Goal: Task Accomplishment & Management: Manage account settings

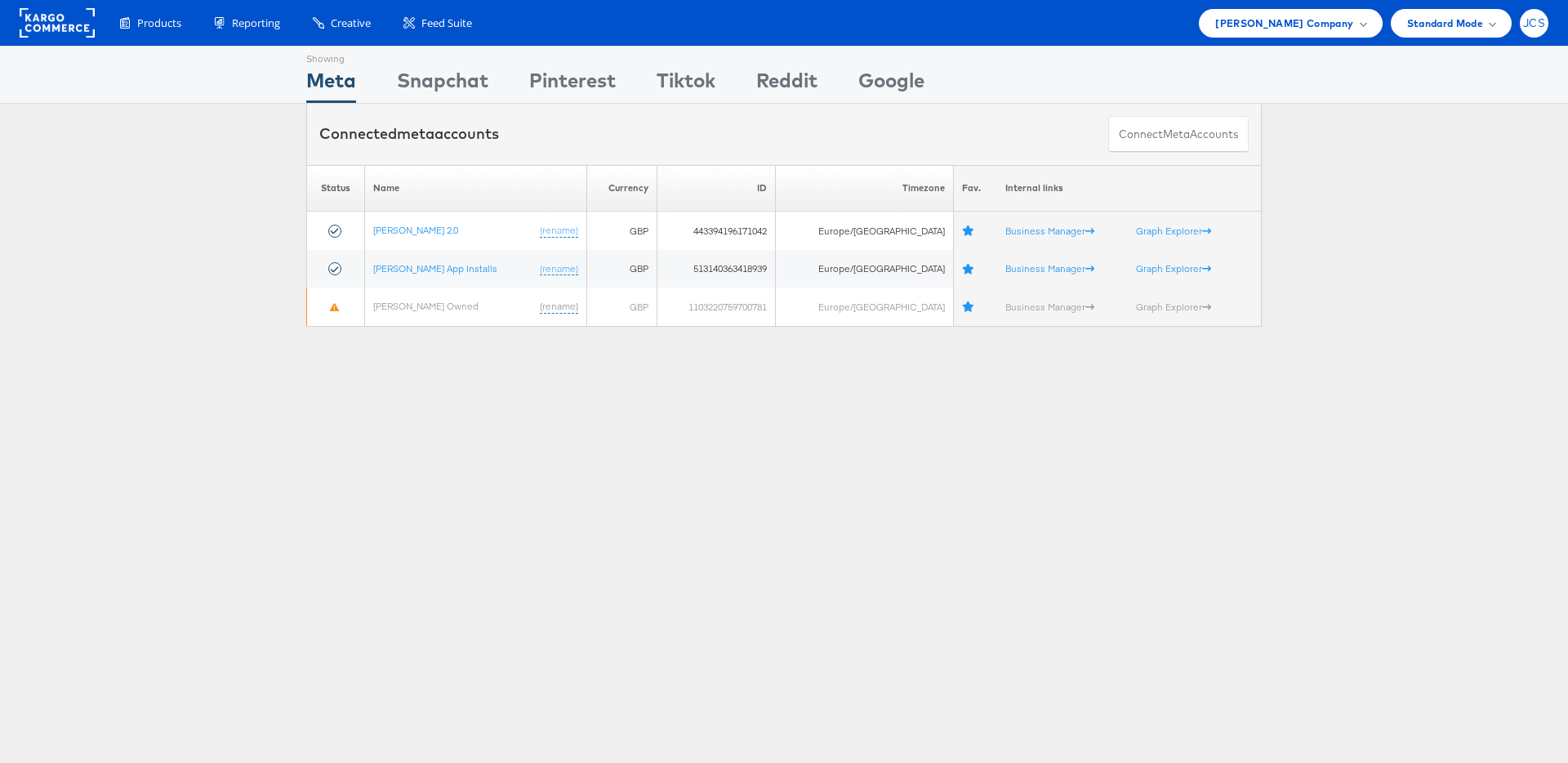
click at [1541, 29] on div "JCS" at bounding box center [1534, 23] width 29 height 29
click at [1411, 152] on link "Internal Dashboard" at bounding box center [1466, 155] width 140 height 16
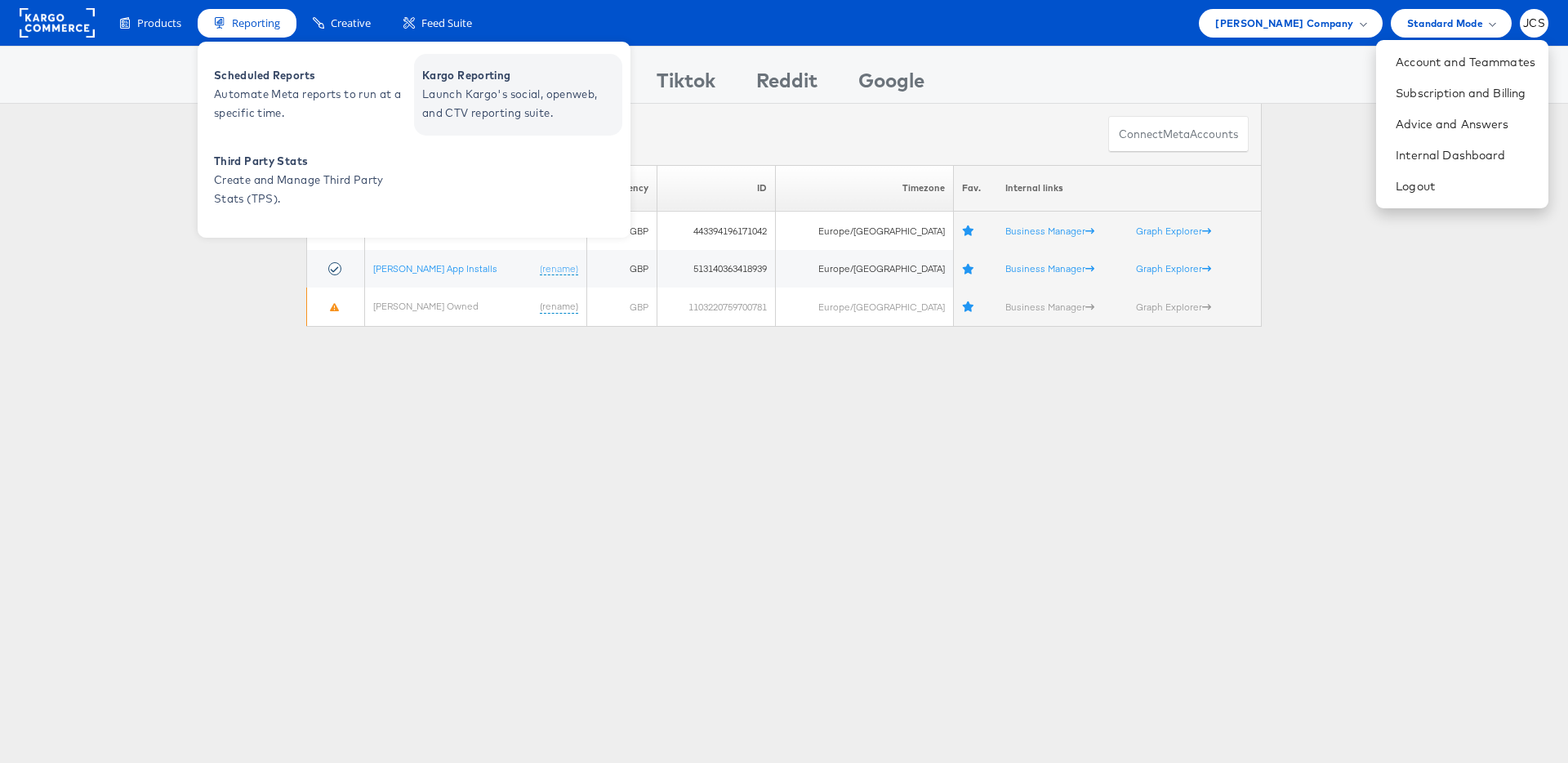
click at [474, 102] on span "Launch Kargo's social, openweb, and CTV reporting suite." at bounding box center [520, 104] width 196 height 38
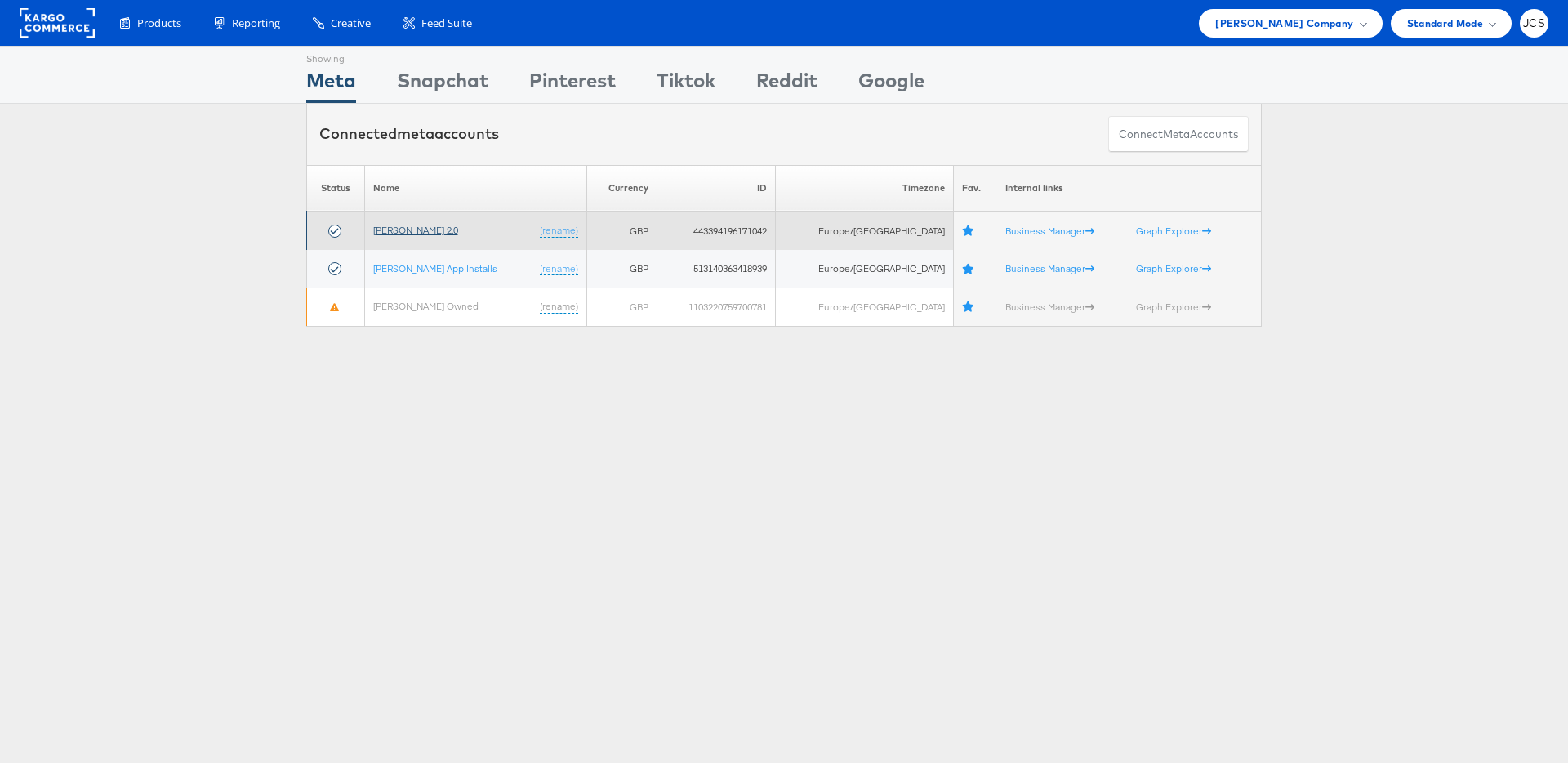
click at [419, 235] on link "John Lewis 2.0" at bounding box center [415, 230] width 85 height 12
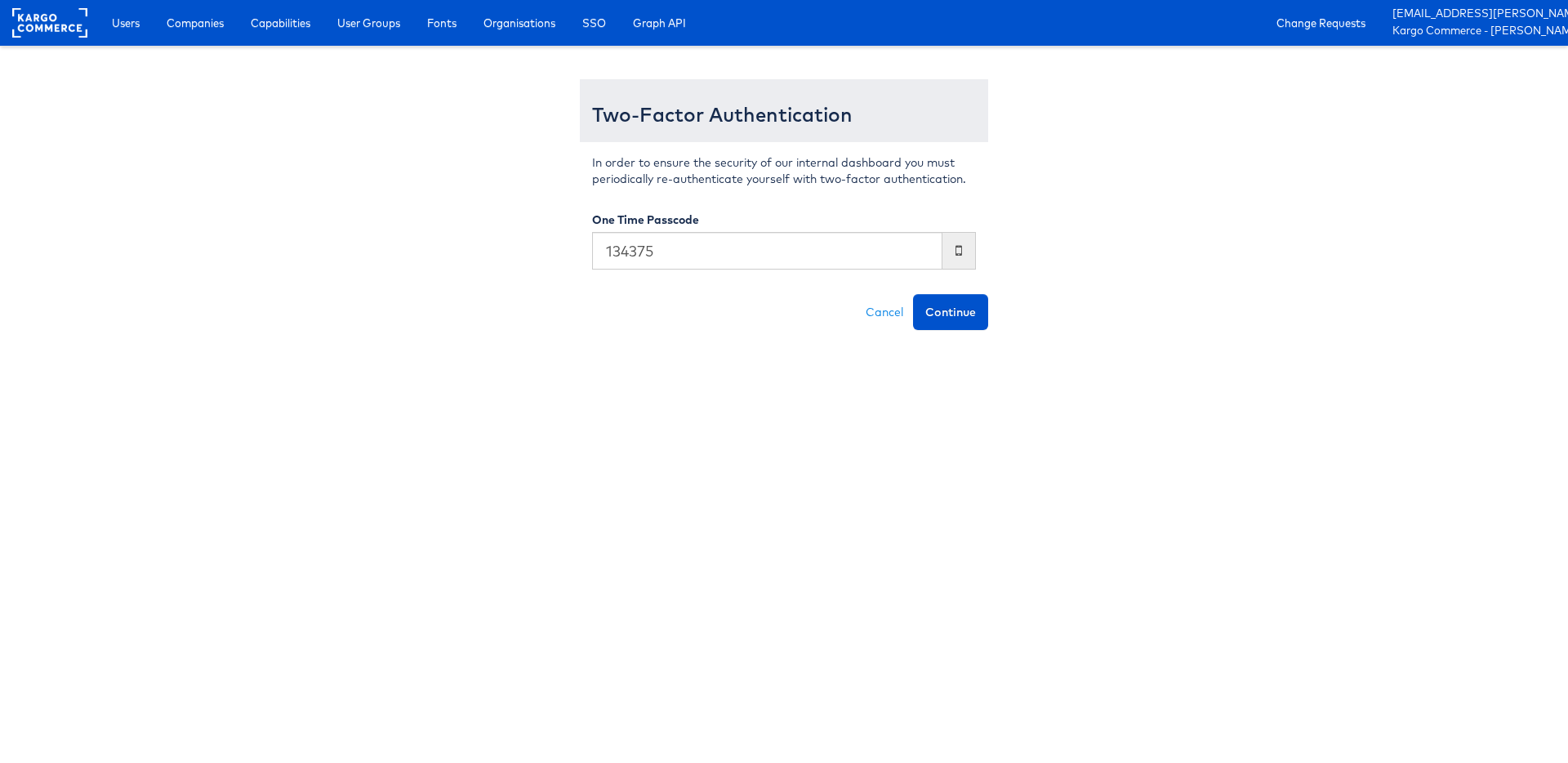
type input "134375"
click at [913, 294] on button "Continue" at bounding box center [950, 312] width 75 height 36
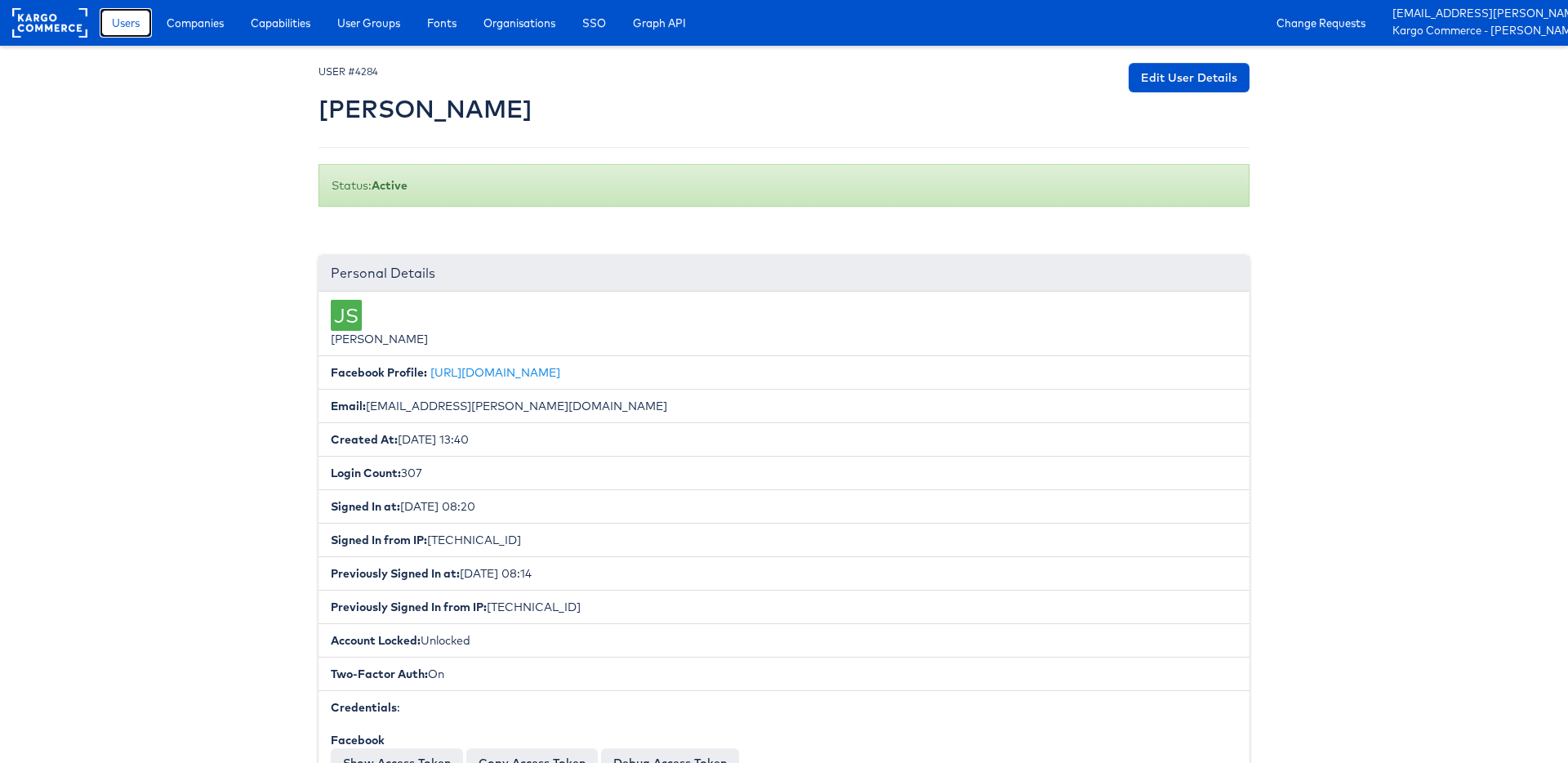
click at [132, 26] on span "Users" at bounding box center [126, 23] width 28 height 16
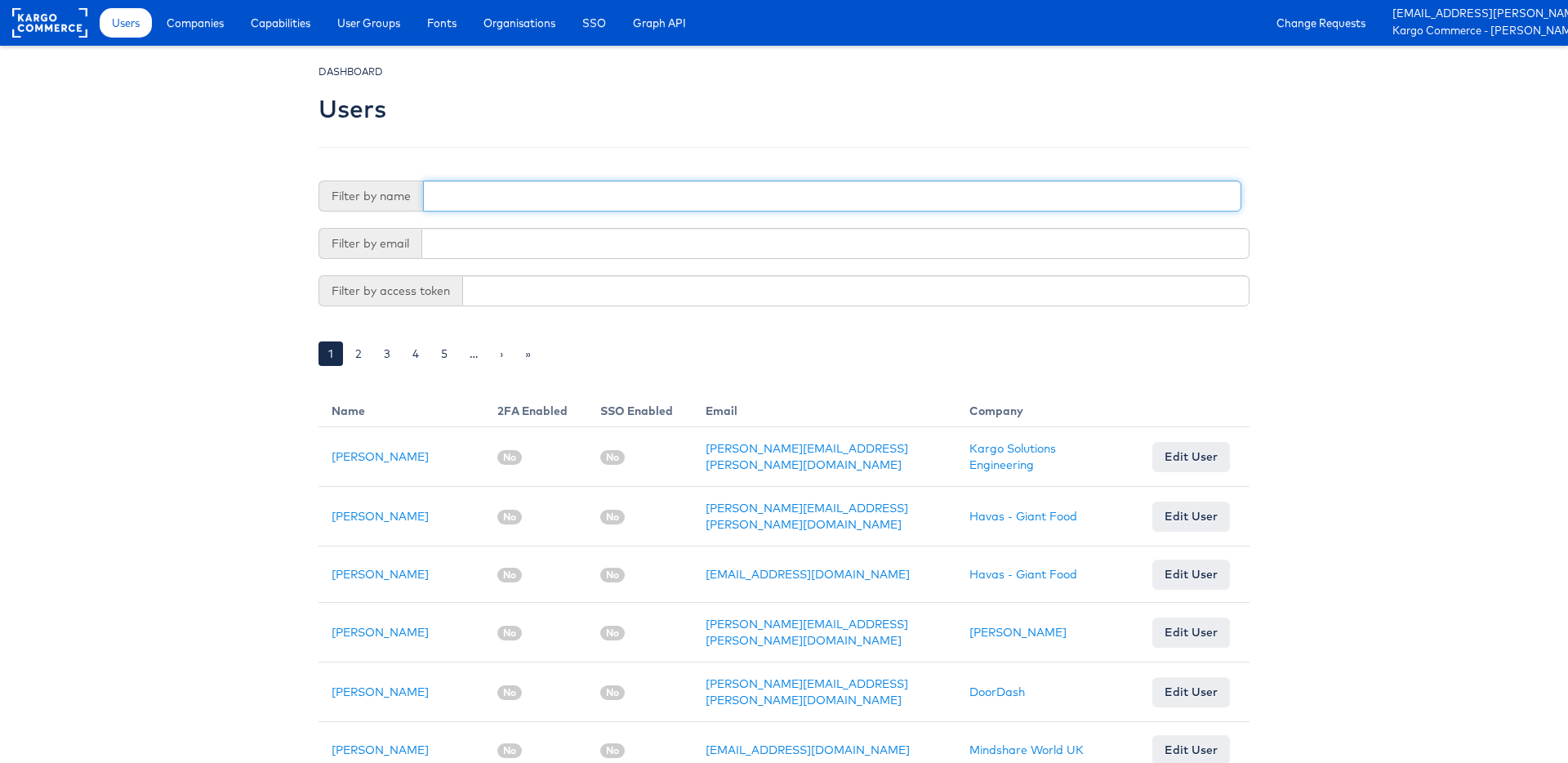
click at [515, 207] on input "text" at bounding box center [833, 196] width 819 height 31
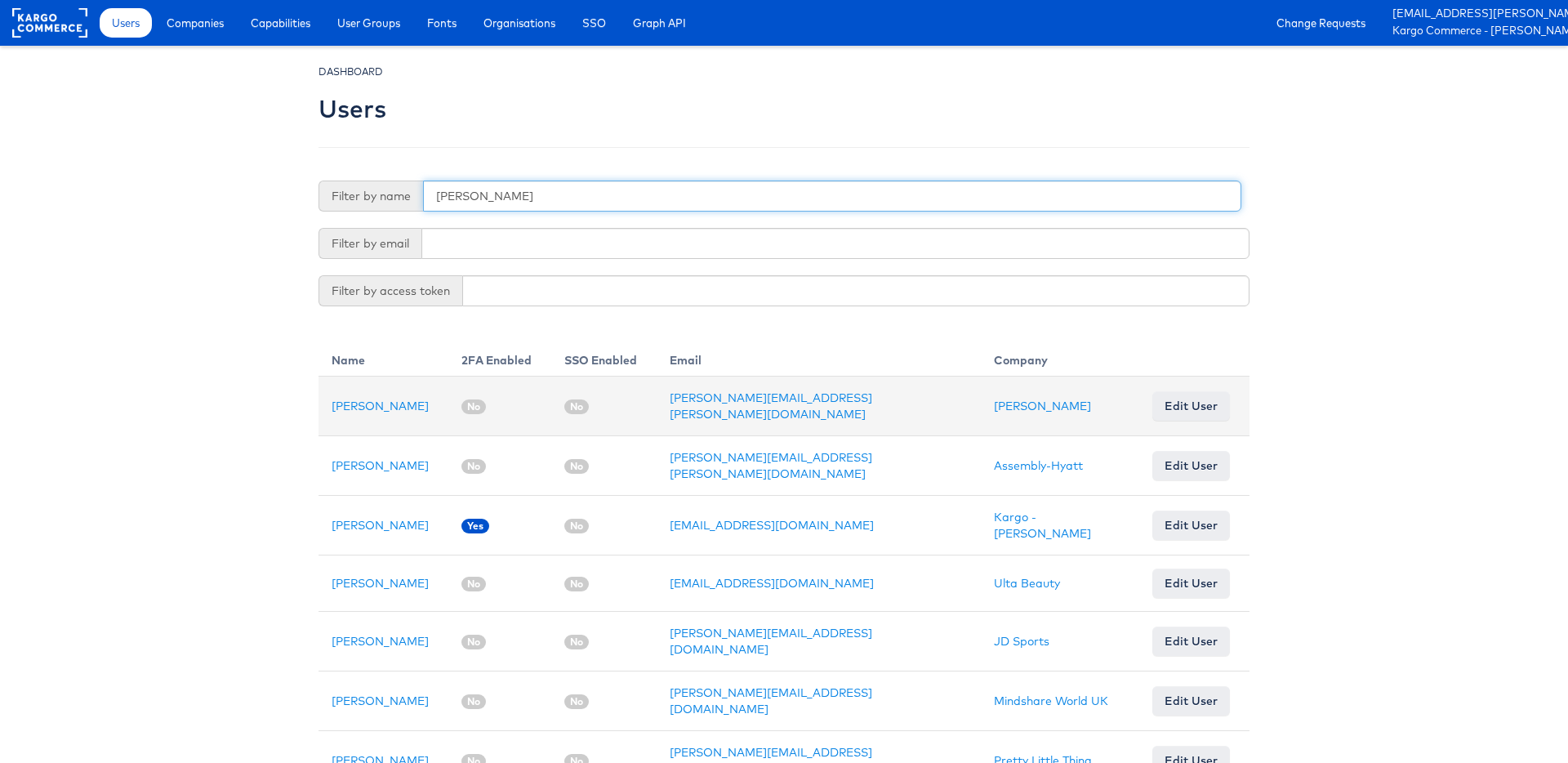
type input "natalie"
click at [1169, 410] on link "Edit User" at bounding box center [1191, 405] width 78 height 29
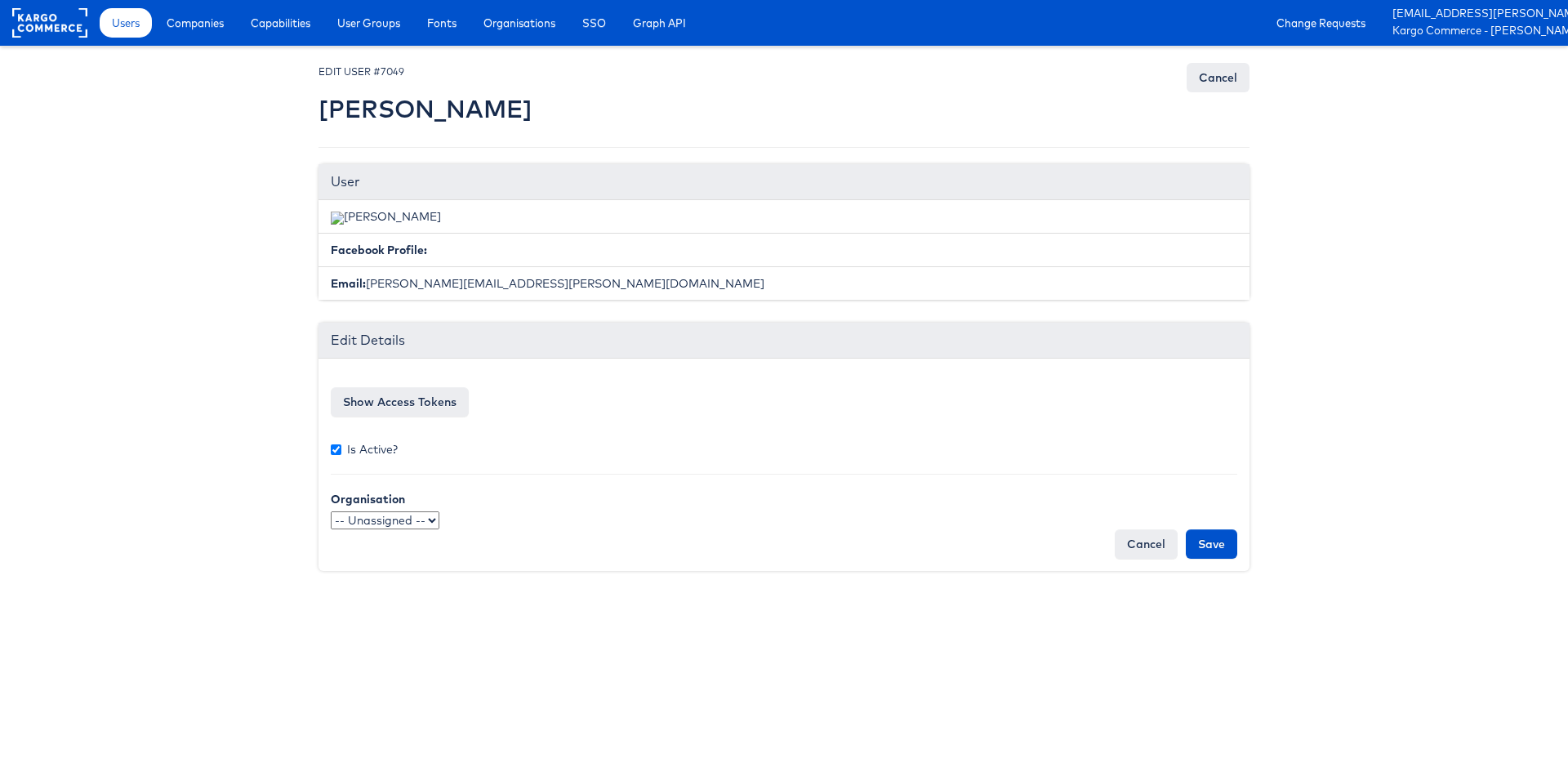
click at [428, 521] on select "-- Unassigned -- qaSSO 124.1test OKTA" at bounding box center [385, 520] width 109 height 18
click at [1145, 540] on link "Cancel" at bounding box center [1146, 543] width 63 height 29
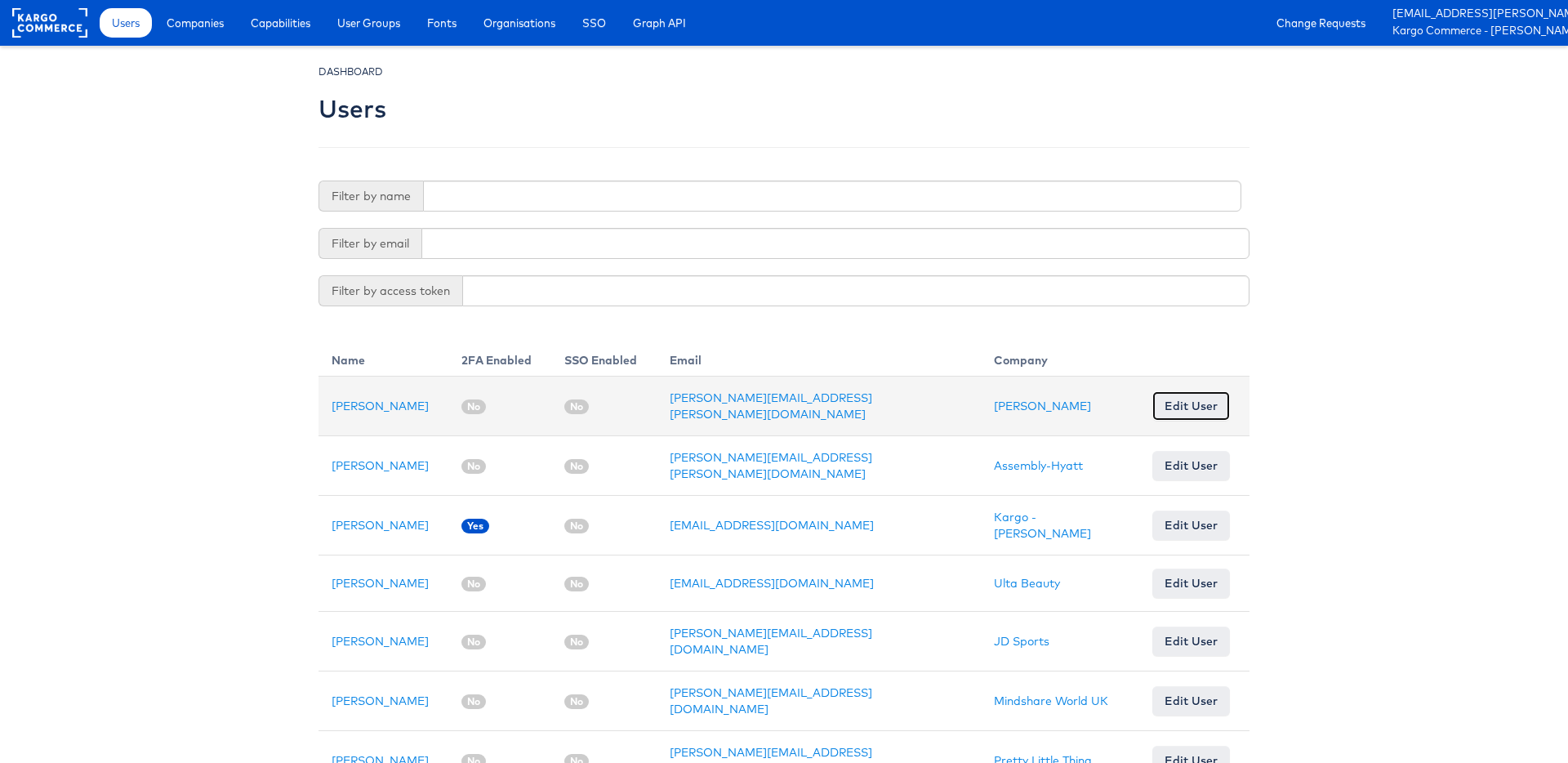
click at [1170, 414] on link "Edit User" at bounding box center [1191, 405] width 78 height 29
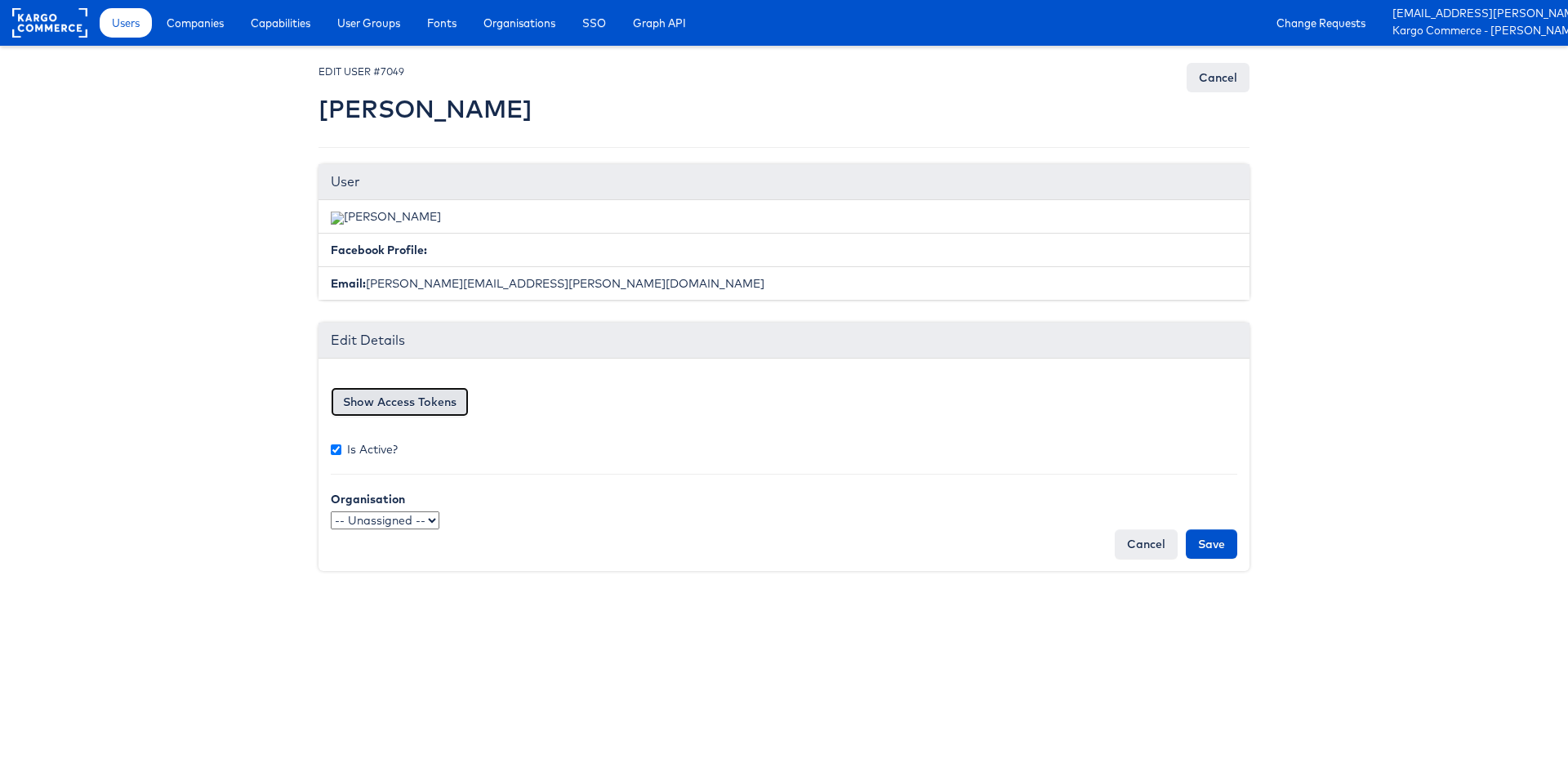
click at [421, 401] on button "Show Access Tokens" at bounding box center [399, 401] width 138 height 29
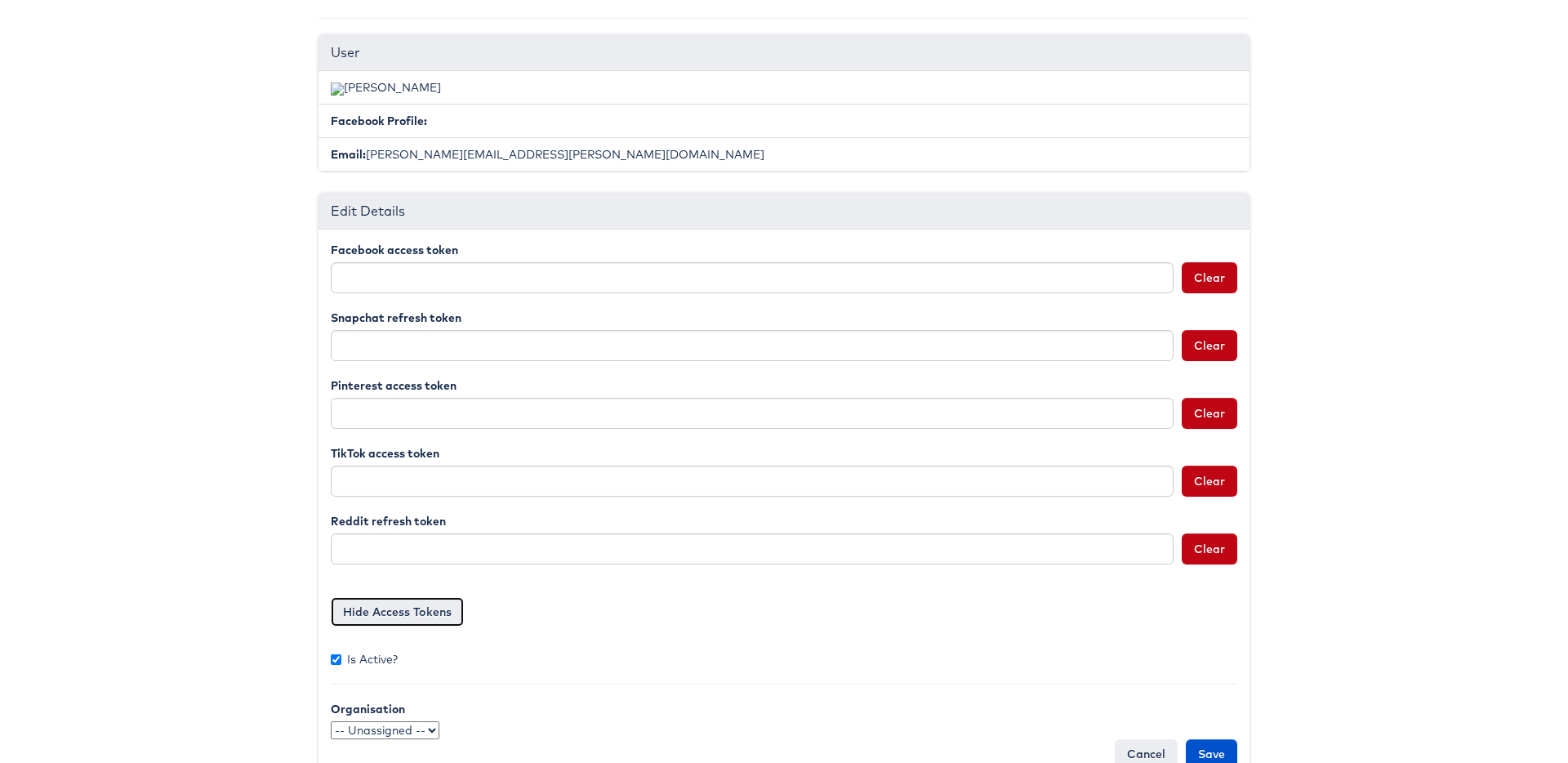
scroll to position [170, 0]
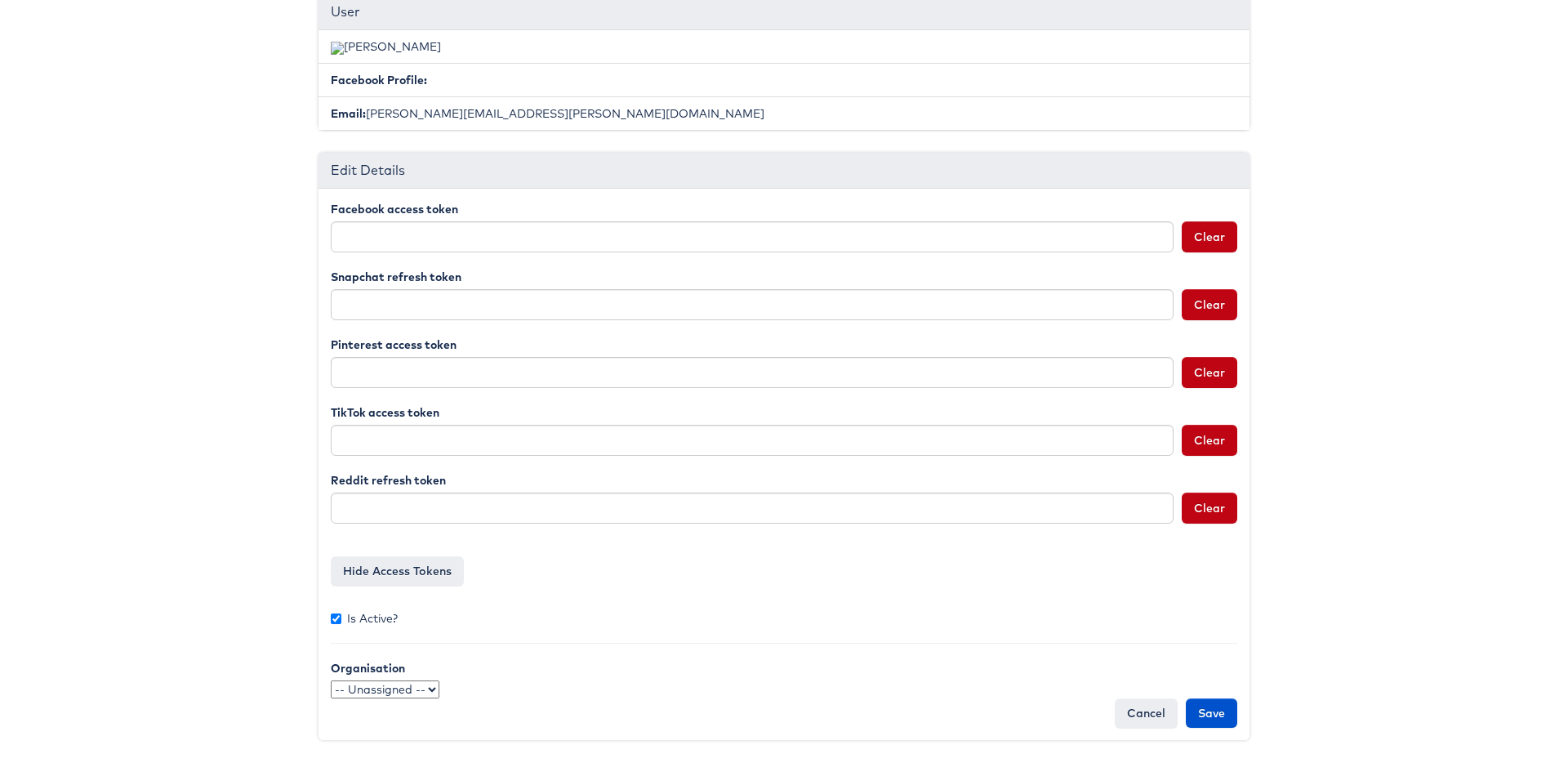
click at [423, 688] on select "-- Unassigned -- qaSSO 124.1test OKTA" at bounding box center [385, 689] width 109 height 18
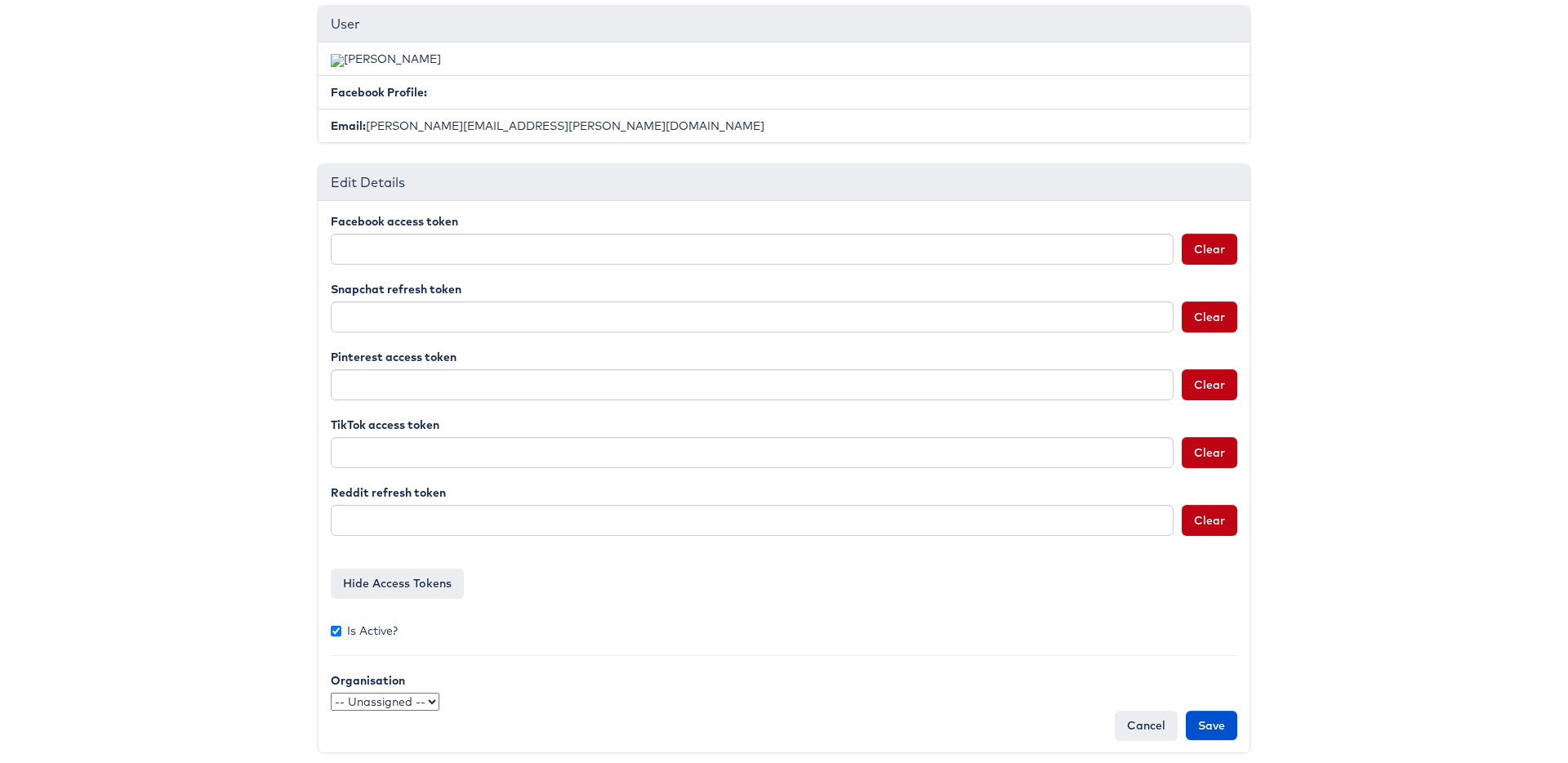
scroll to position [0, 0]
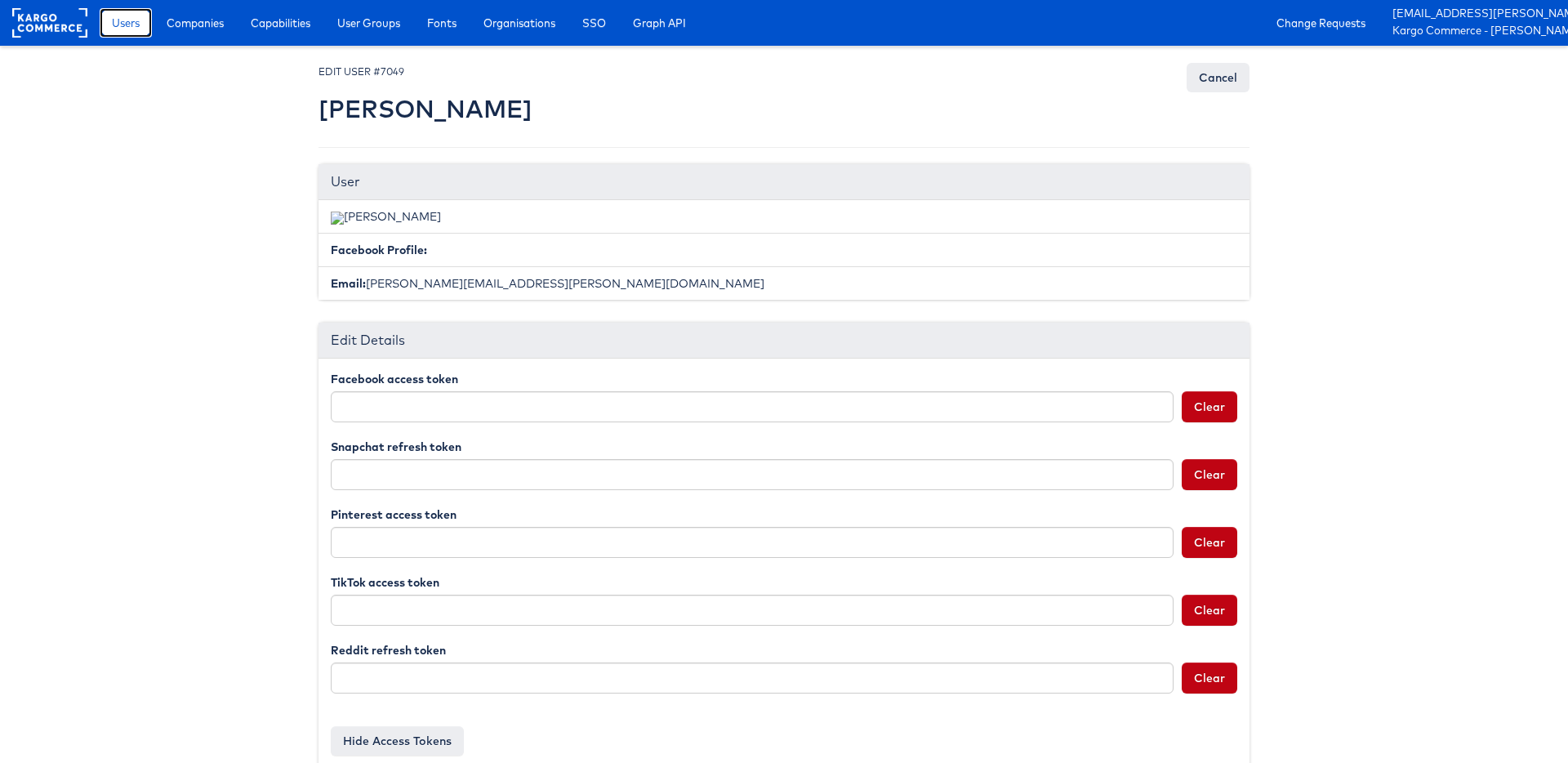
click at [129, 26] on span "Users" at bounding box center [126, 23] width 28 height 16
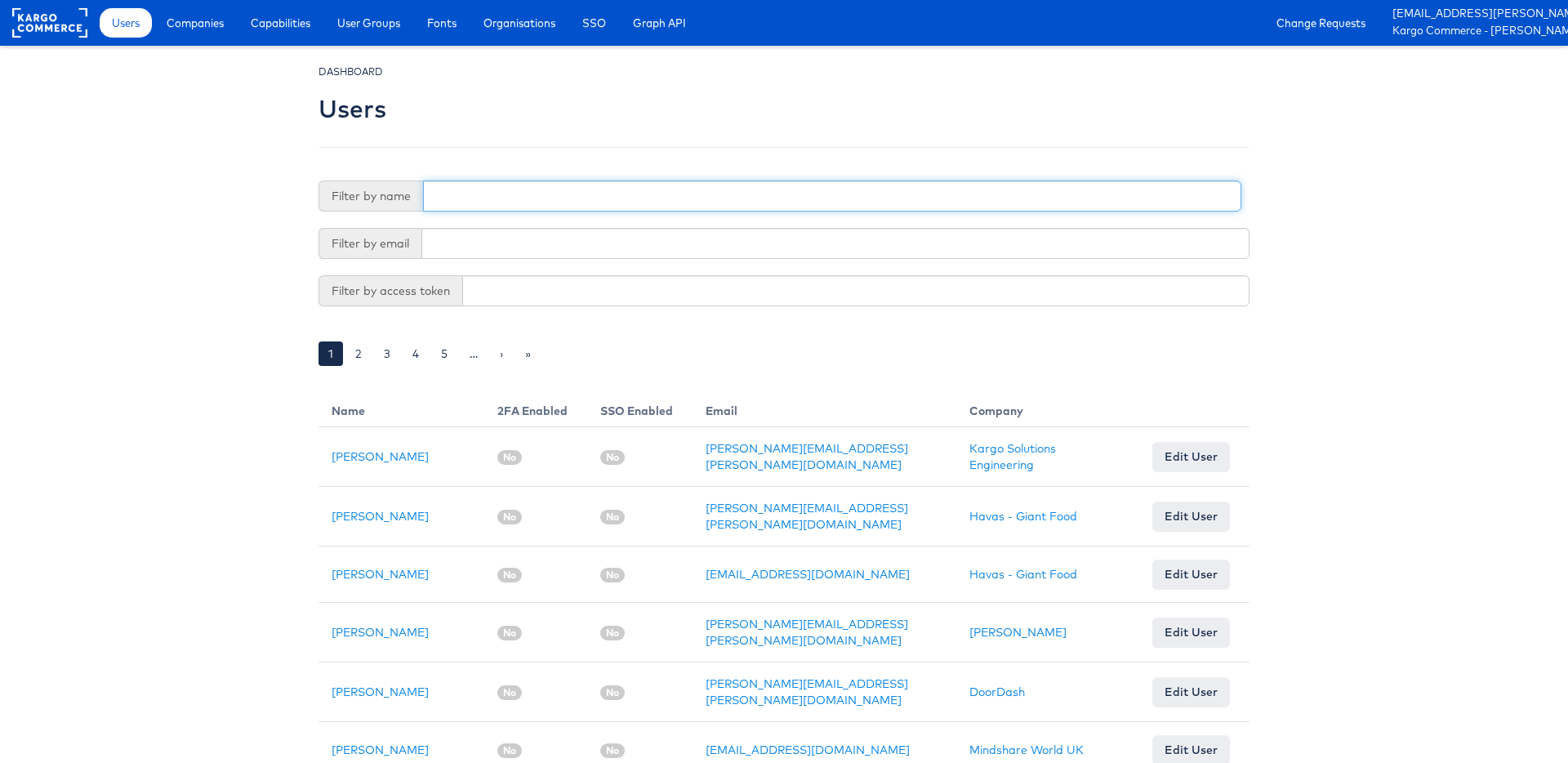
click at [522, 202] on input "text" at bounding box center [833, 196] width 819 height 31
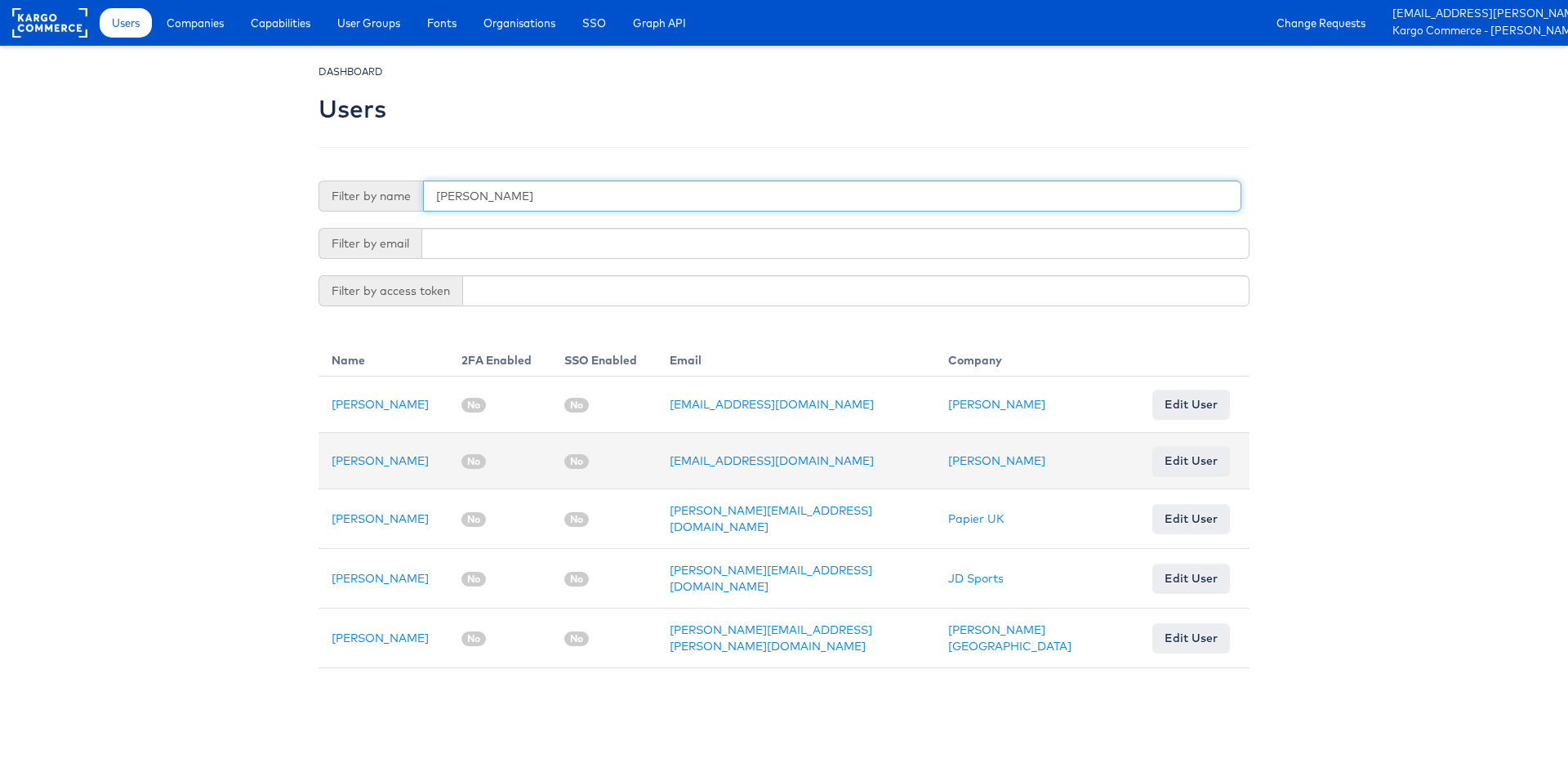
type input "[PERSON_NAME]"
click at [1160, 464] on link "Edit User" at bounding box center [1191, 460] width 78 height 29
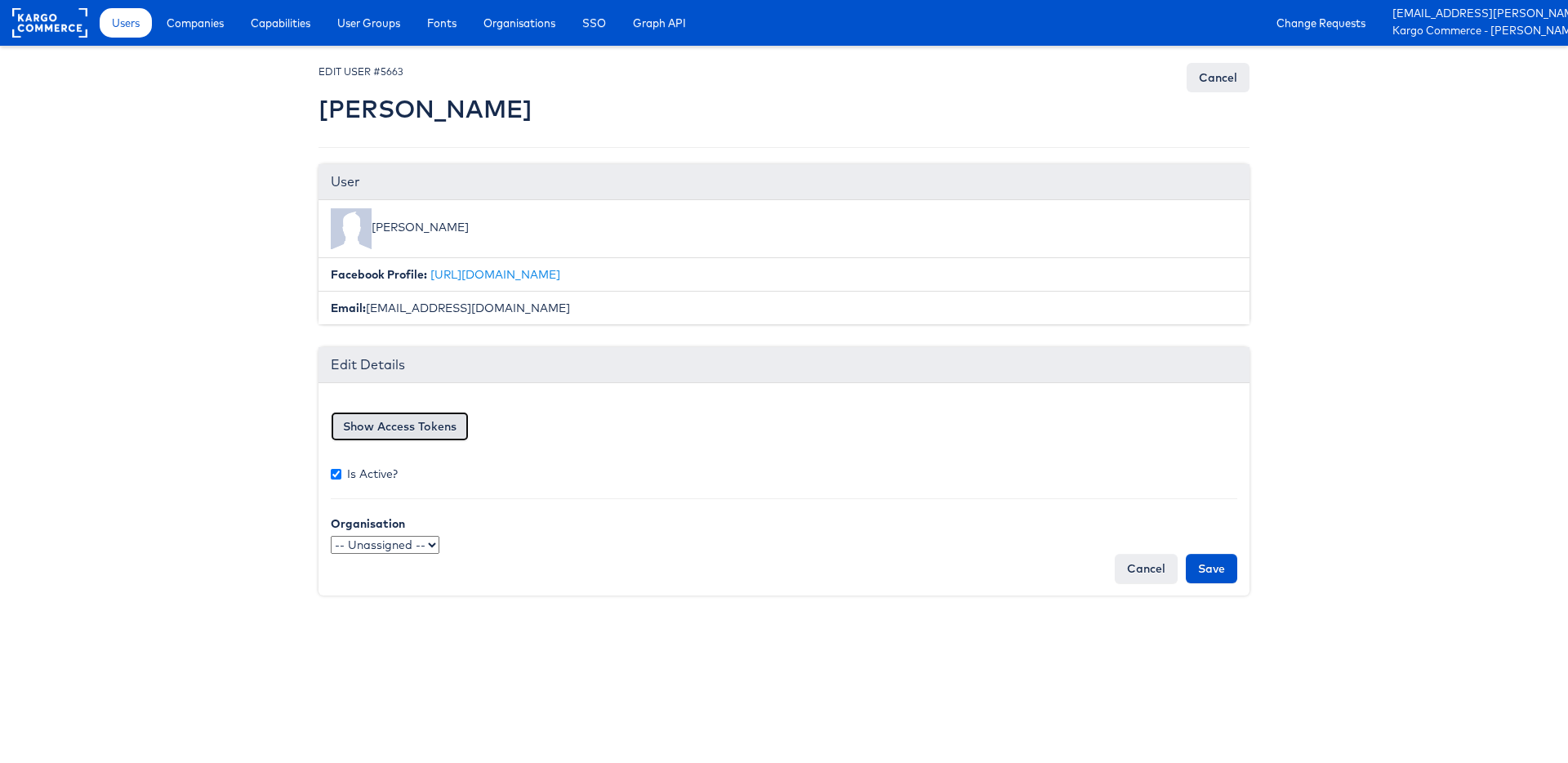
click at [439, 428] on button "Show Access Tokens" at bounding box center [399, 425] width 138 height 29
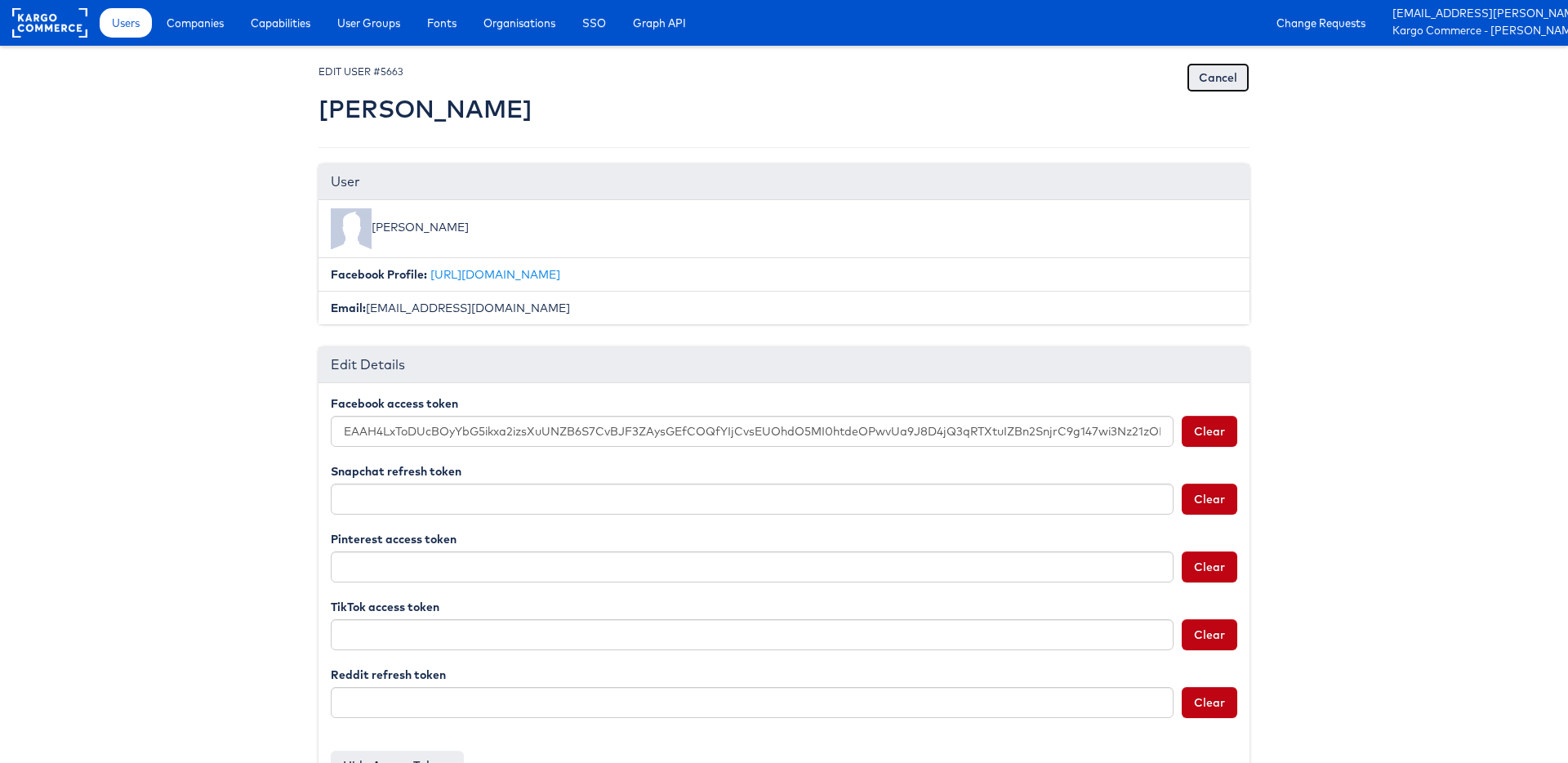
click at [1222, 76] on link "Cancel" at bounding box center [1217, 77] width 63 height 29
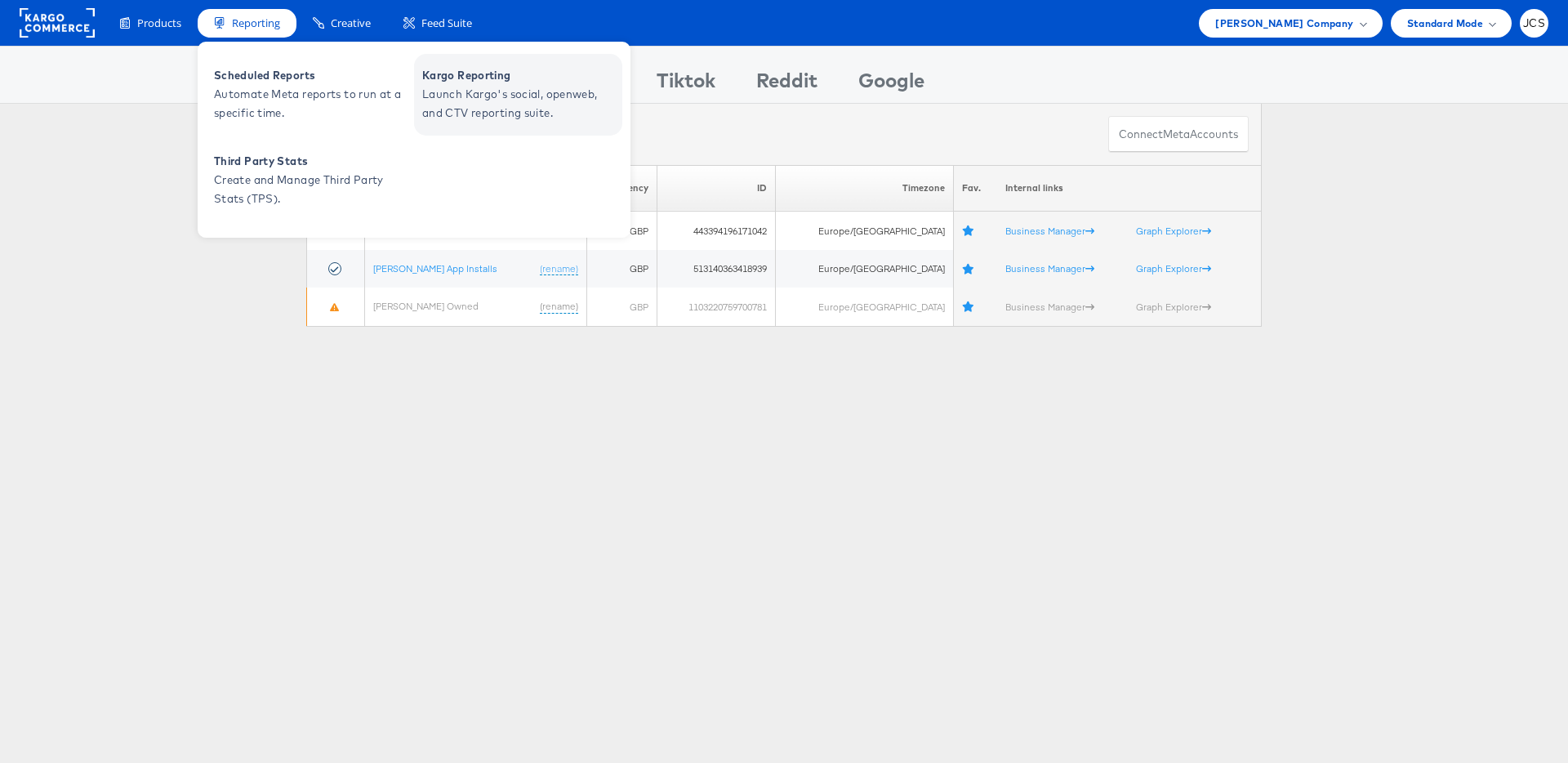
click at [473, 86] on span "Launch Kargo's social, openweb, and CTV reporting suite." at bounding box center [520, 104] width 196 height 38
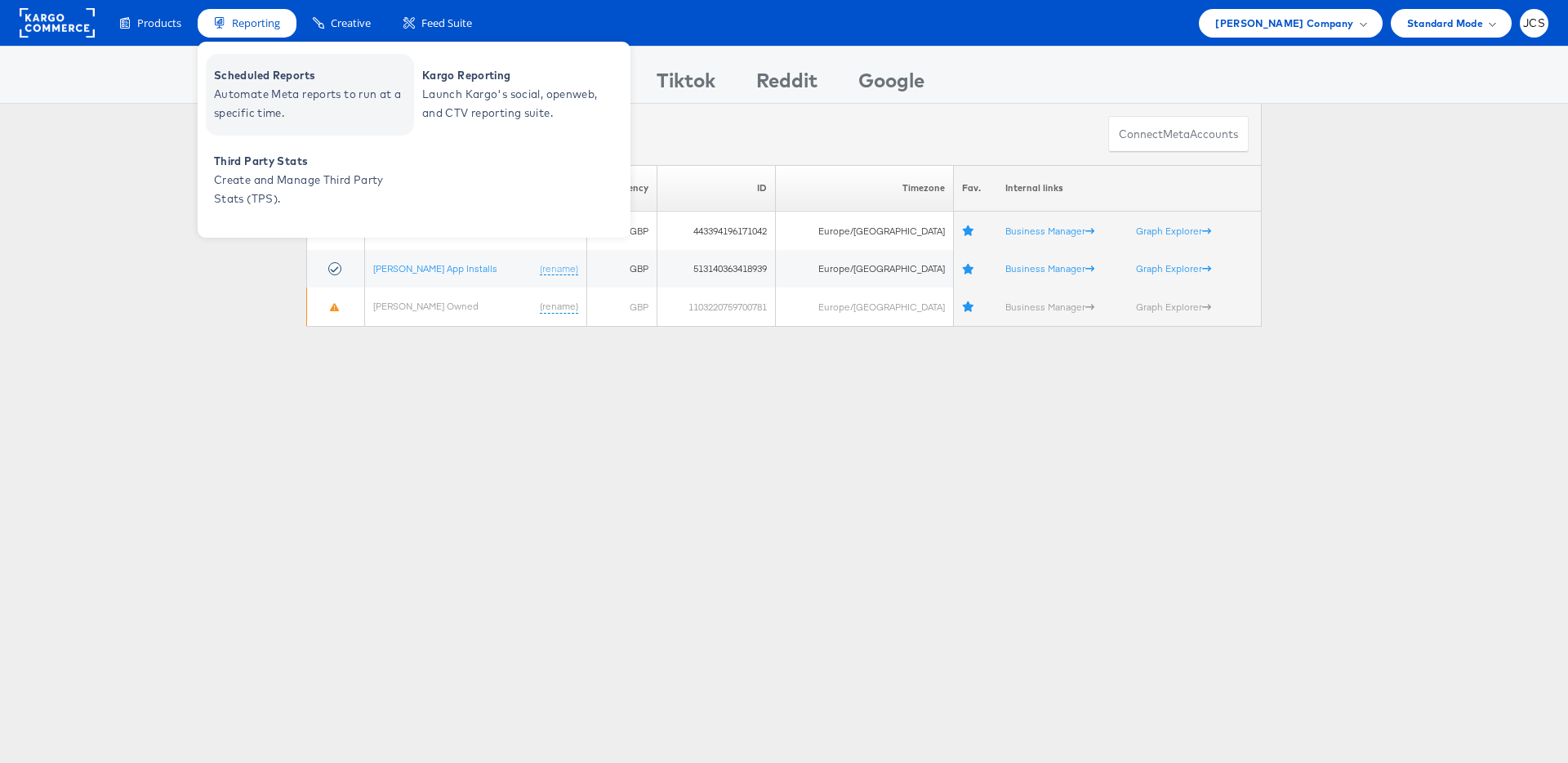
click at [241, 91] on span "Automate Meta reports to run at a specific time." at bounding box center [312, 104] width 196 height 38
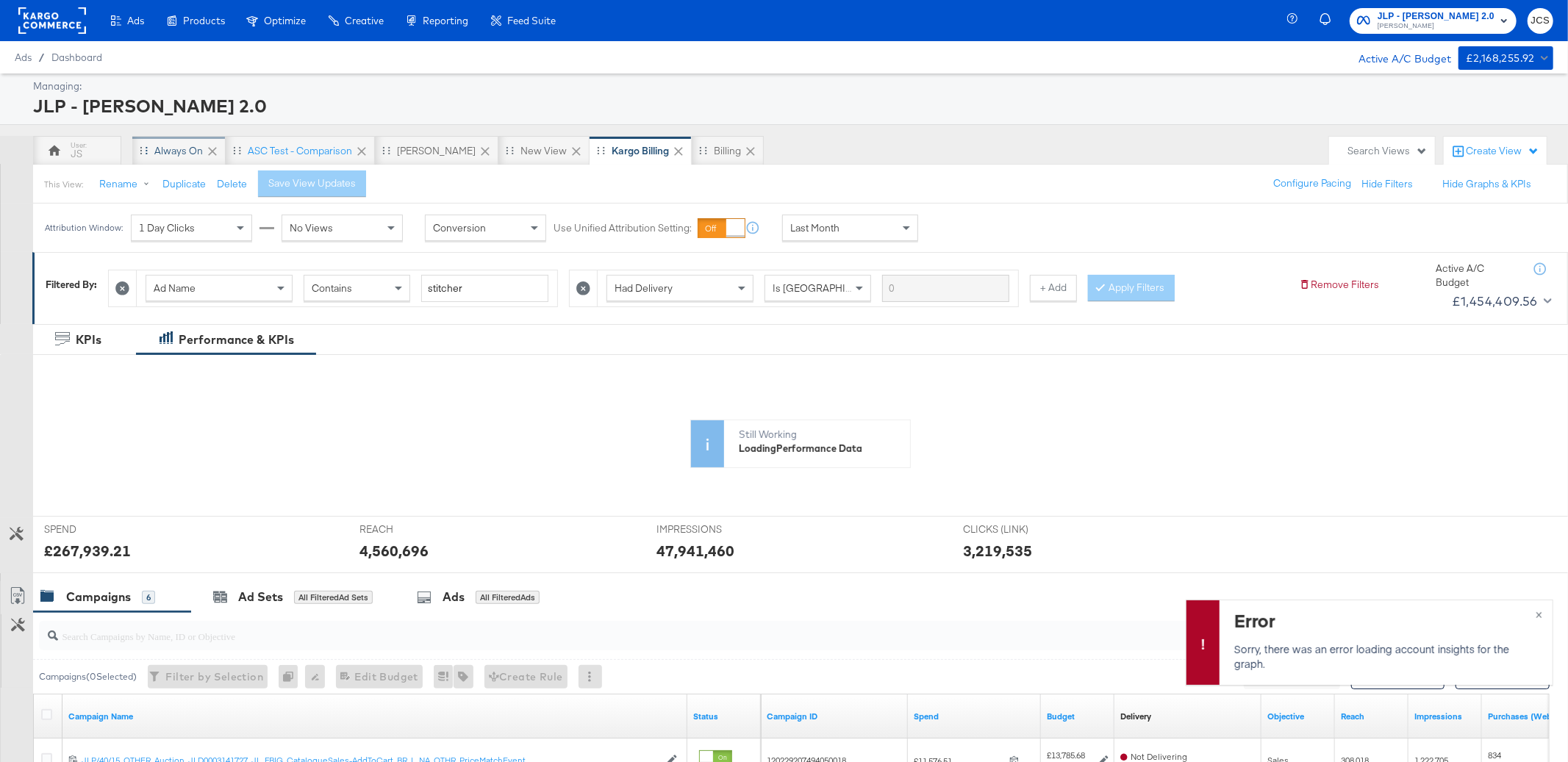
click at [170, 151] on div "Always On" at bounding box center [179, 151] width 49 height 14
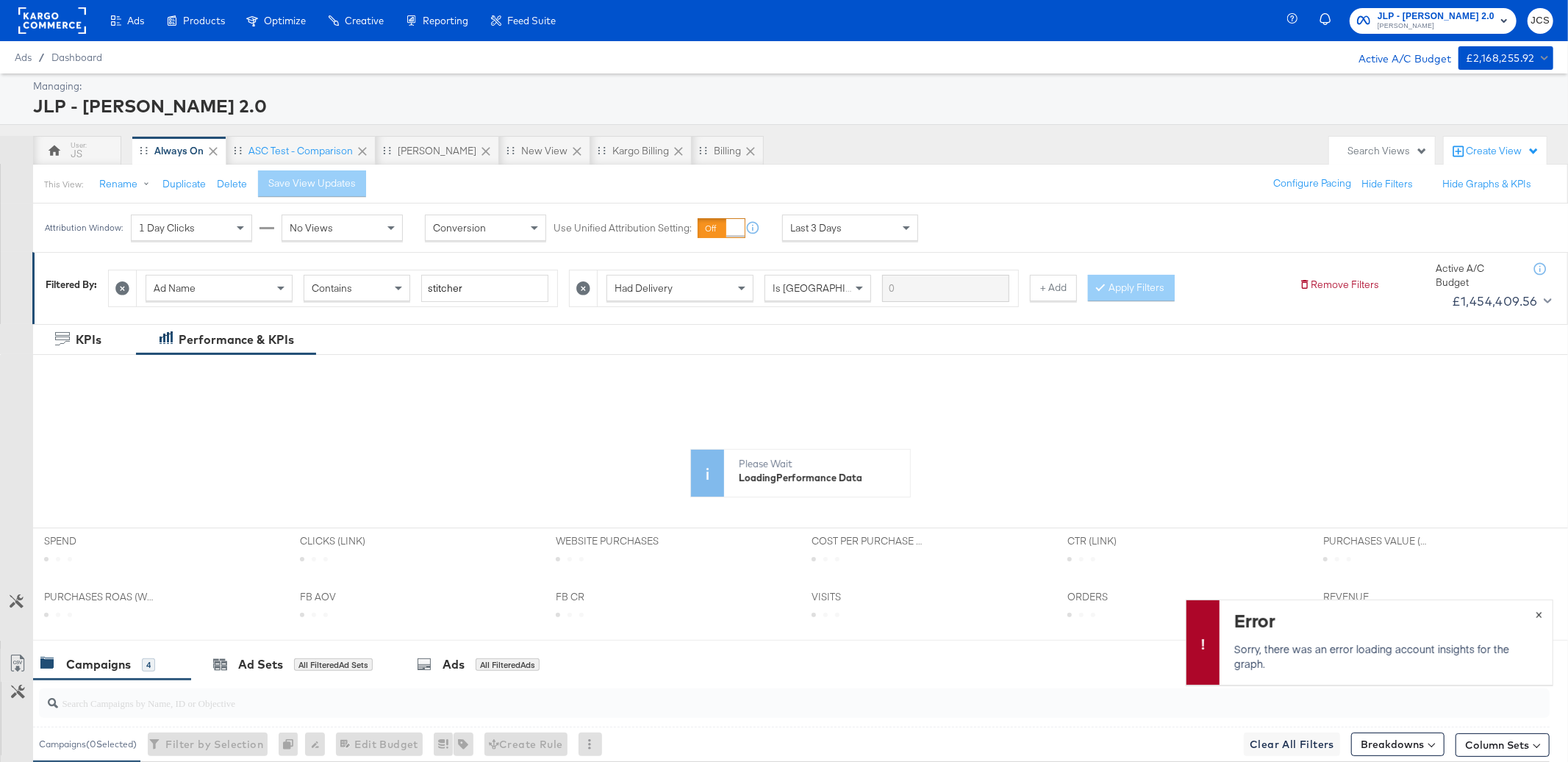
click at [1543, 615] on button "×" at bounding box center [1538, 613] width 27 height 26
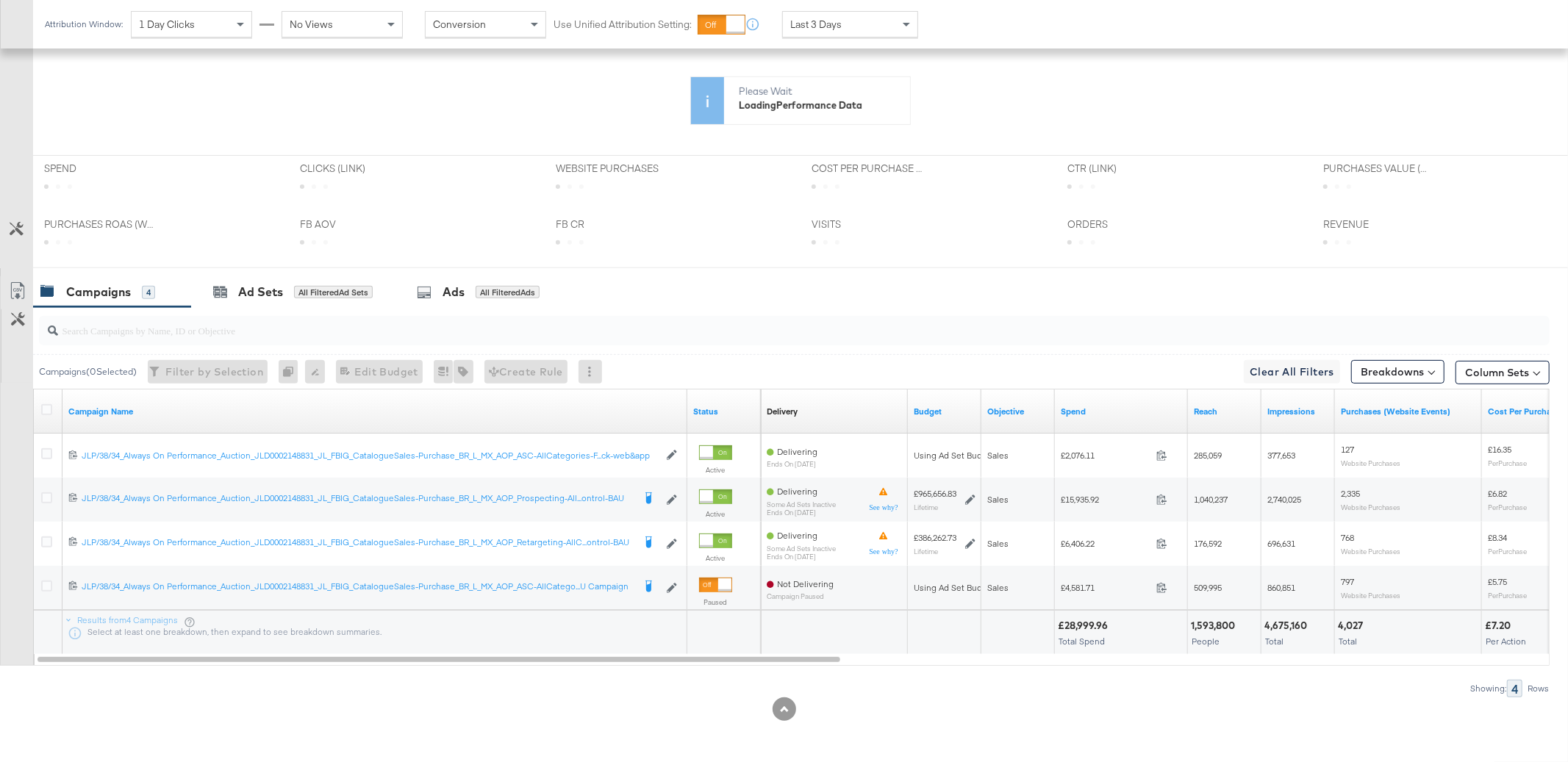
scroll to position [516, 0]
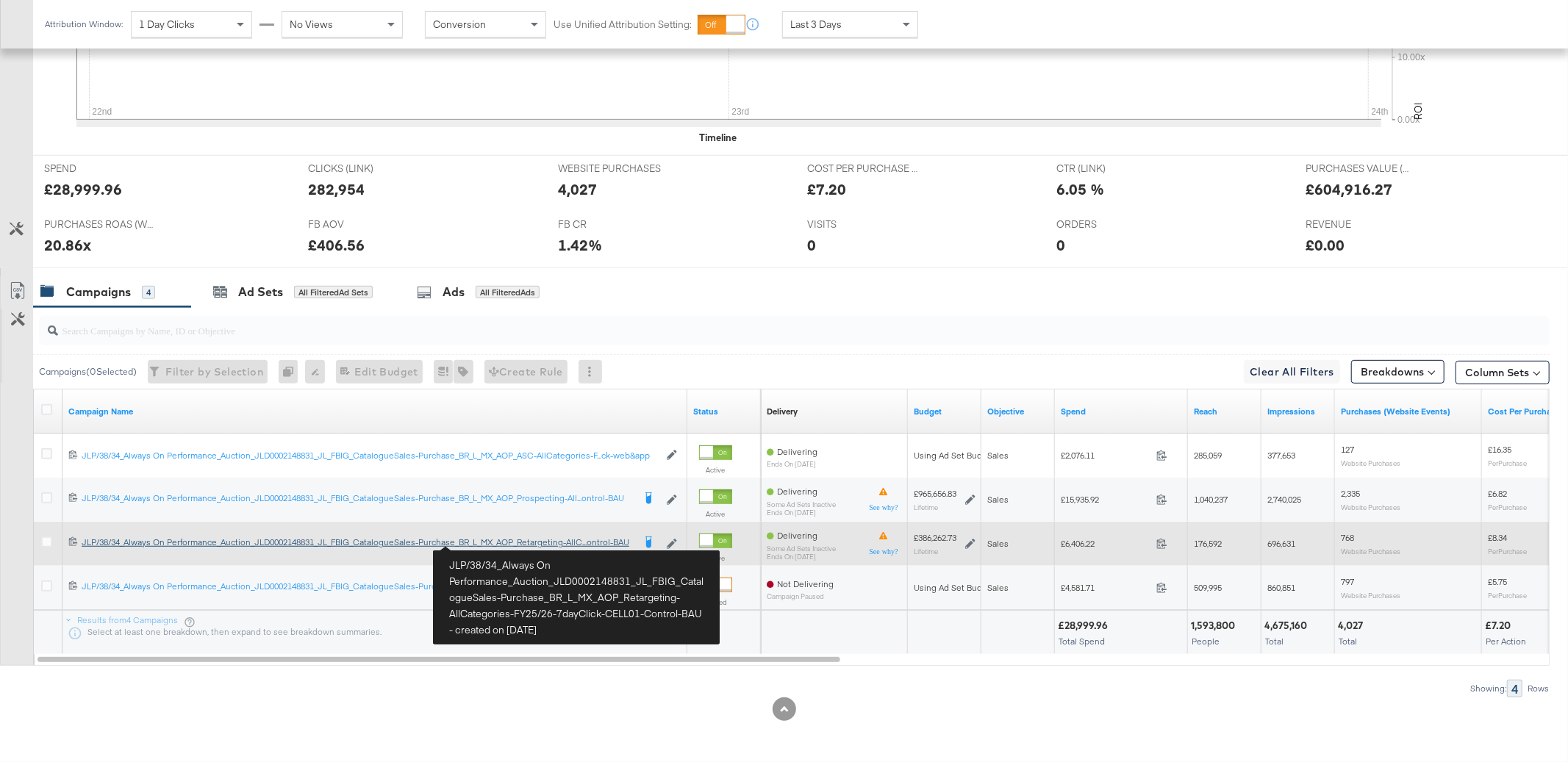
click at [488, 544] on div "JLP/38/34_Always On Performance_Auction_JLD0002148831_JL_FBIG_CatalogueSales-Pu…" at bounding box center [357, 542] width 551 height 12
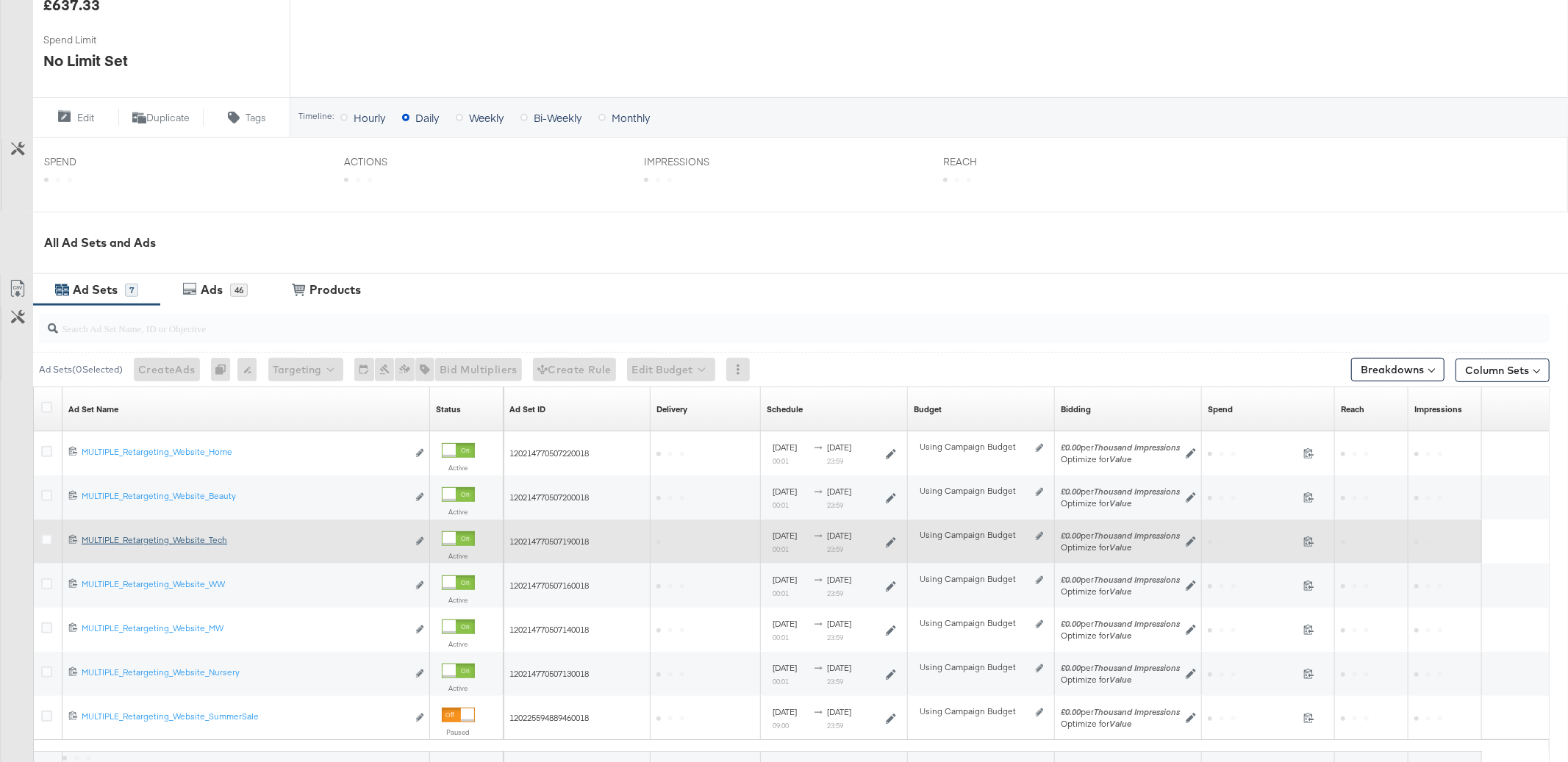
scroll to position [516, 0]
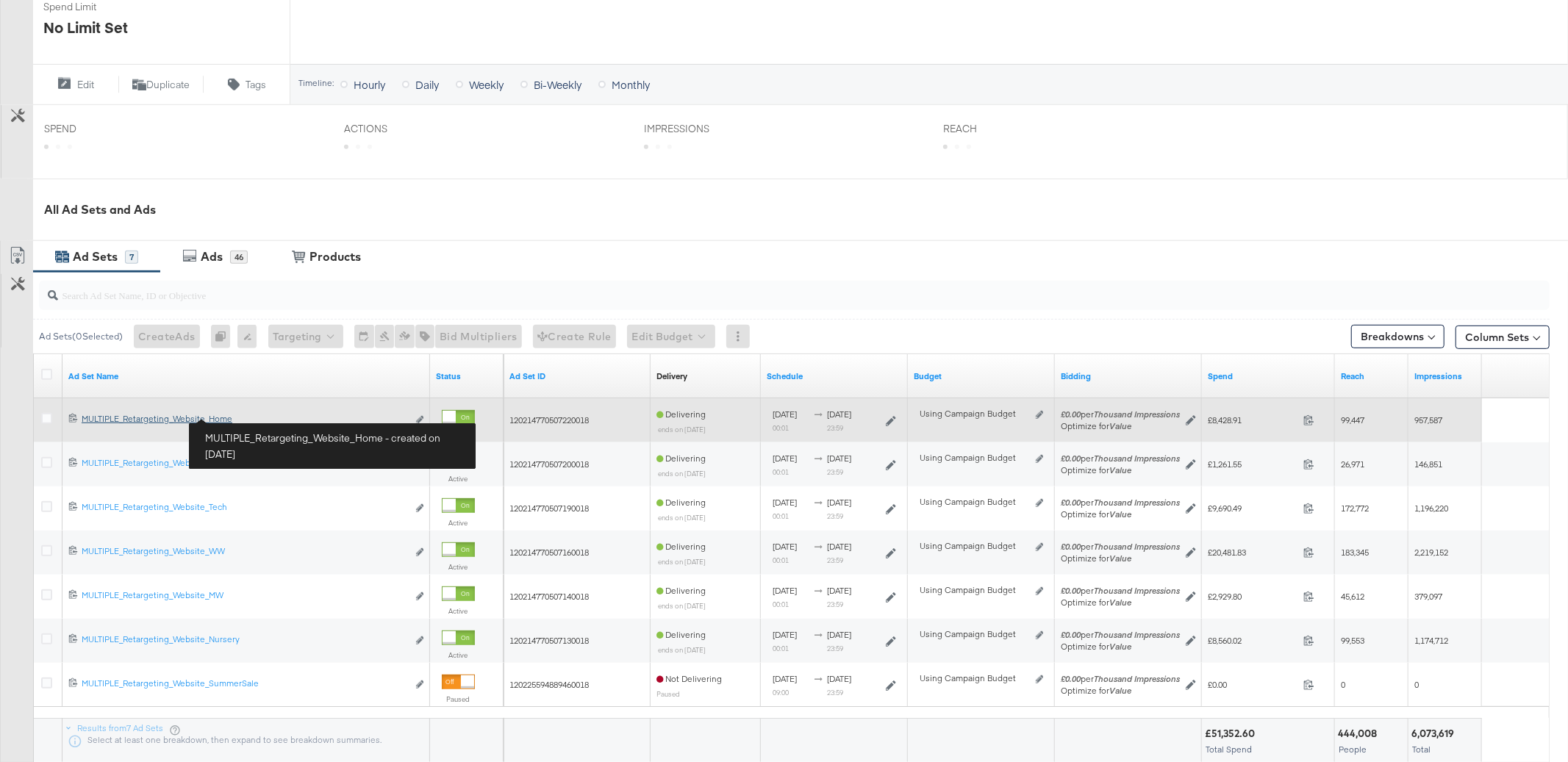
click at [216, 418] on div "MULTIPLE_Retargeting_Website_Home MULTIPLE_Retargeting_Website_Home" at bounding box center [244, 419] width 325 height 12
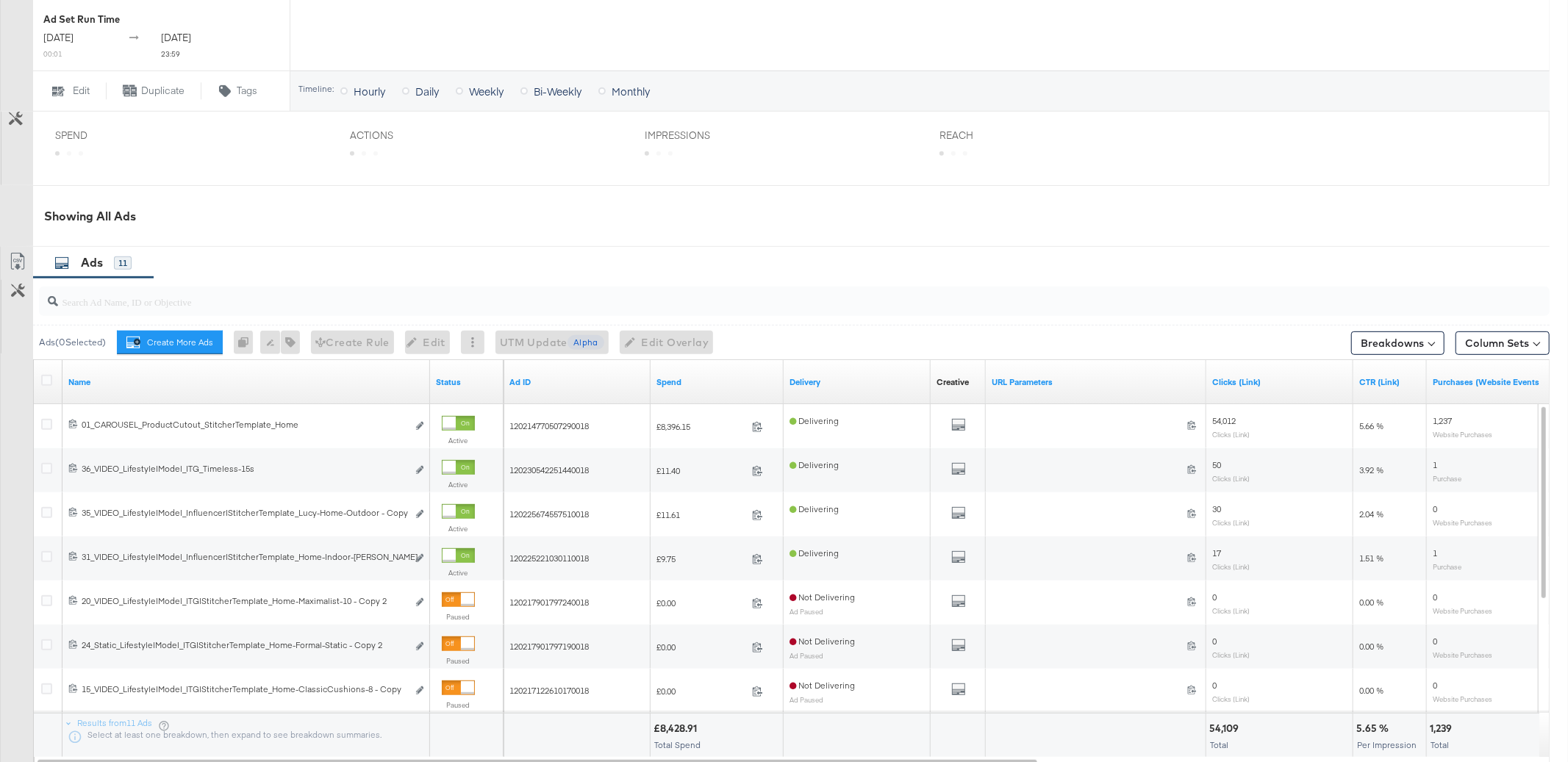
scroll to position [579, 0]
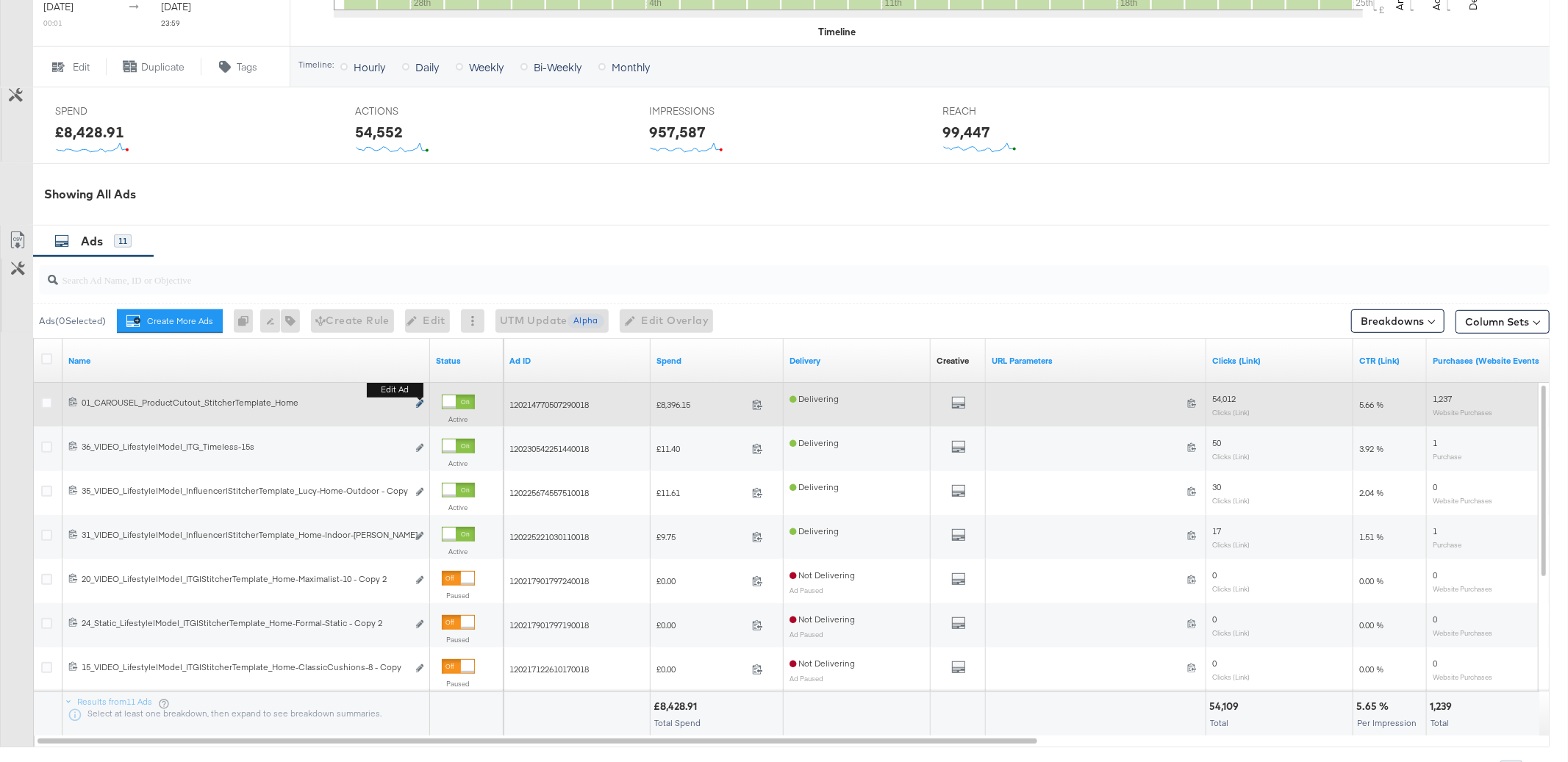
click at [418, 408] on icon "link" at bounding box center [420, 403] width 7 height 8
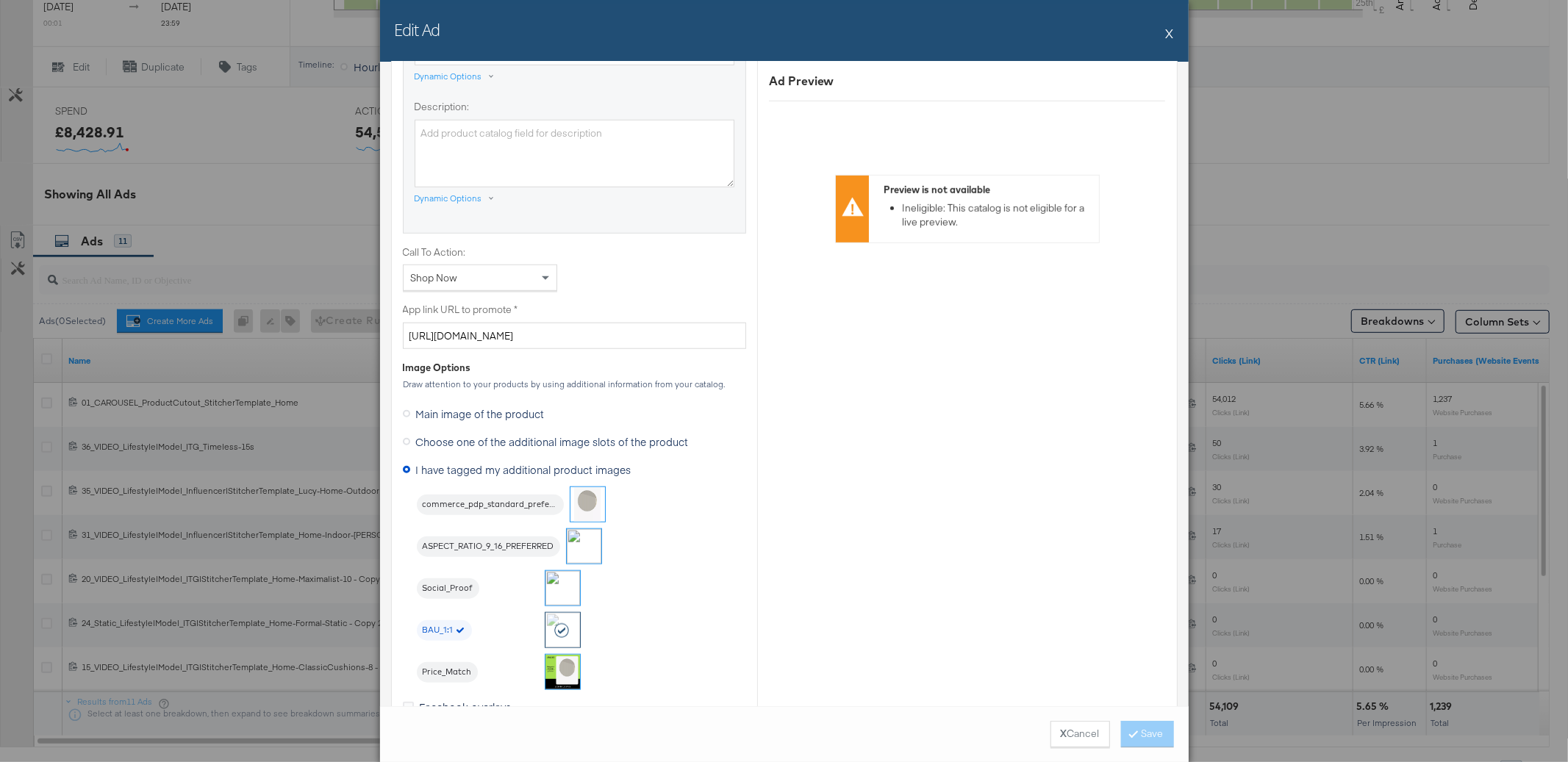
scroll to position [983, 0]
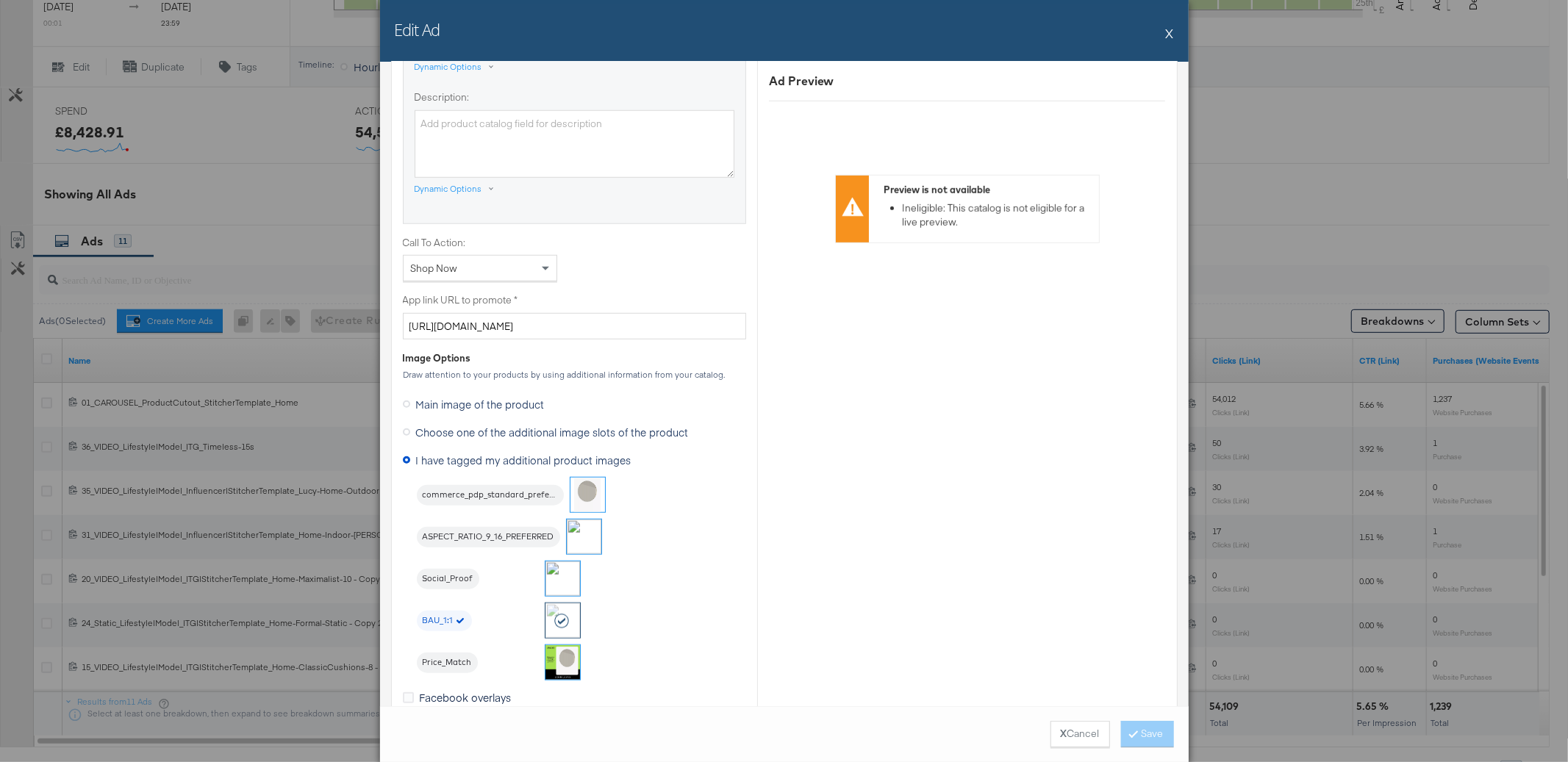
click at [1171, 33] on button "X" at bounding box center [1169, 32] width 8 height 30
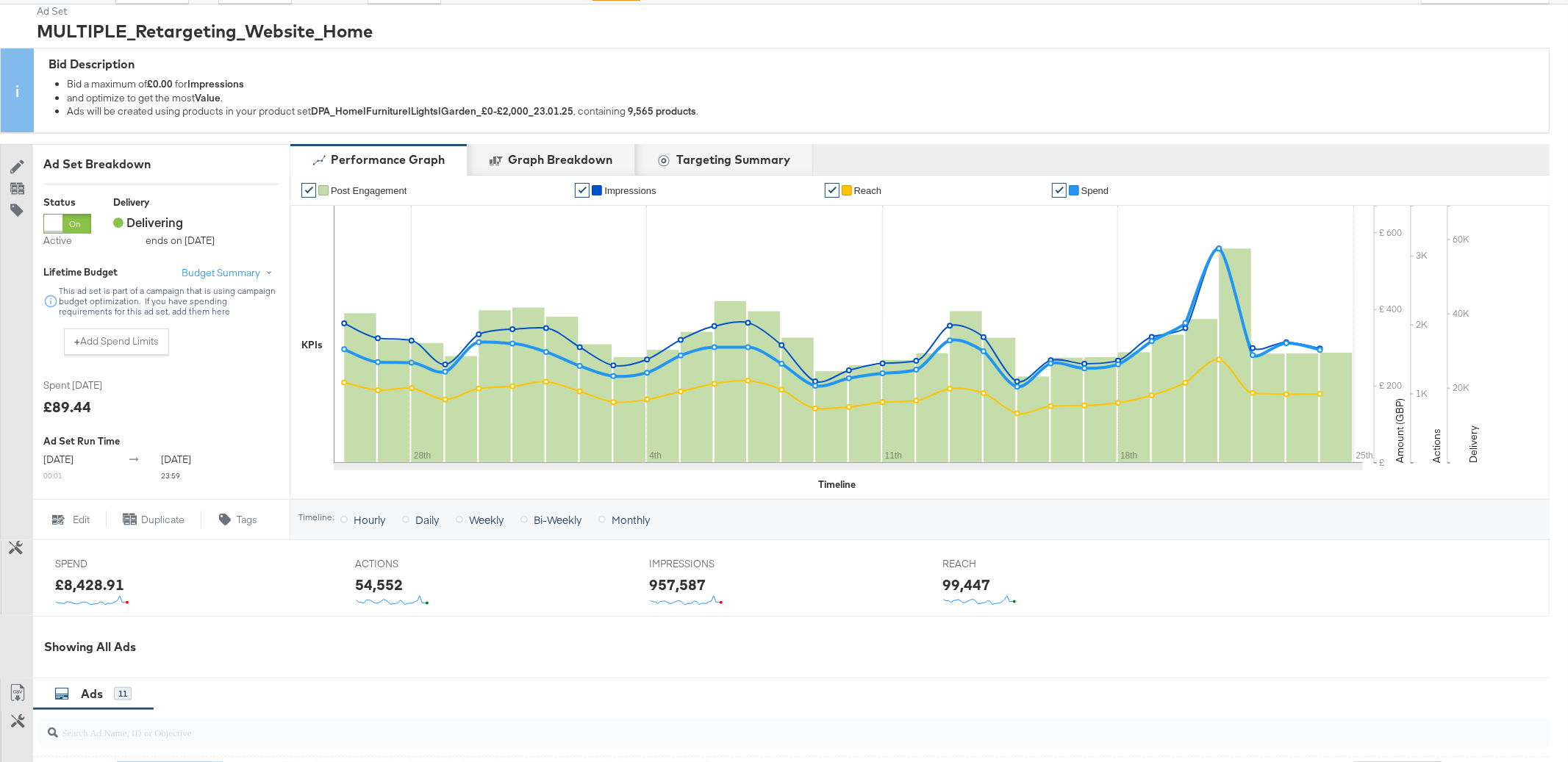
scroll to position [0, 0]
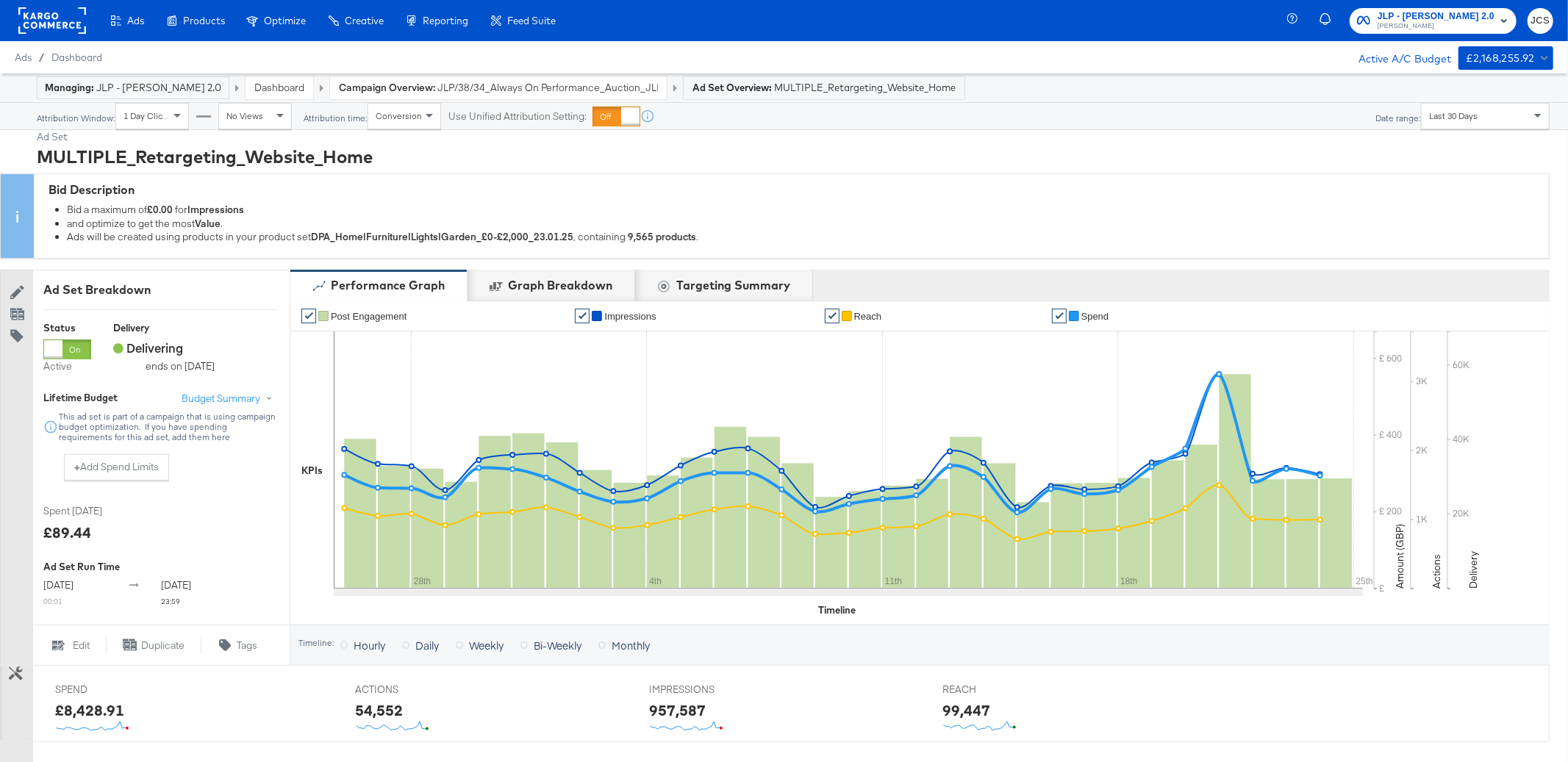
click at [447, 91] on span "JLP/38/34_Always On Performance_Auction_JLD0002148831_JL_FBIG_CatalogueSales-Pu…" at bounding box center [547, 88] width 220 height 14
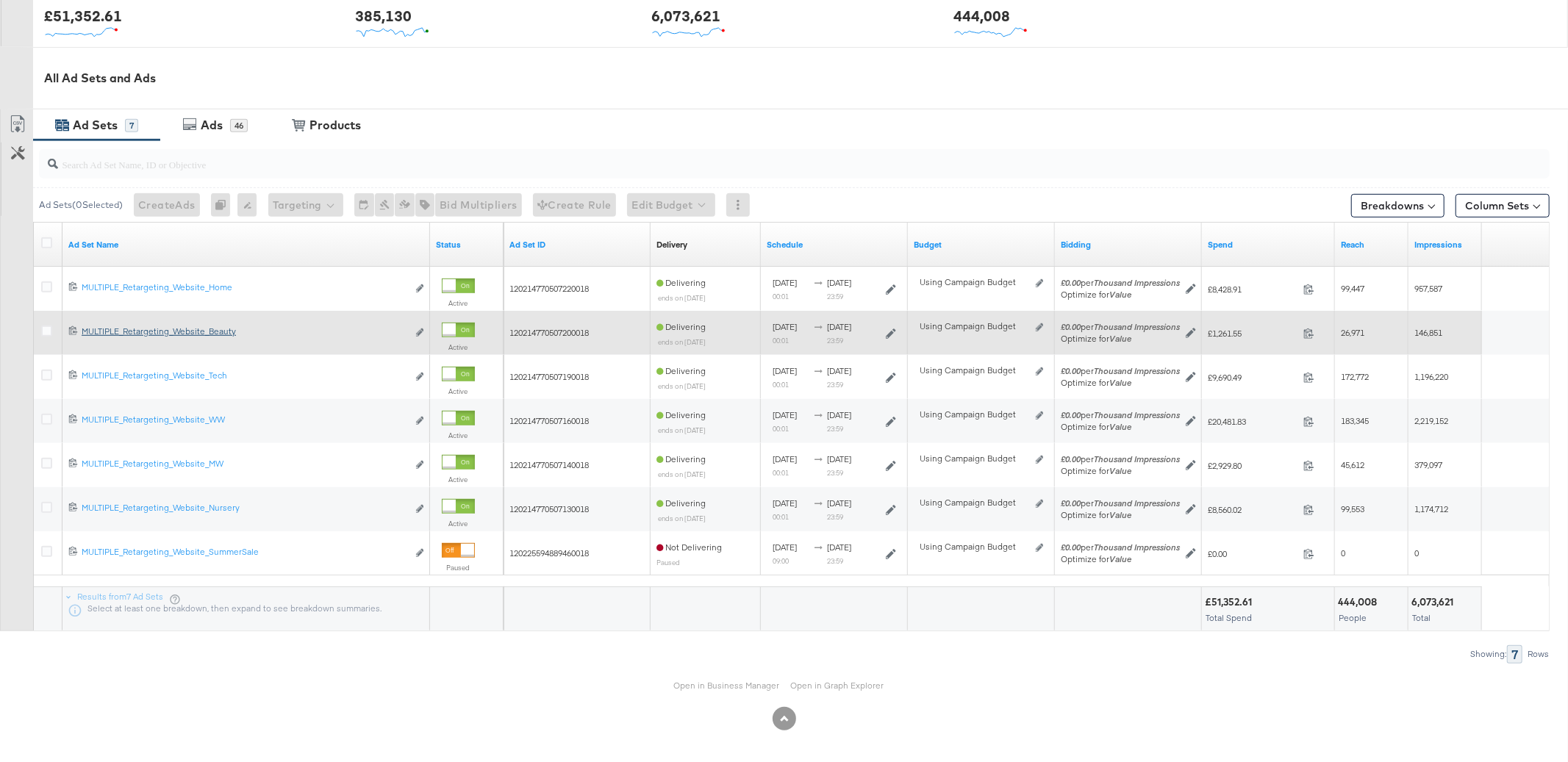
scroll to position [651, 0]
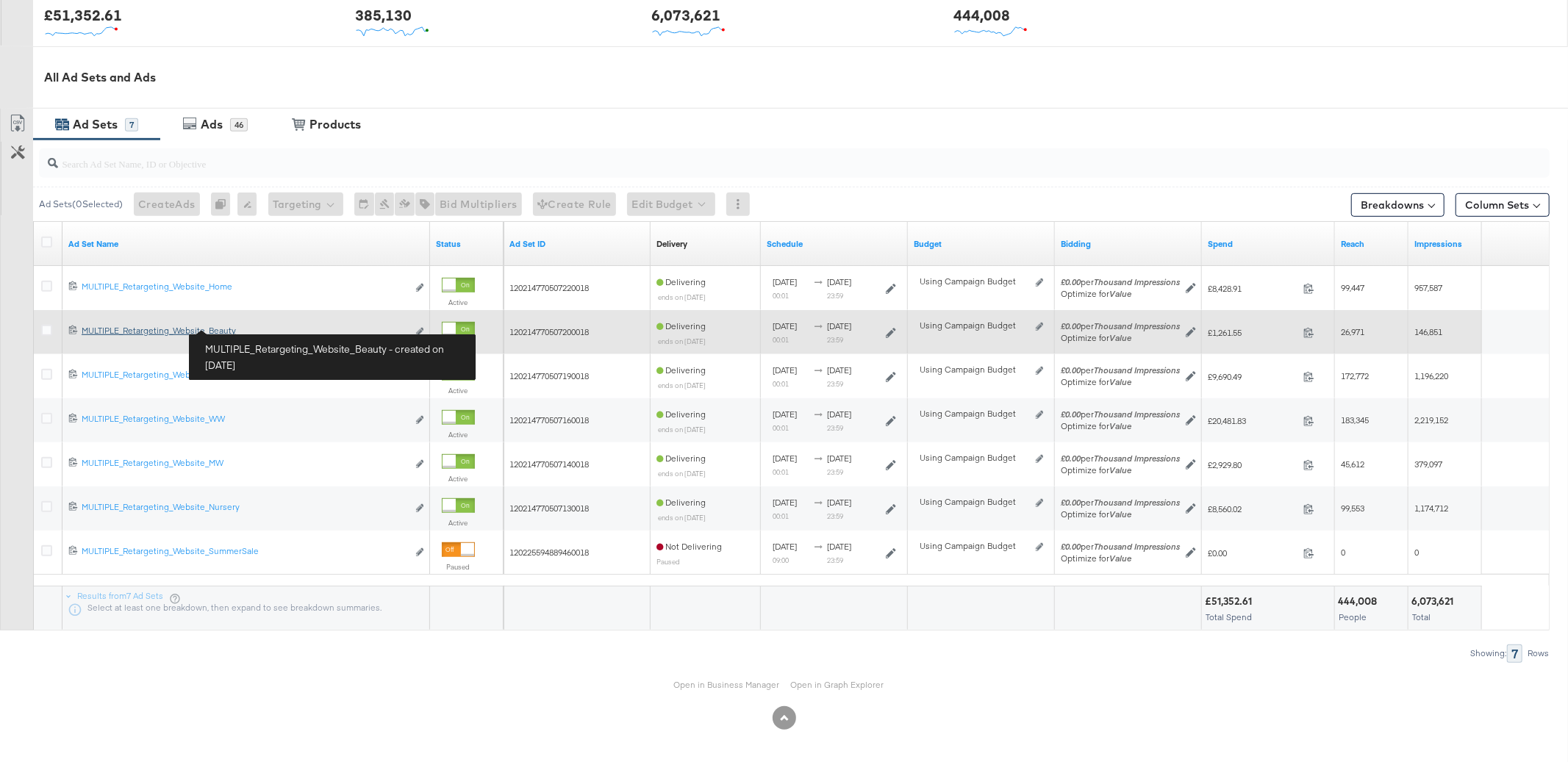
click at [224, 331] on div "MULTIPLE_Retargeting_Website_Beauty MULTIPLE_Retargeting_Website_Beauty" at bounding box center [244, 331] width 325 height 12
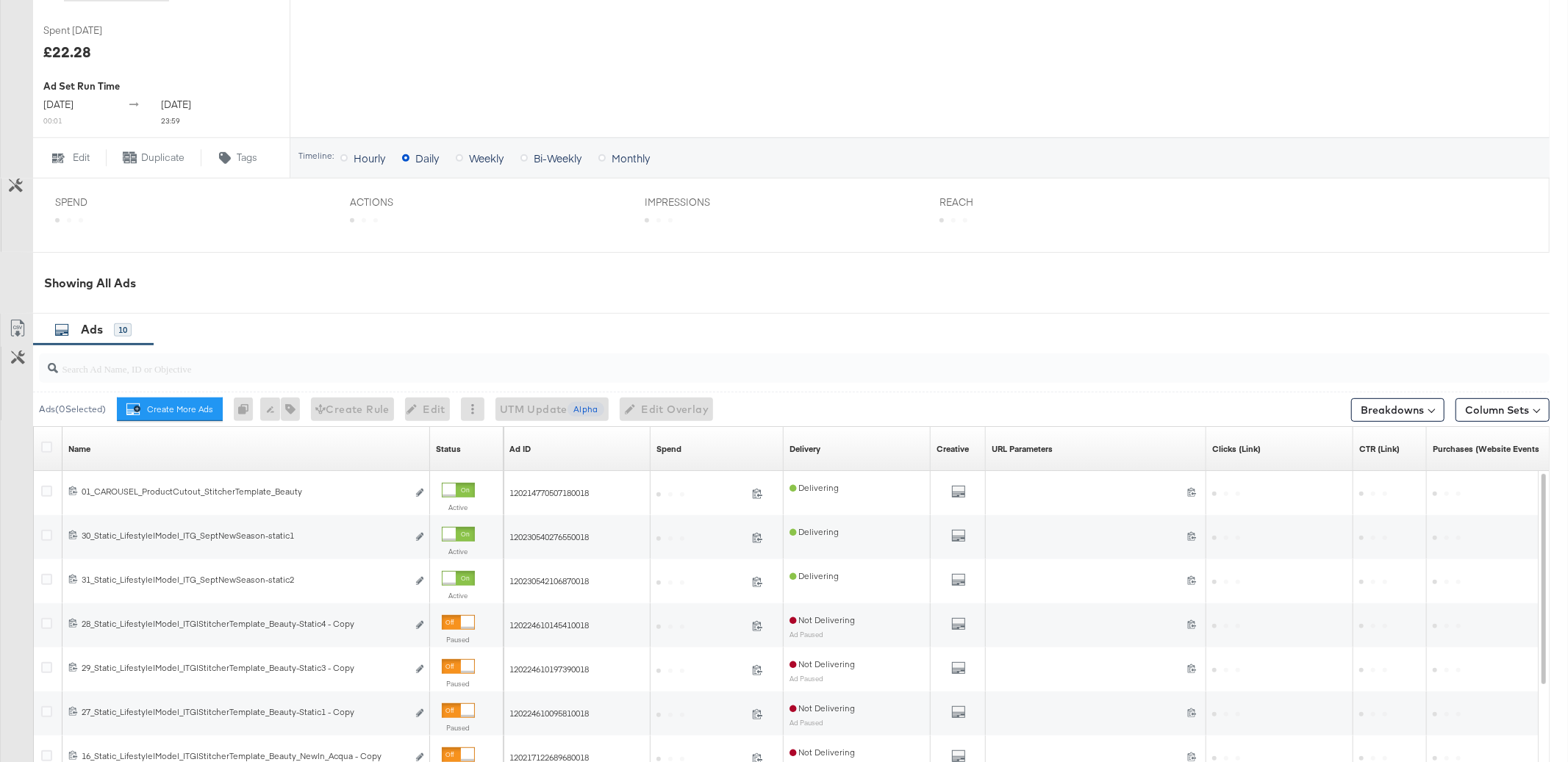
scroll to position [485, 0]
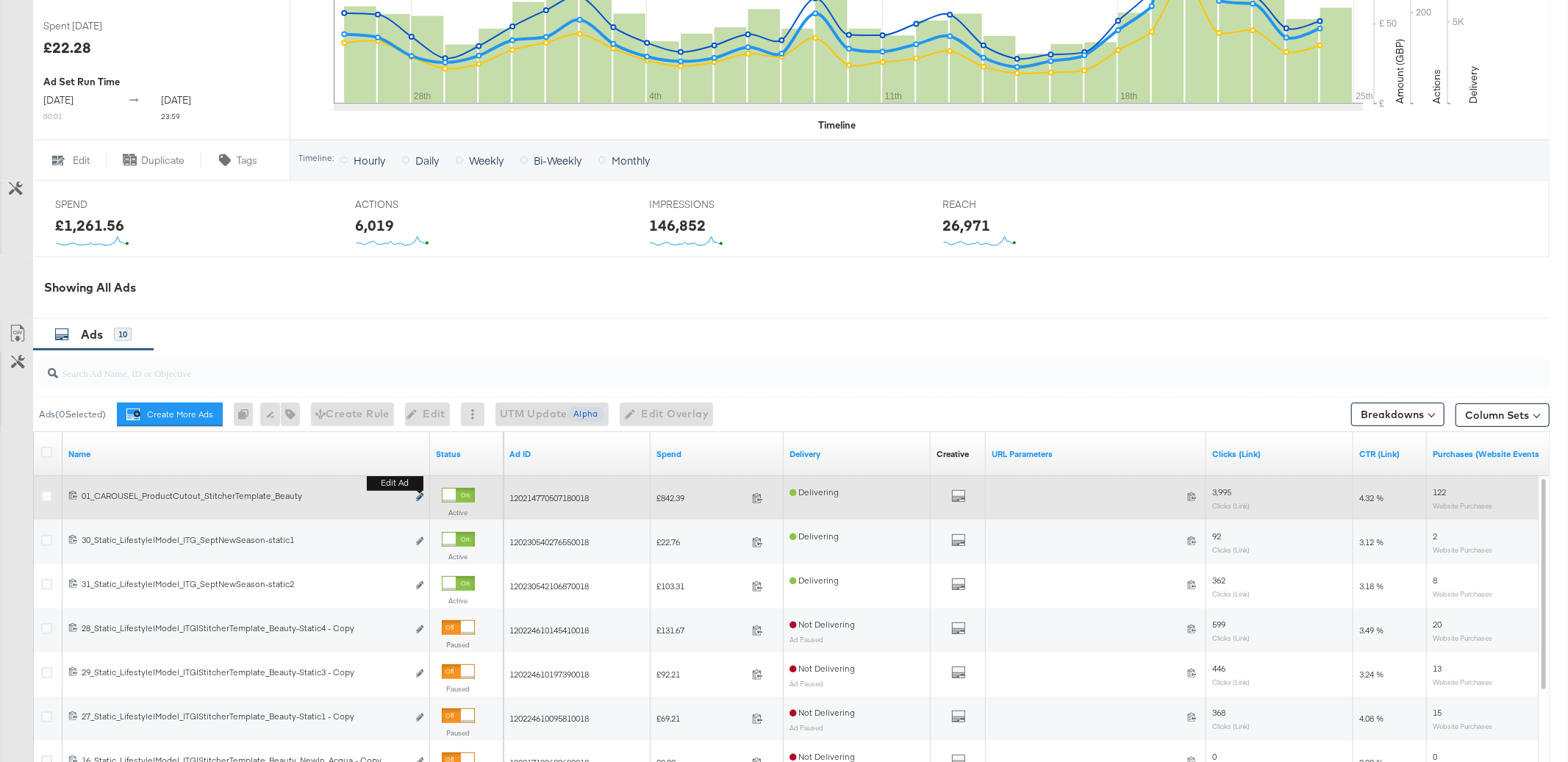
click at [418, 501] on icon "link" at bounding box center [420, 497] width 7 height 8
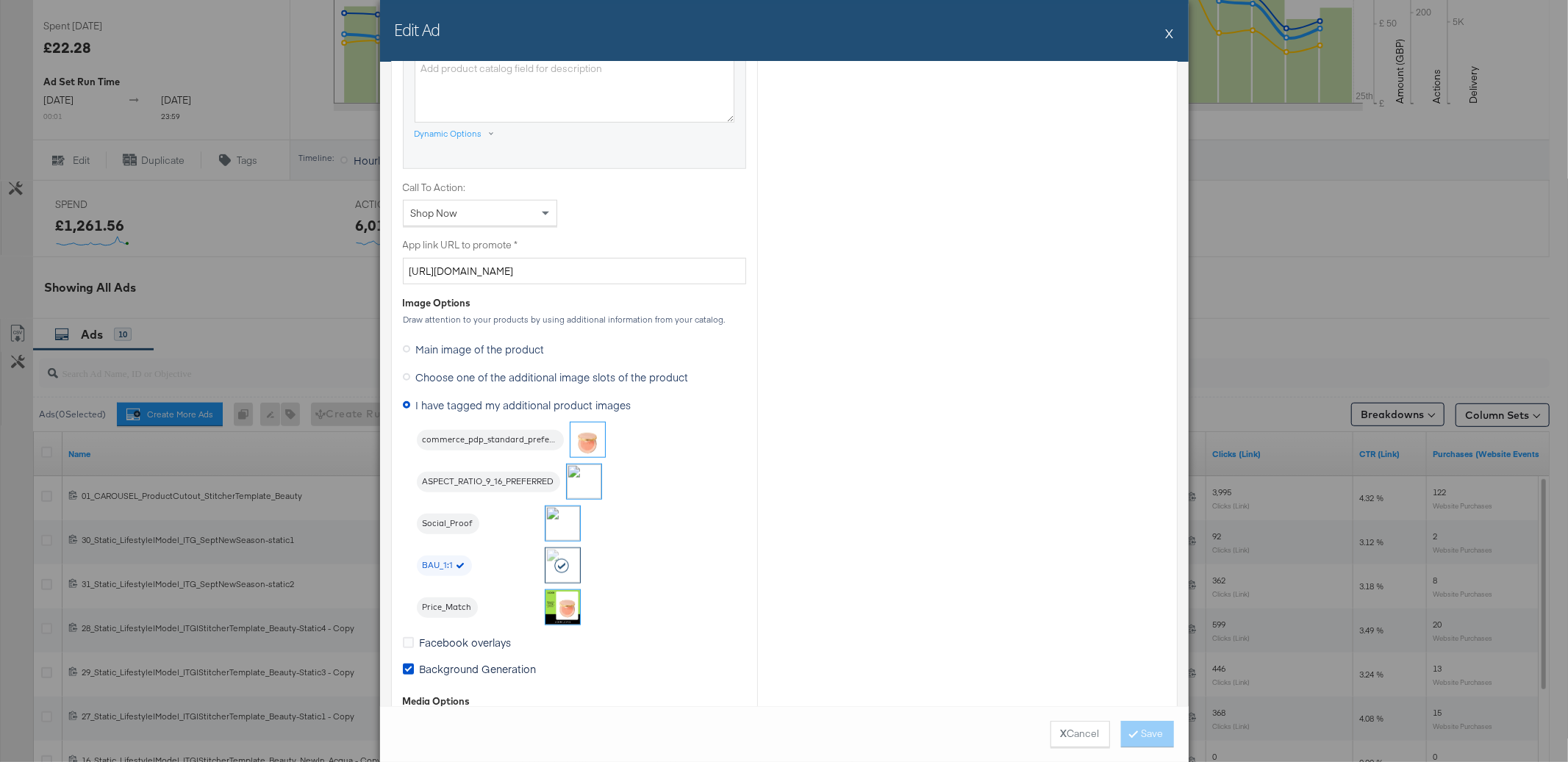
scroll to position [1046, 0]
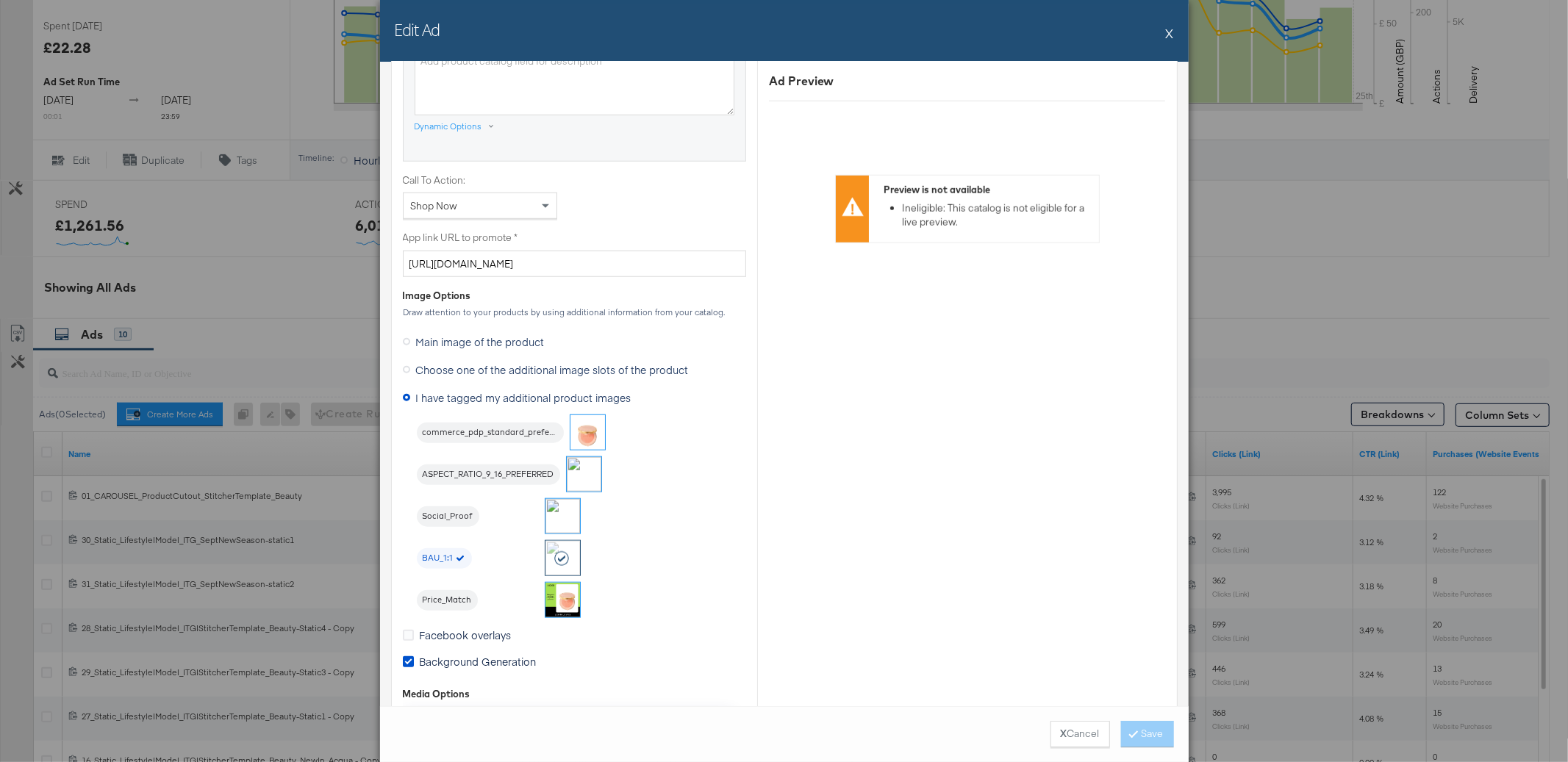
click at [1169, 34] on button "X" at bounding box center [1169, 32] width 8 height 30
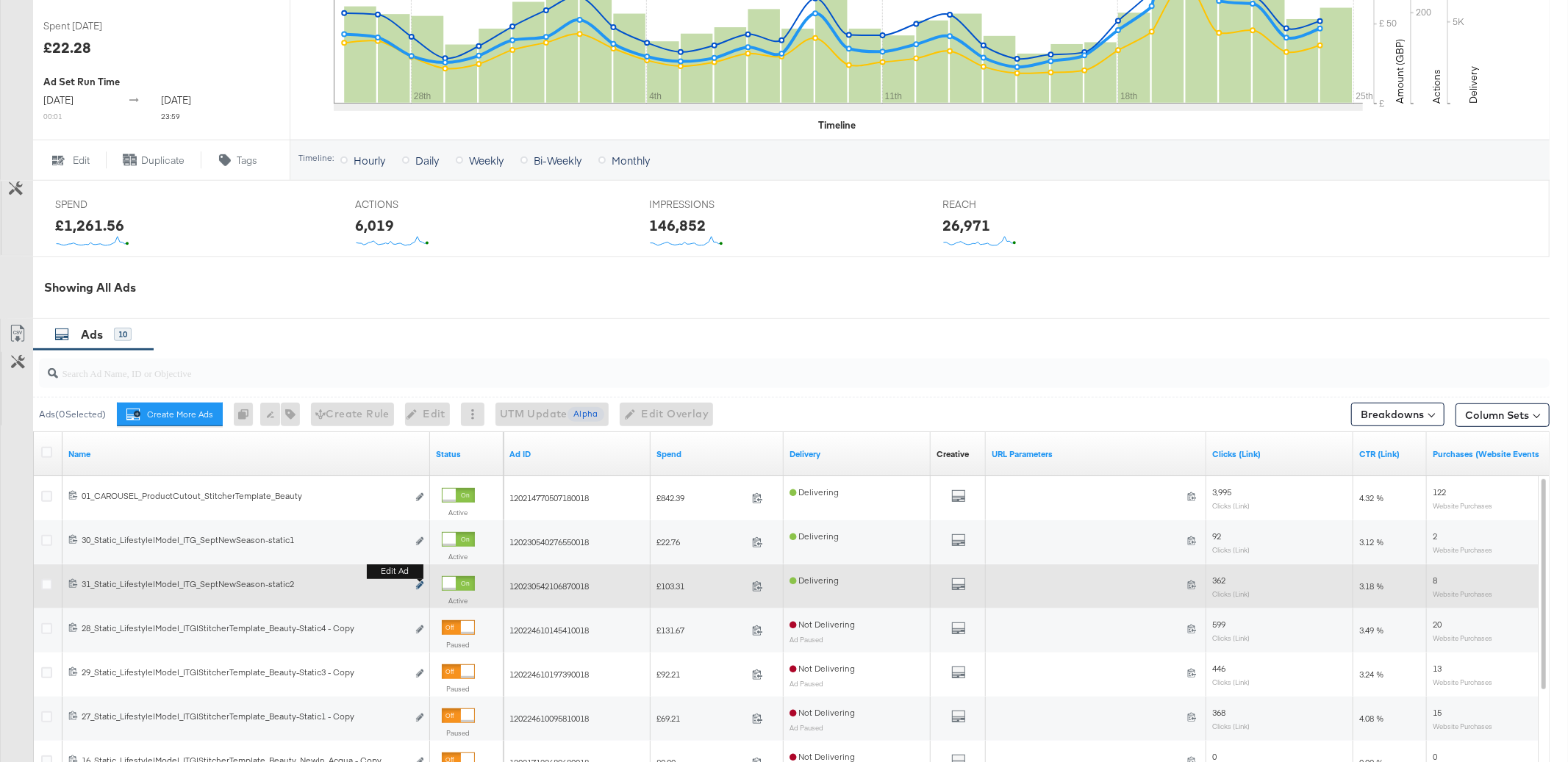
click at [419, 589] on icon "link" at bounding box center [420, 585] width 7 height 8
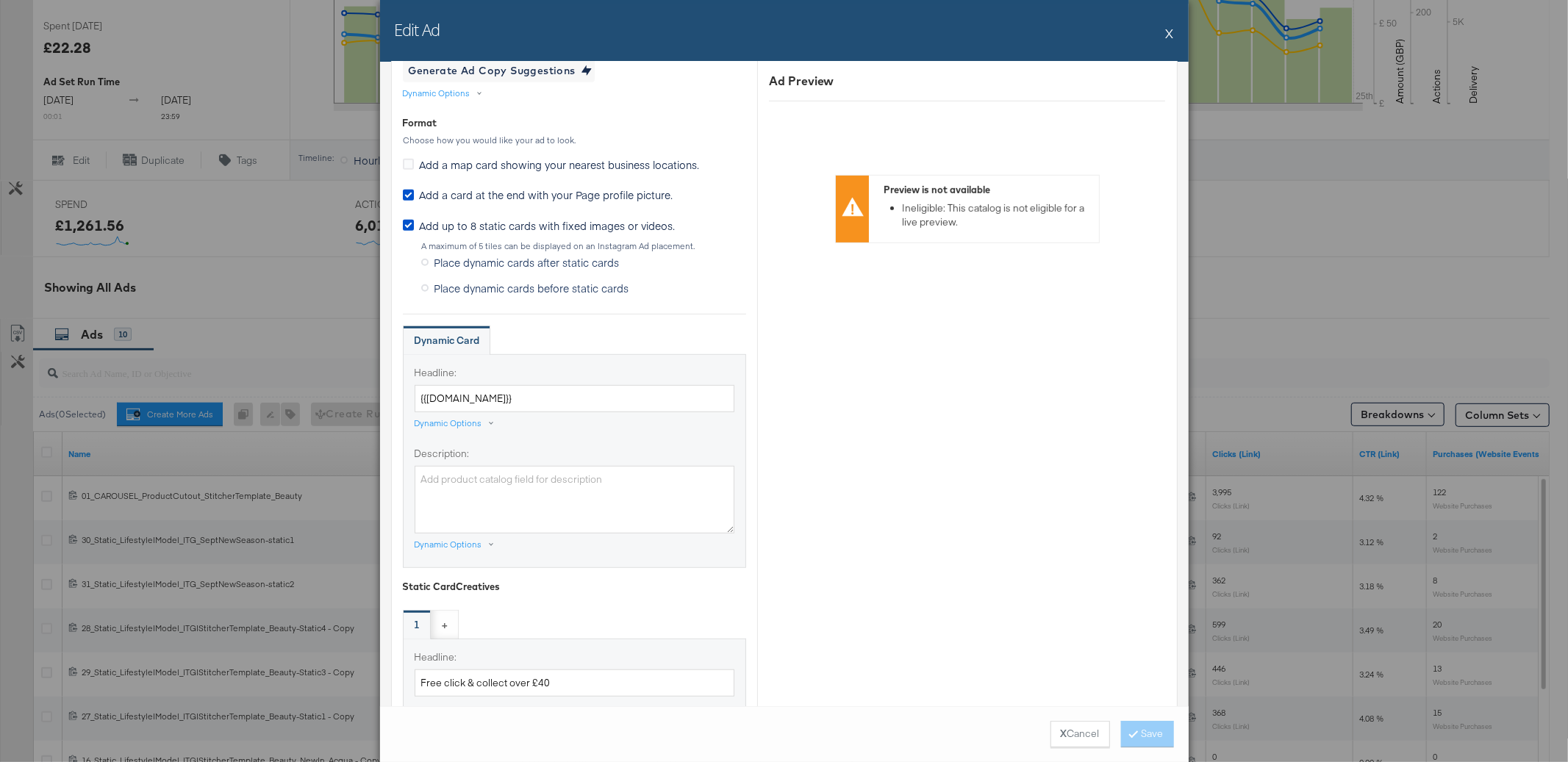
scroll to position [652, 0]
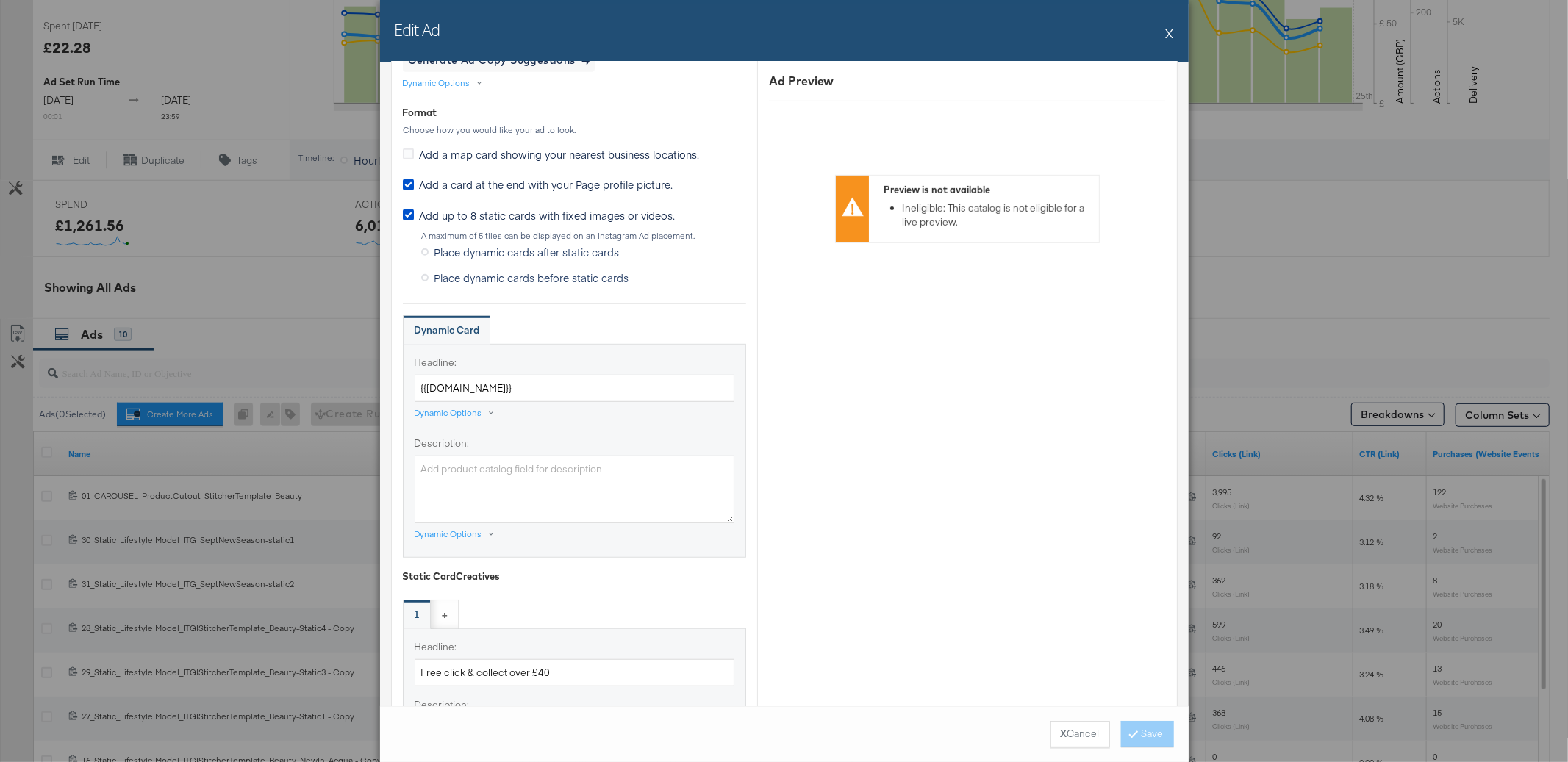
click at [1167, 29] on button "X" at bounding box center [1169, 32] width 8 height 30
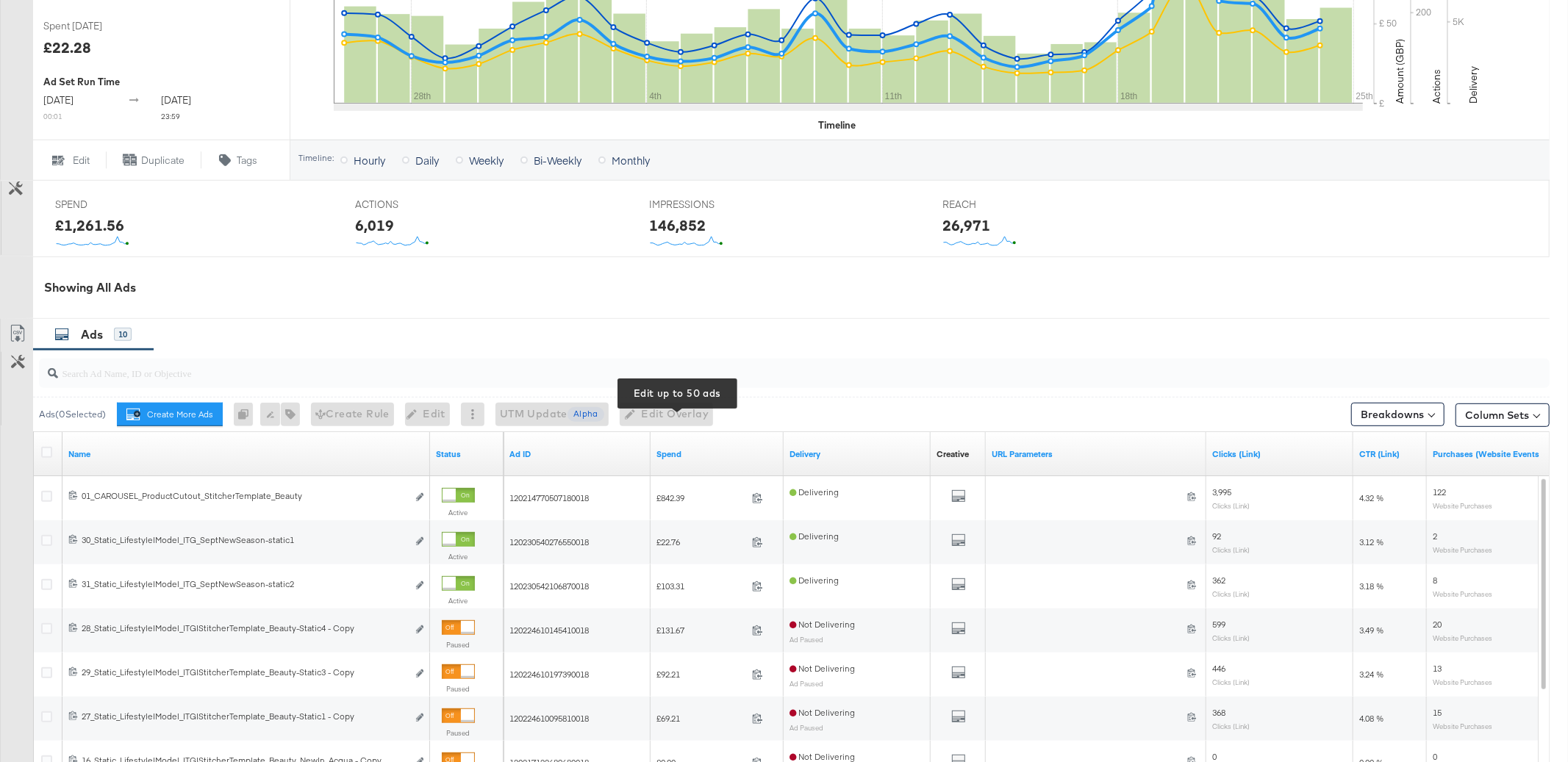
scroll to position [0, 0]
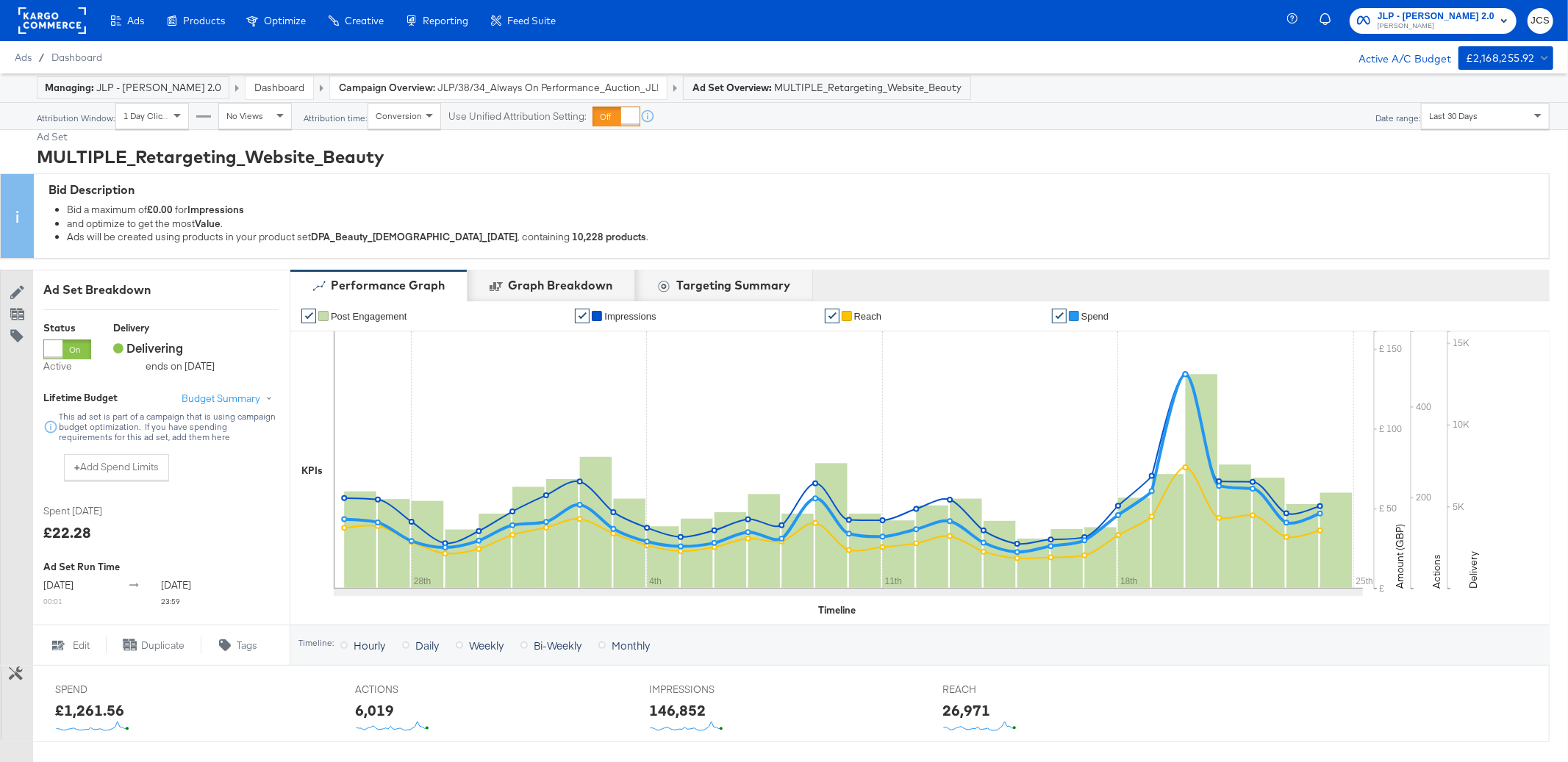
click at [387, 88] on strong "Campaign Overview:" at bounding box center [386, 87] width 96 height 13
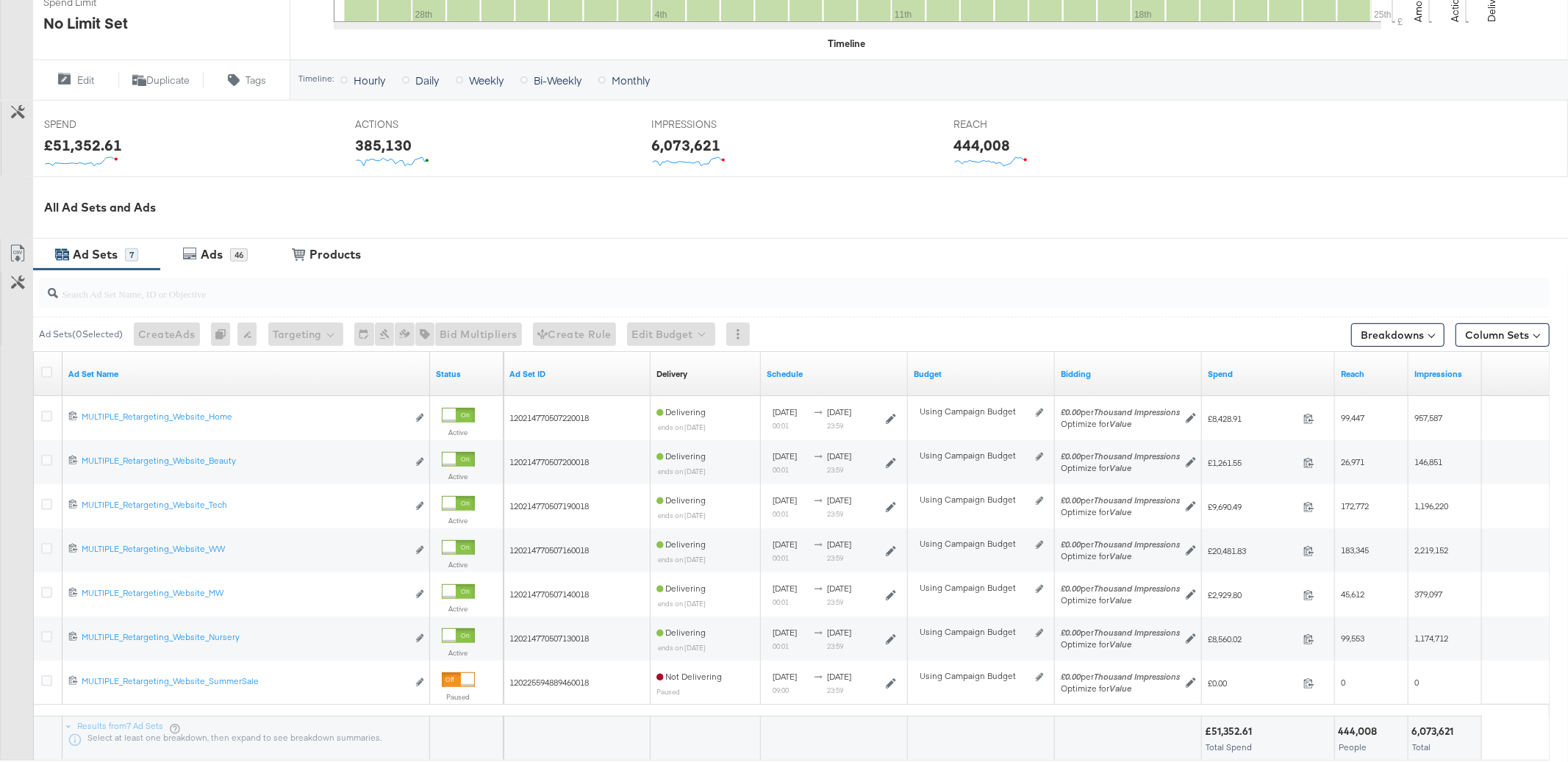
scroll to position [523, 0]
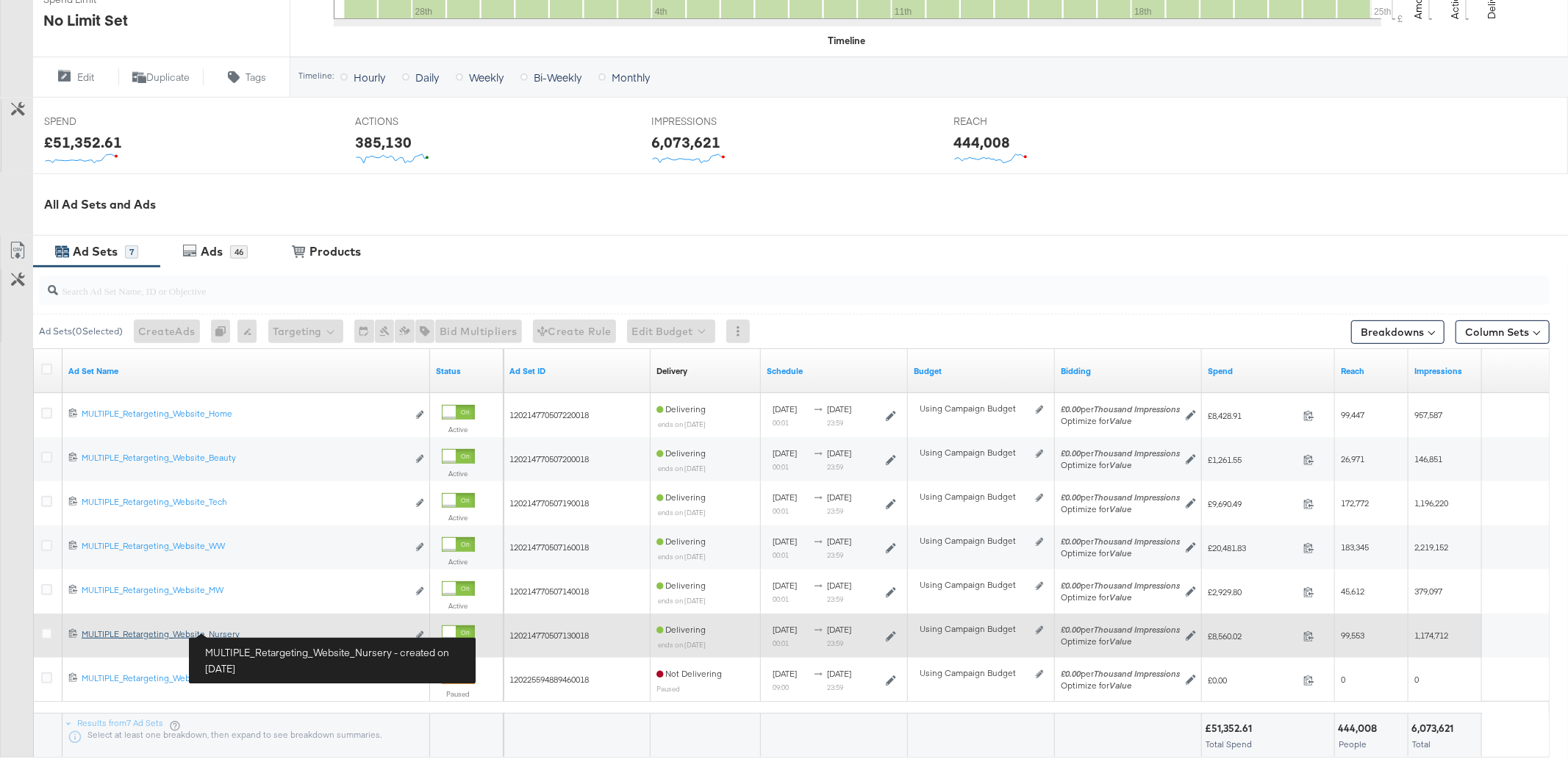
click at [207, 634] on div "MULTIPLE_Retargeting_Website_Nursery MULTIPLE_Retargeting_Website_Nursery" at bounding box center [244, 634] width 325 height 12
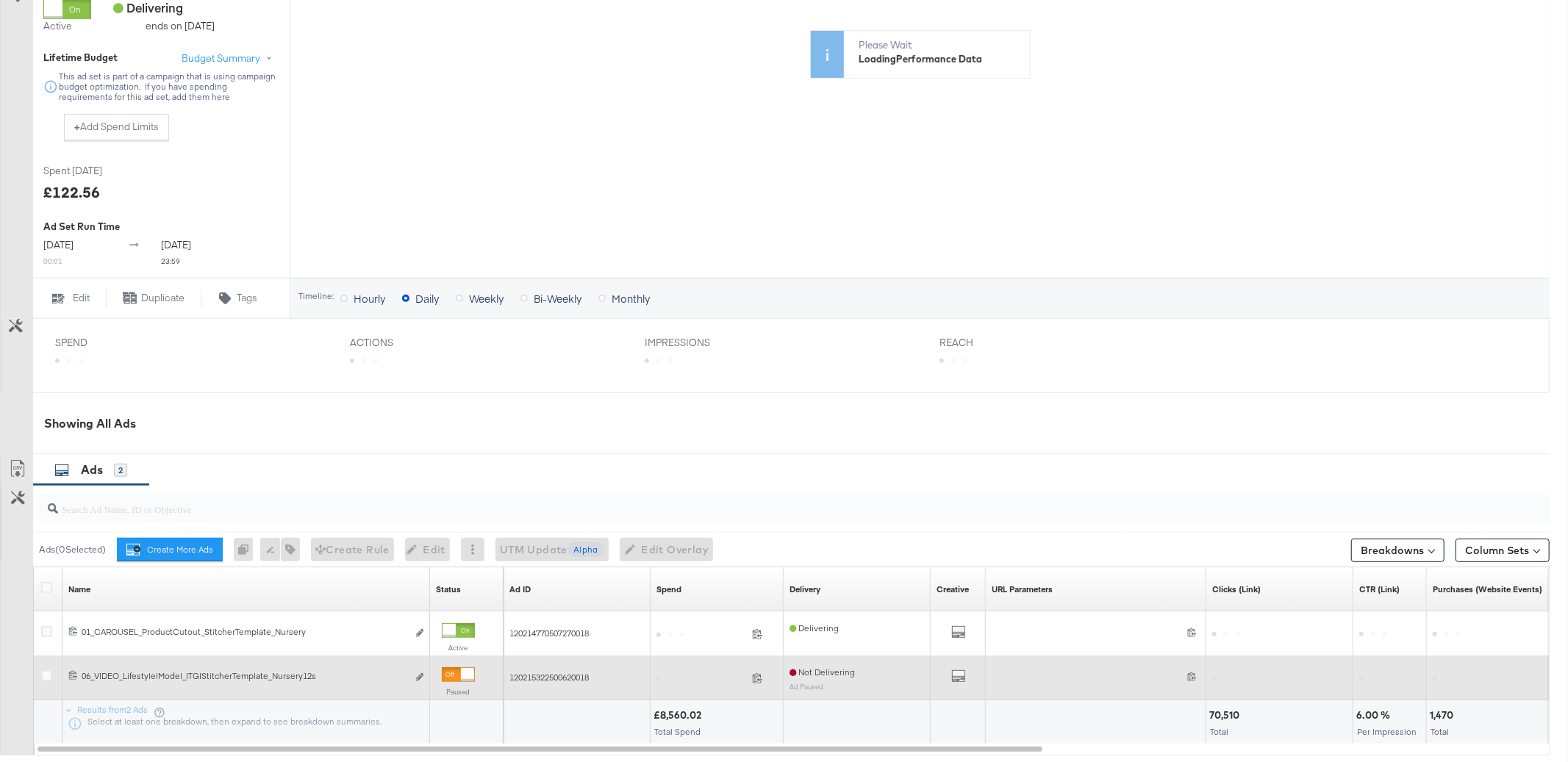
scroll to position [481, 0]
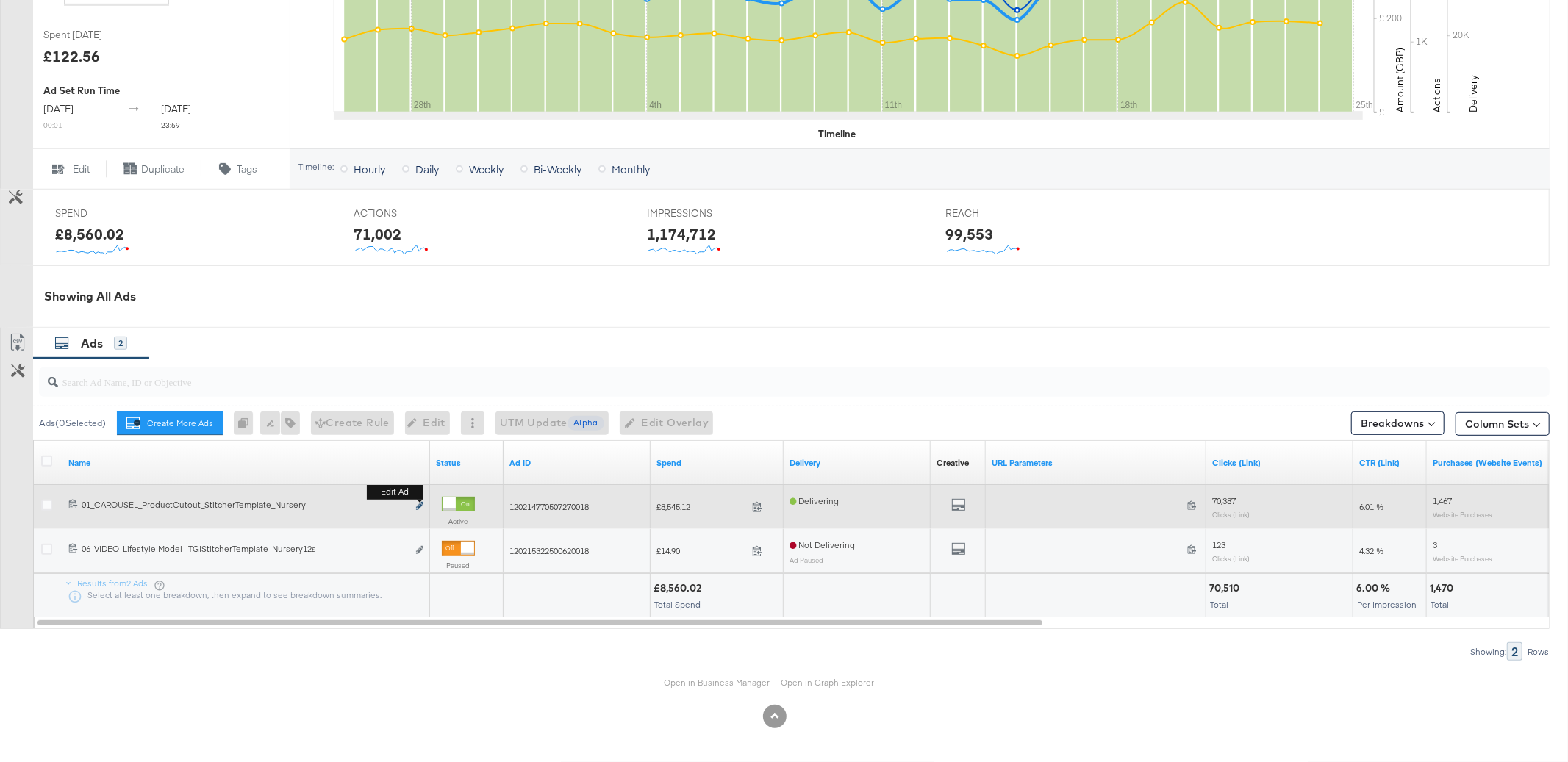
click at [419, 508] on icon "link" at bounding box center [420, 506] width 7 height 8
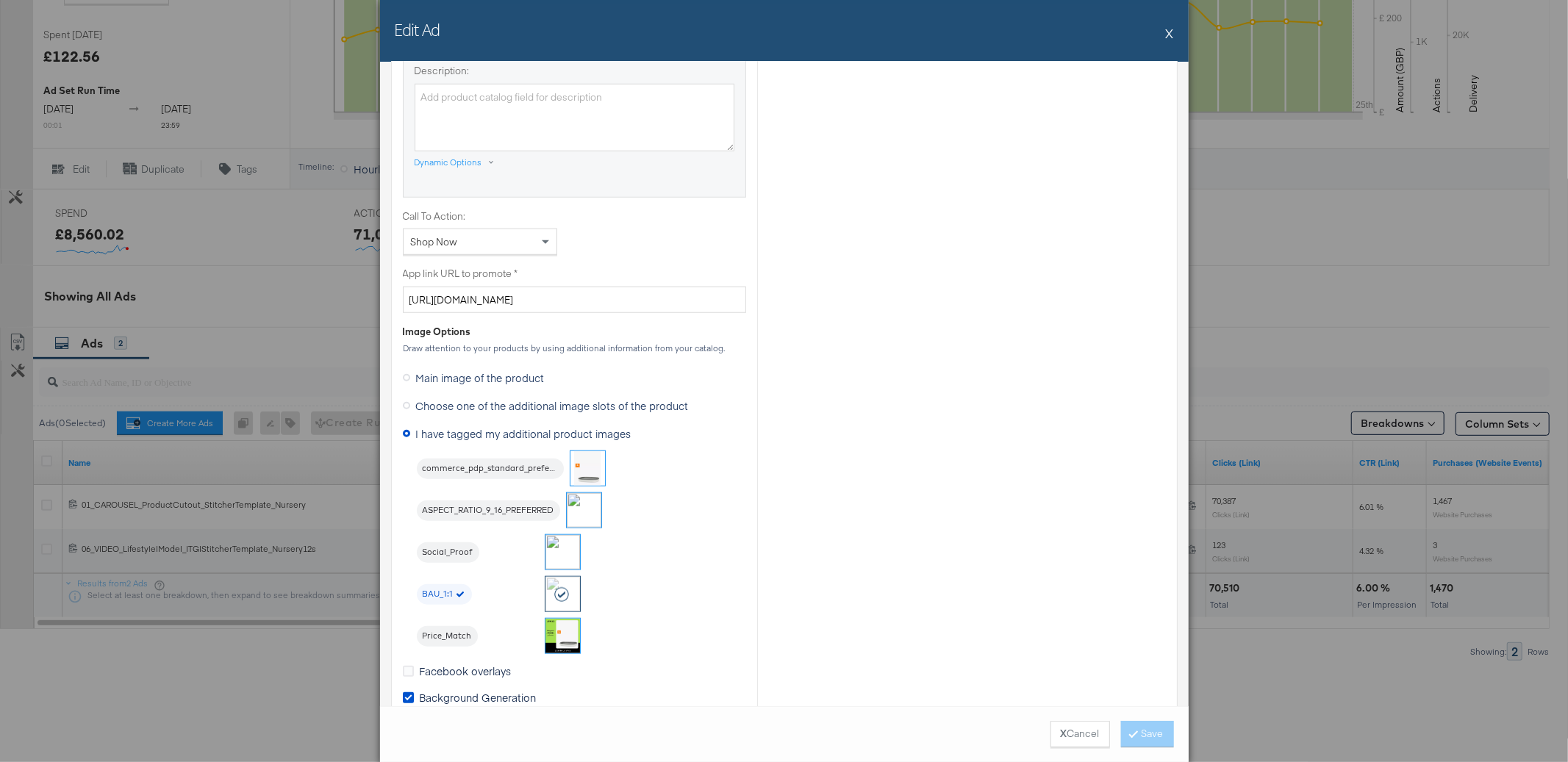
scroll to position [1066, 0]
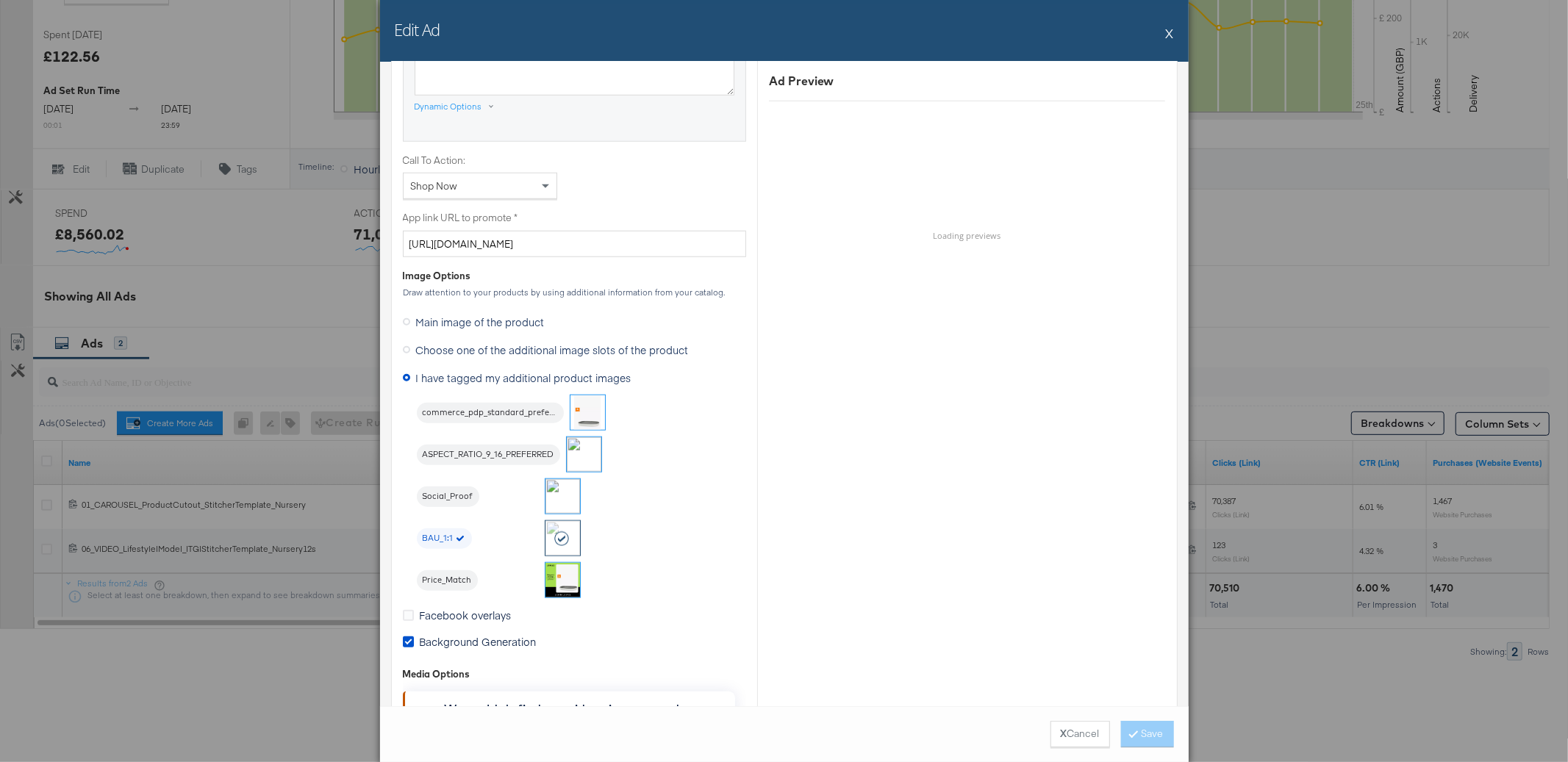
click at [1170, 32] on button "X" at bounding box center [1169, 32] width 8 height 30
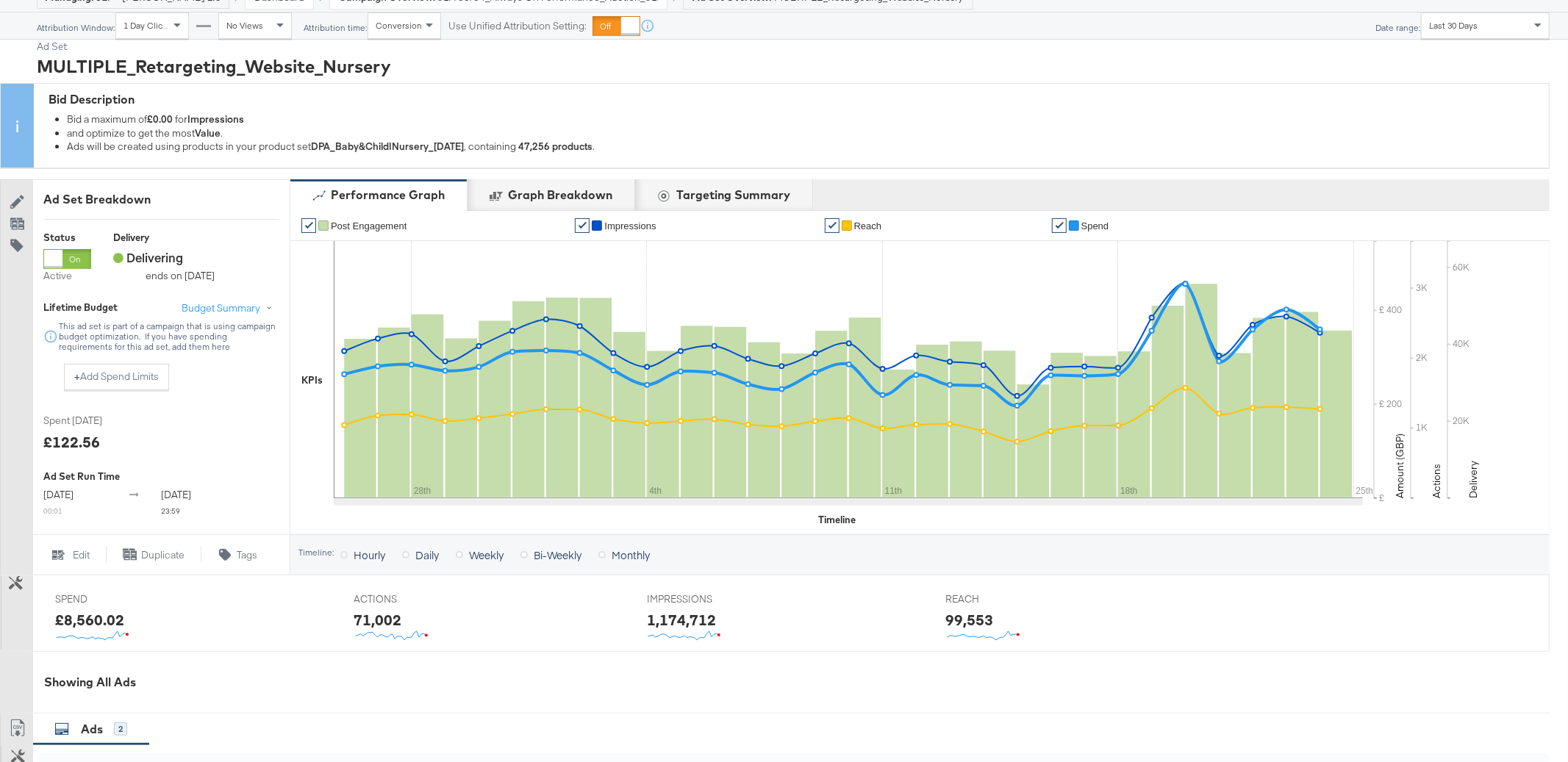
scroll to position [0, 0]
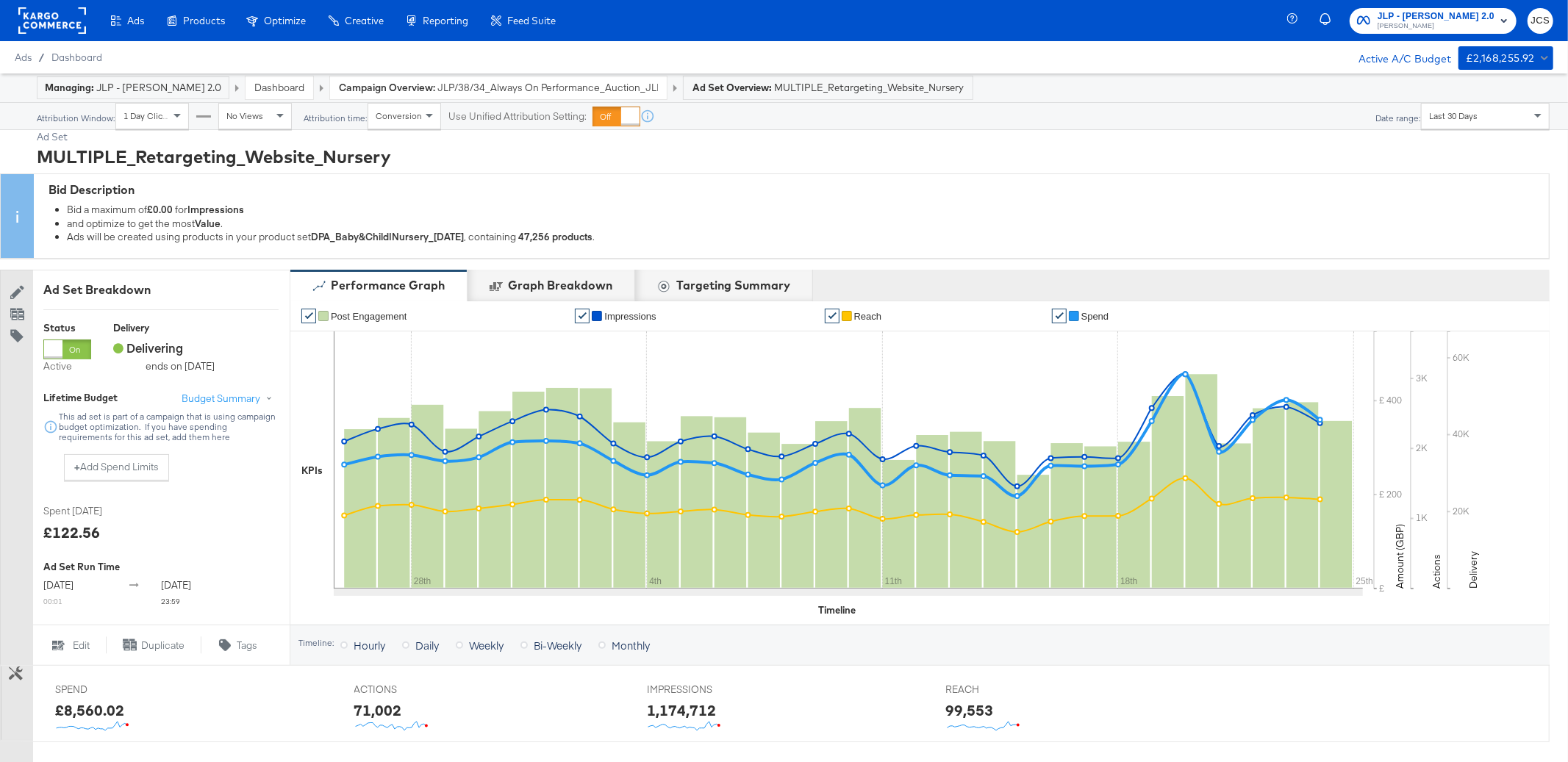
click at [461, 87] on span "JLP/38/34_Always On Performance_Auction_JLD0002148831_JL_FBIG_CatalogueSales-Pu…" at bounding box center [547, 88] width 220 height 14
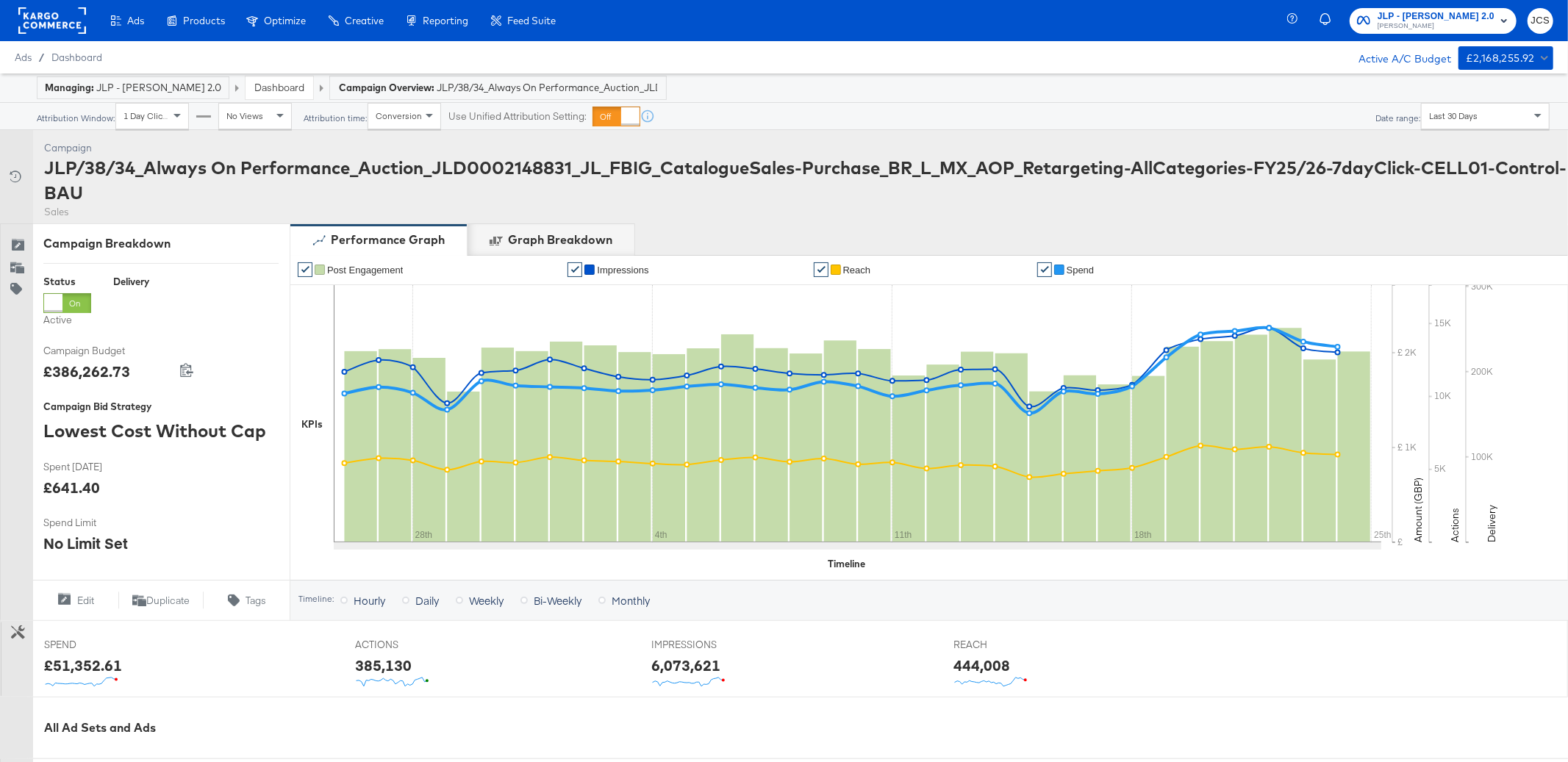
click at [277, 83] on div "Dashboard" at bounding box center [279, 87] width 67 height 22
click at [270, 93] on link "Dashboard" at bounding box center [279, 87] width 50 height 13
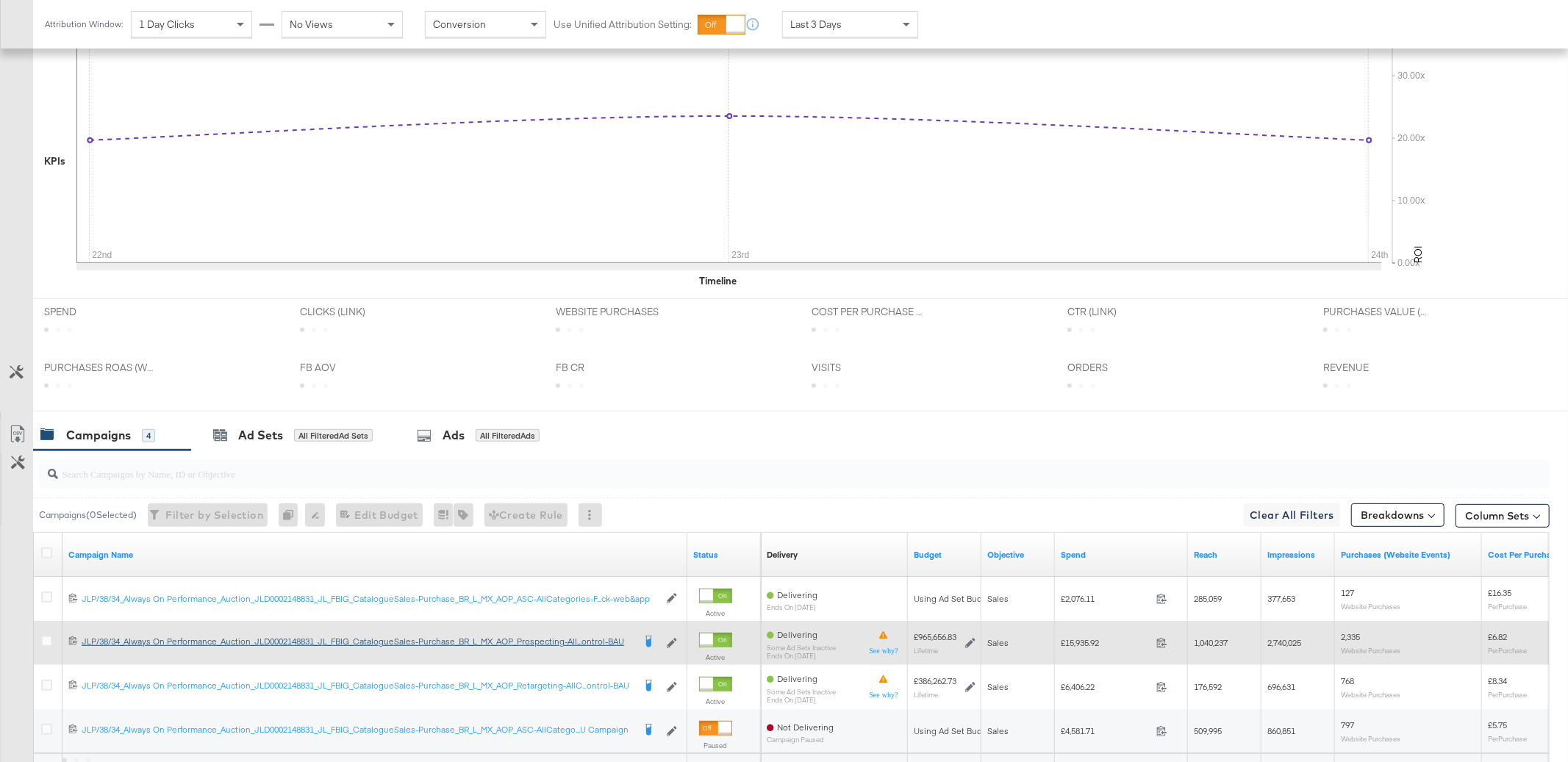
scroll to position [516, 0]
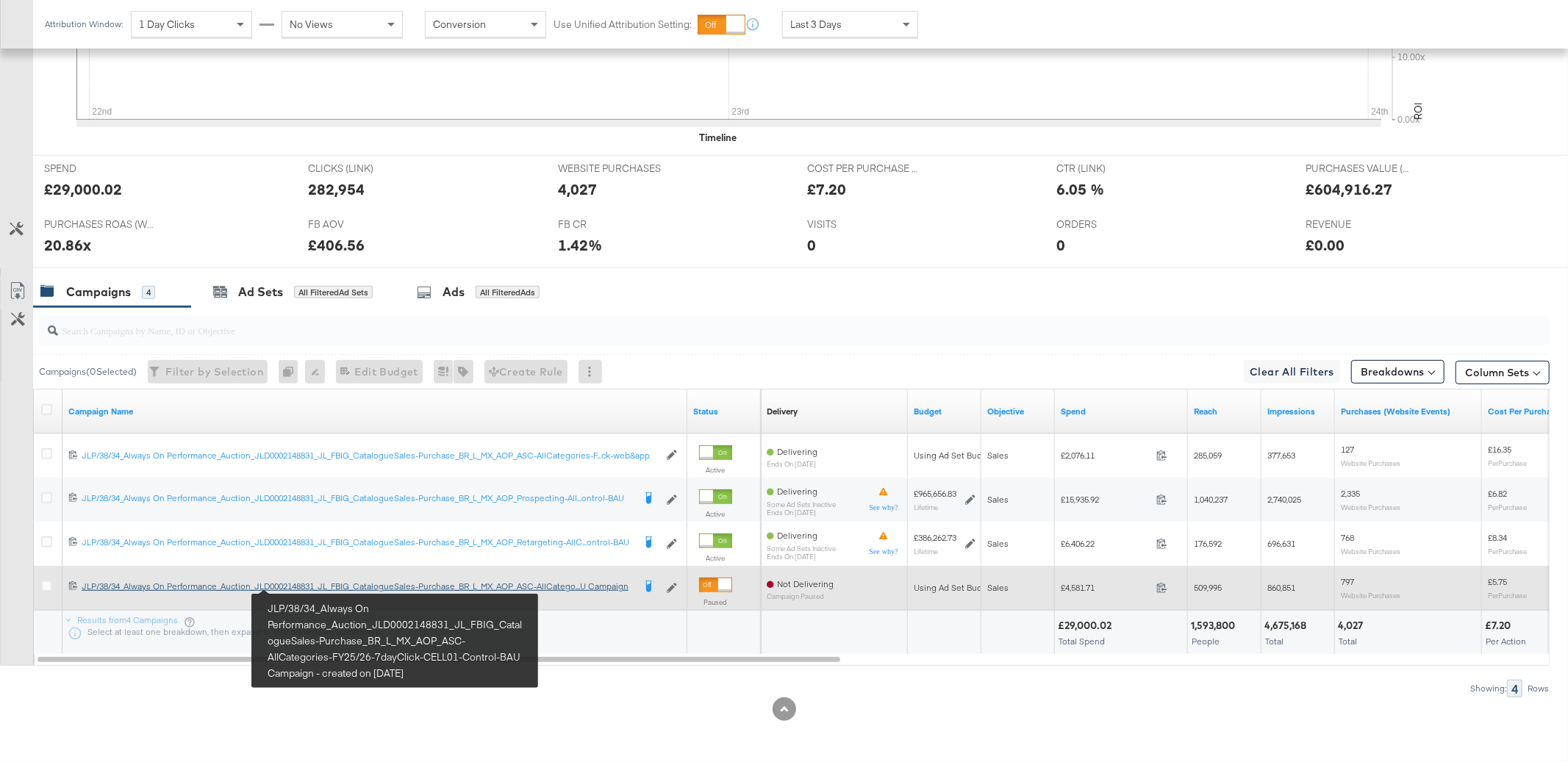
click at [306, 588] on div "JLP/38/34_Always On Performance_Auction_JLD0002148831_JL_FBIG_CatalogueSales-Pu…" at bounding box center [357, 586] width 551 height 12
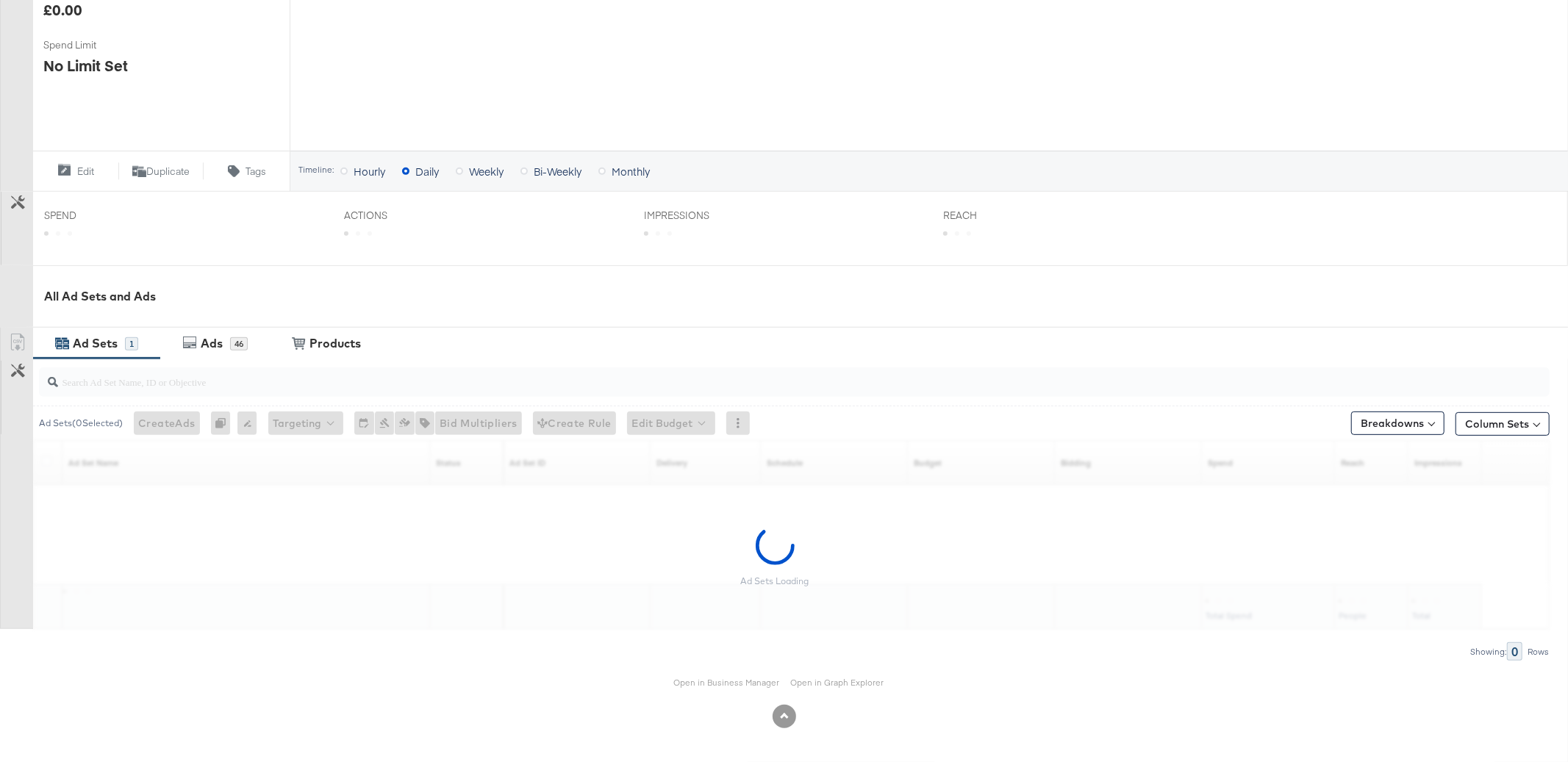
scroll to position [385, 0]
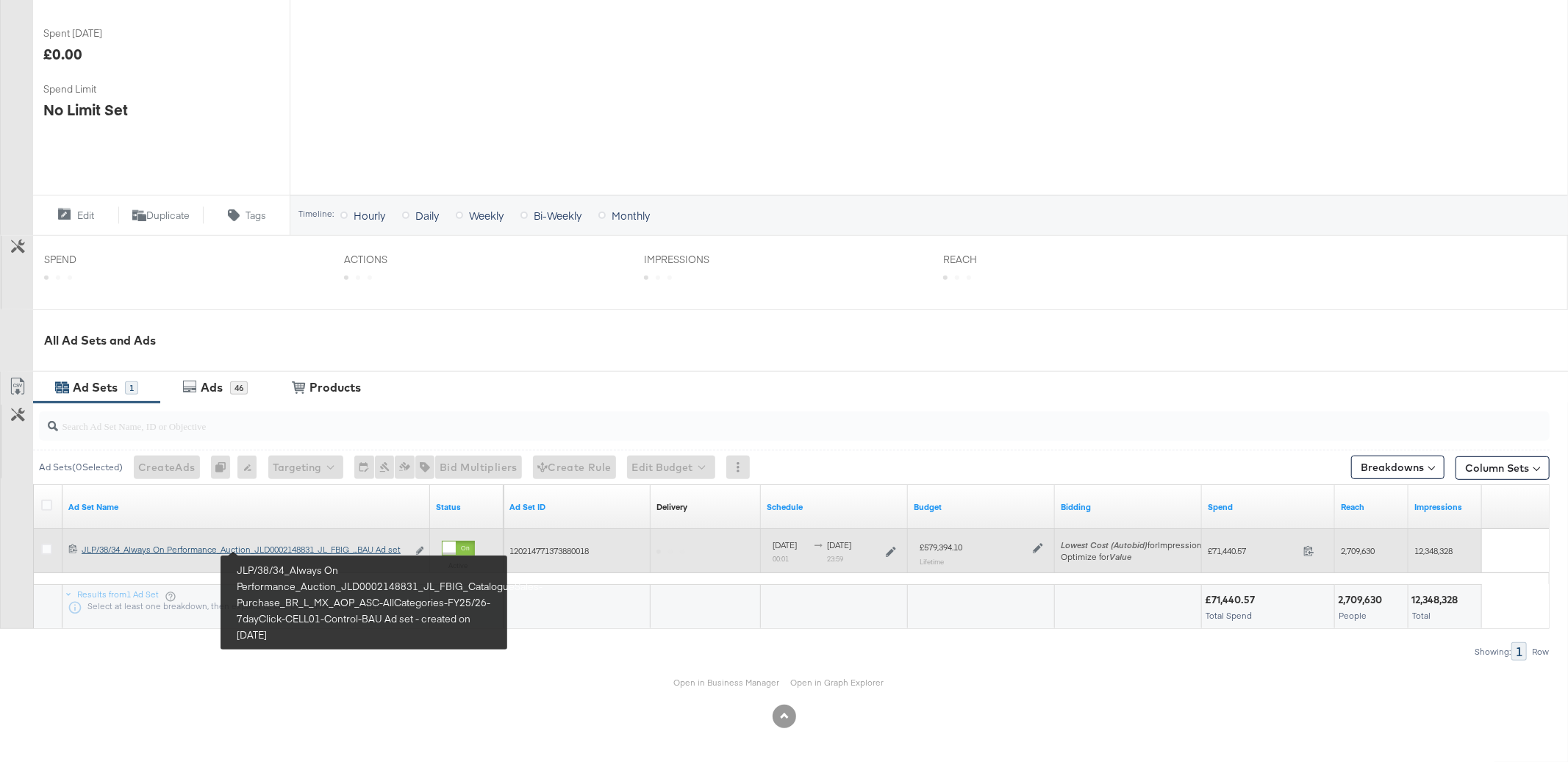
click at [276, 549] on div "JLP/38/34_Always On Performance_Auction_JLD0002148831_JL_FBIG_CatalogueSales-Pu…" at bounding box center [244, 549] width 325 height 12
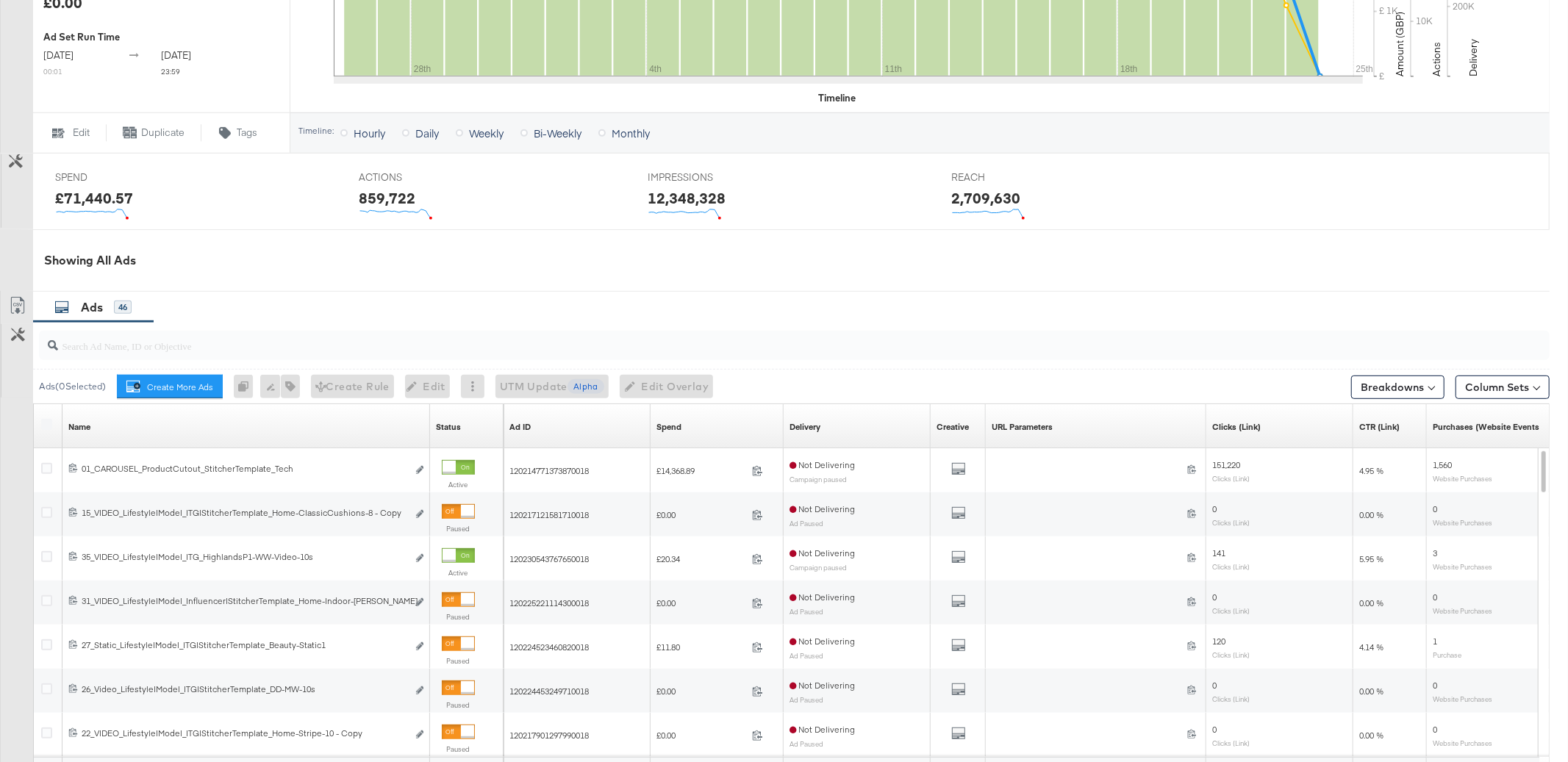
scroll to position [616, 0]
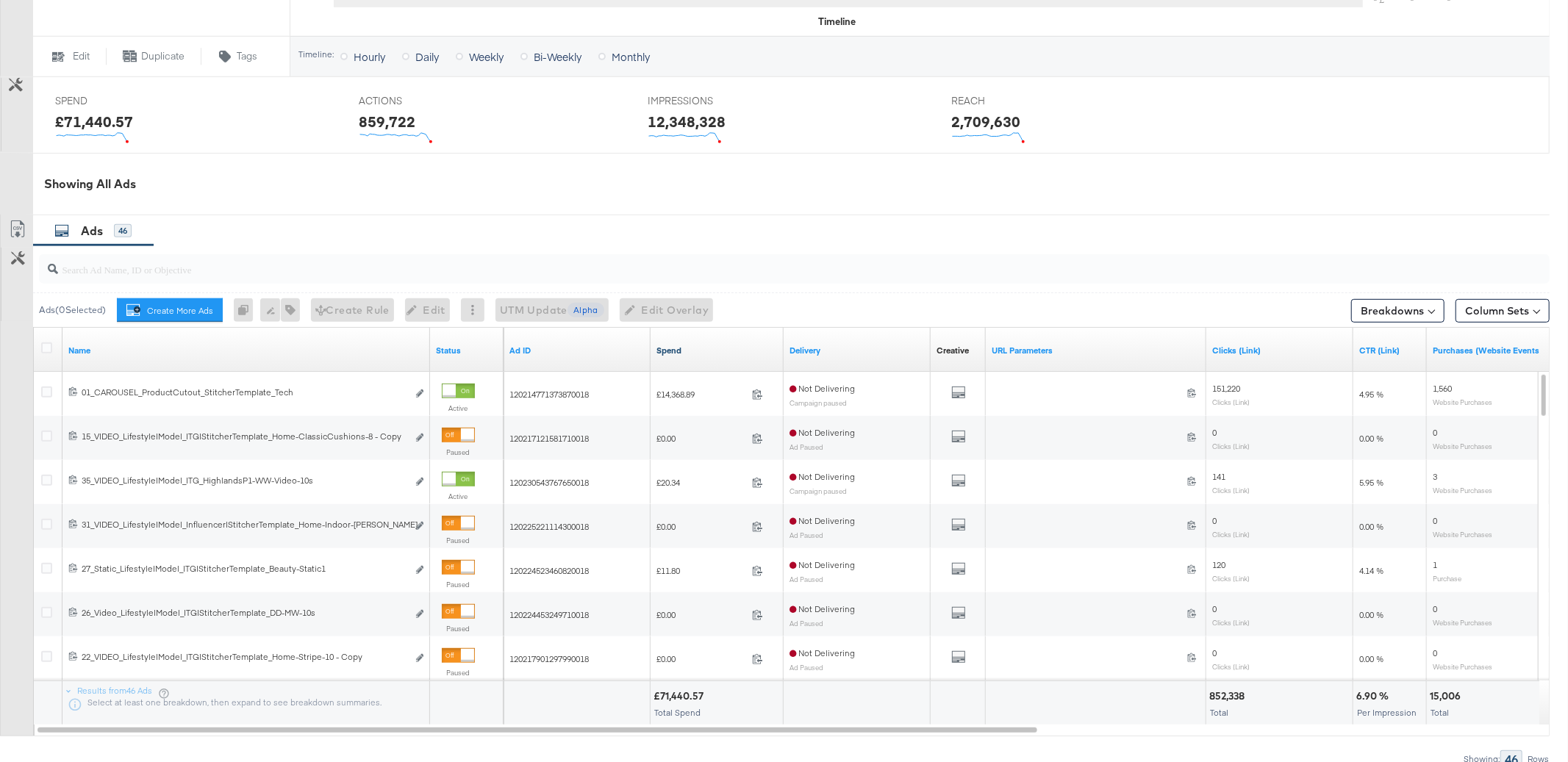
click at [667, 350] on link "Spend" at bounding box center [716, 350] width 121 height 12
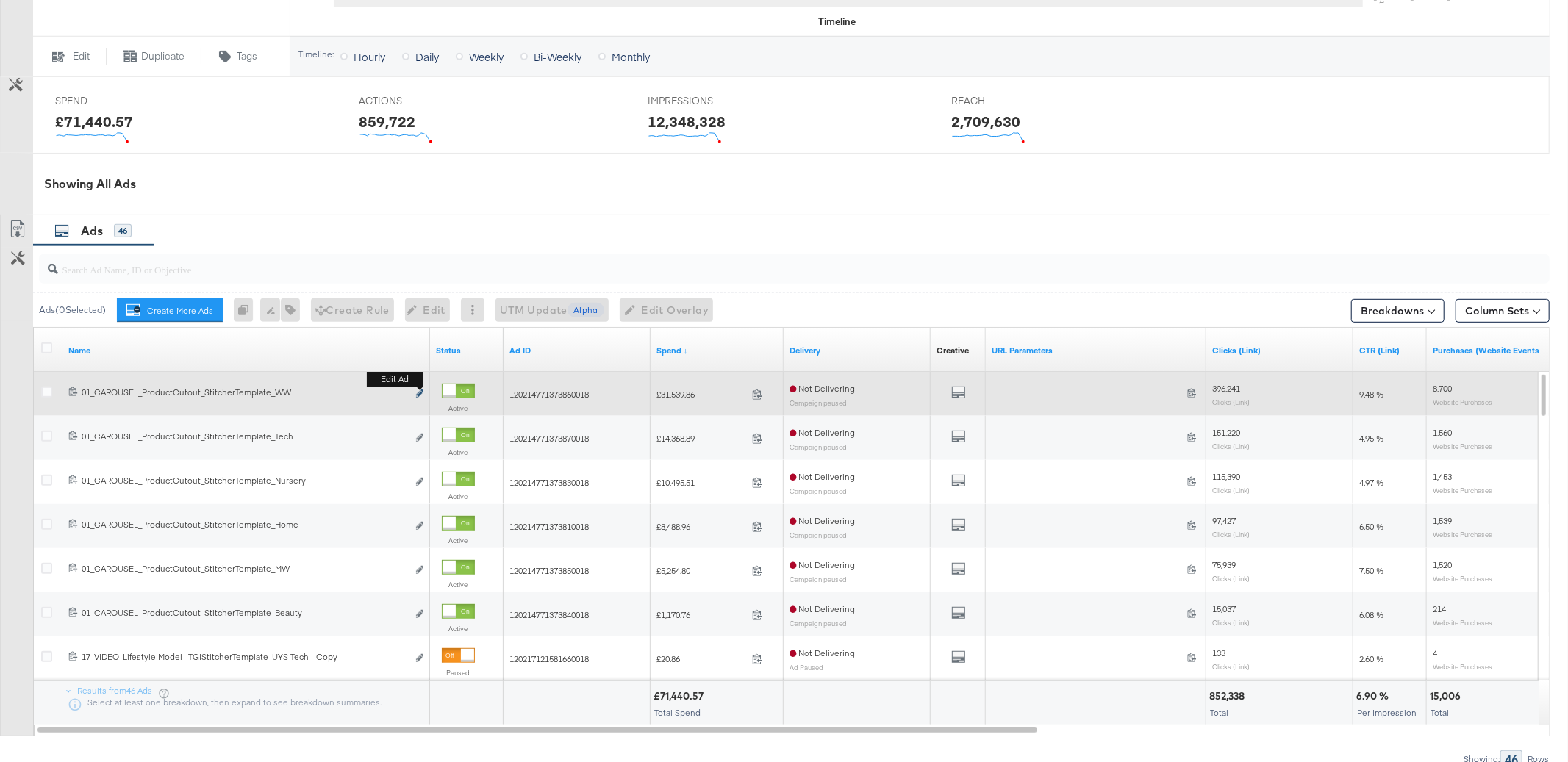
click at [418, 396] on icon "link" at bounding box center [420, 393] width 7 height 8
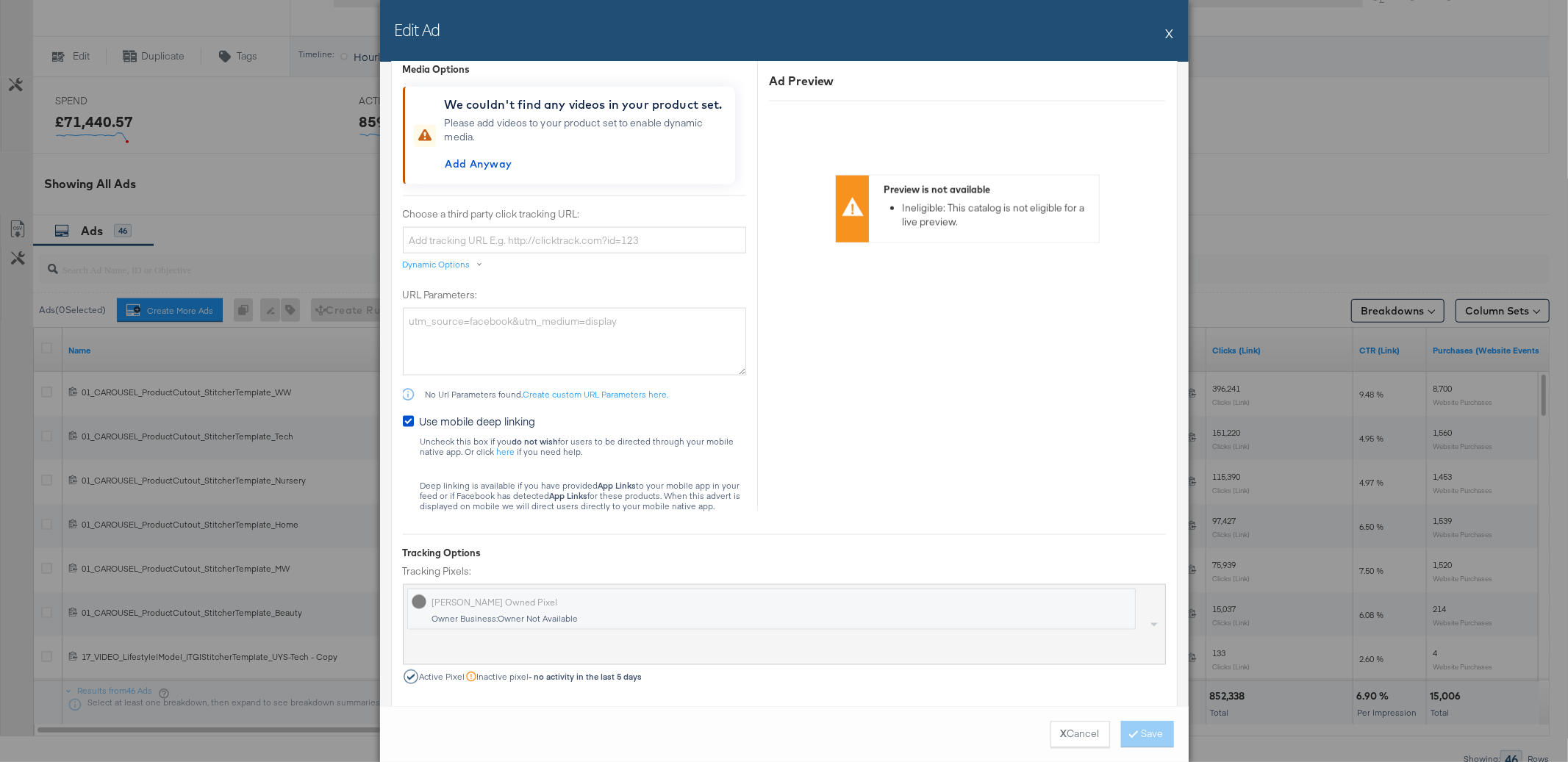
scroll to position [1909, 0]
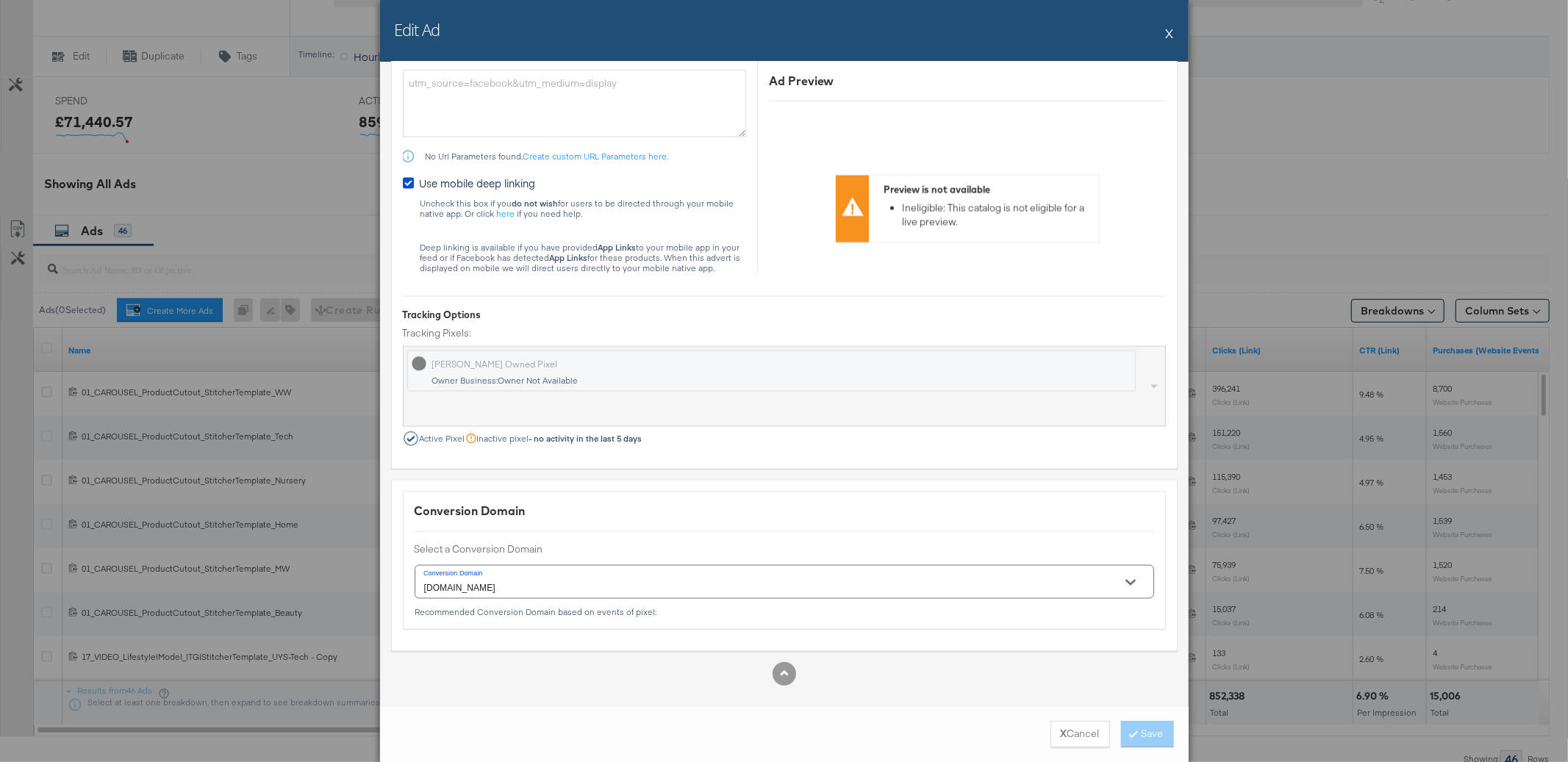
click at [1168, 33] on button "X" at bounding box center [1169, 32] width 8 height 30
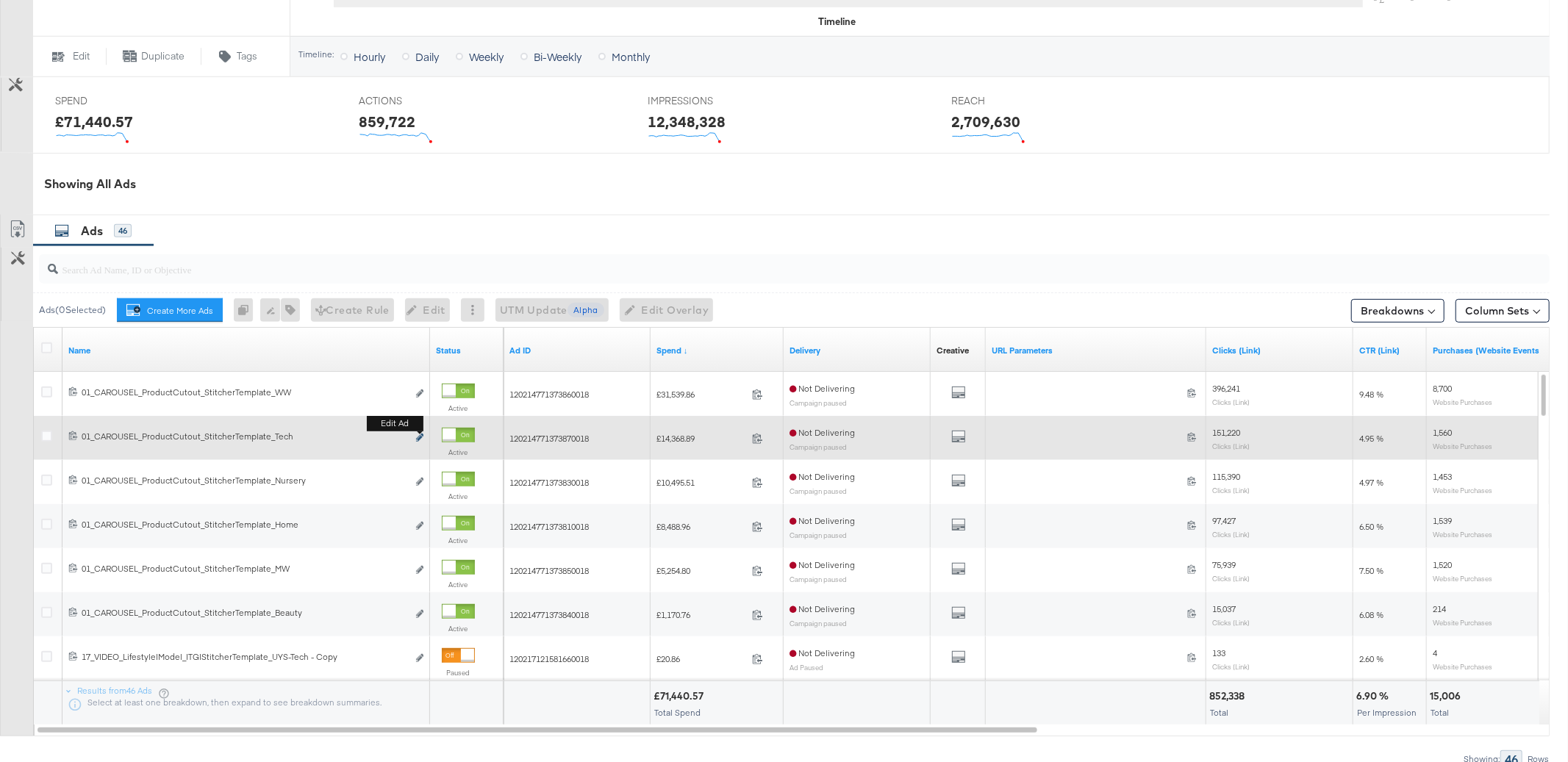
click at [417, 438] on icon "link" at bounding box center [420, 438] width 7 height 8
click at [420, 438] on icon "link" at bounding box center [420, 438] width 7 height 8
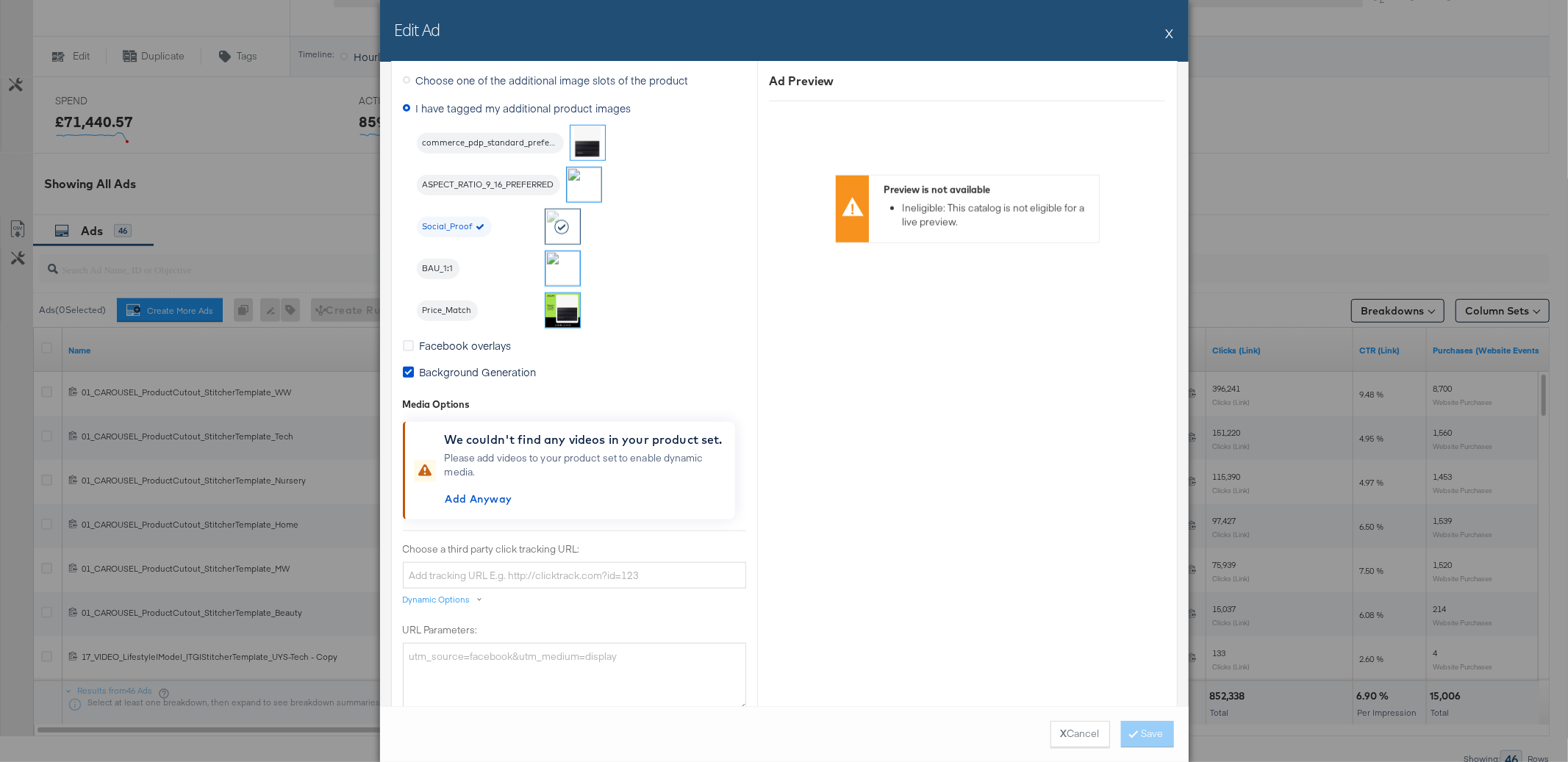
scroll to position [1340, 0]
click at [1171, 33] on button "X" at bounding box center [1169, 32] width 8 height 30
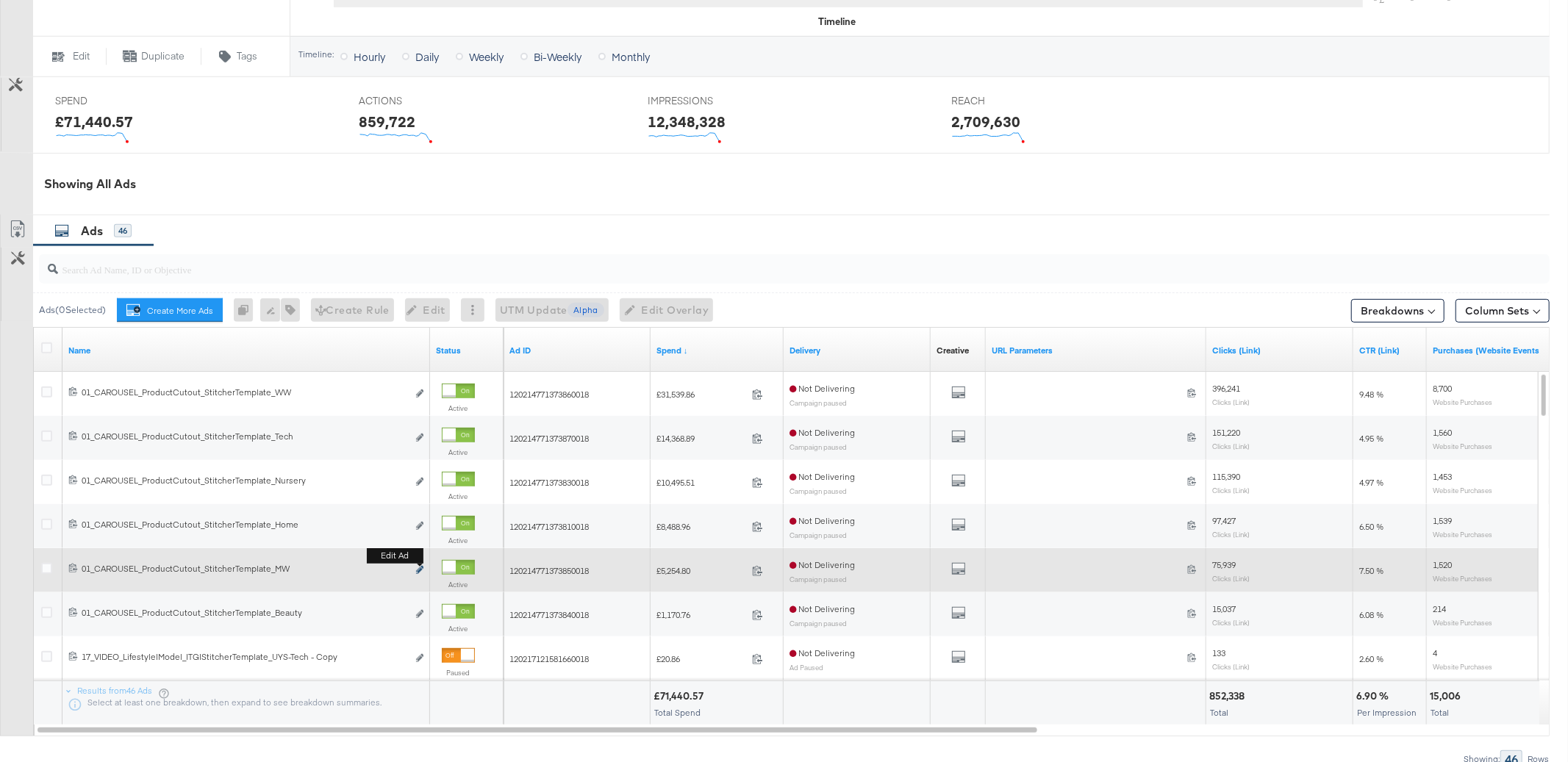
click at [419, 572] on icon "link" at bounding box center [420, 570] width 7 height 8
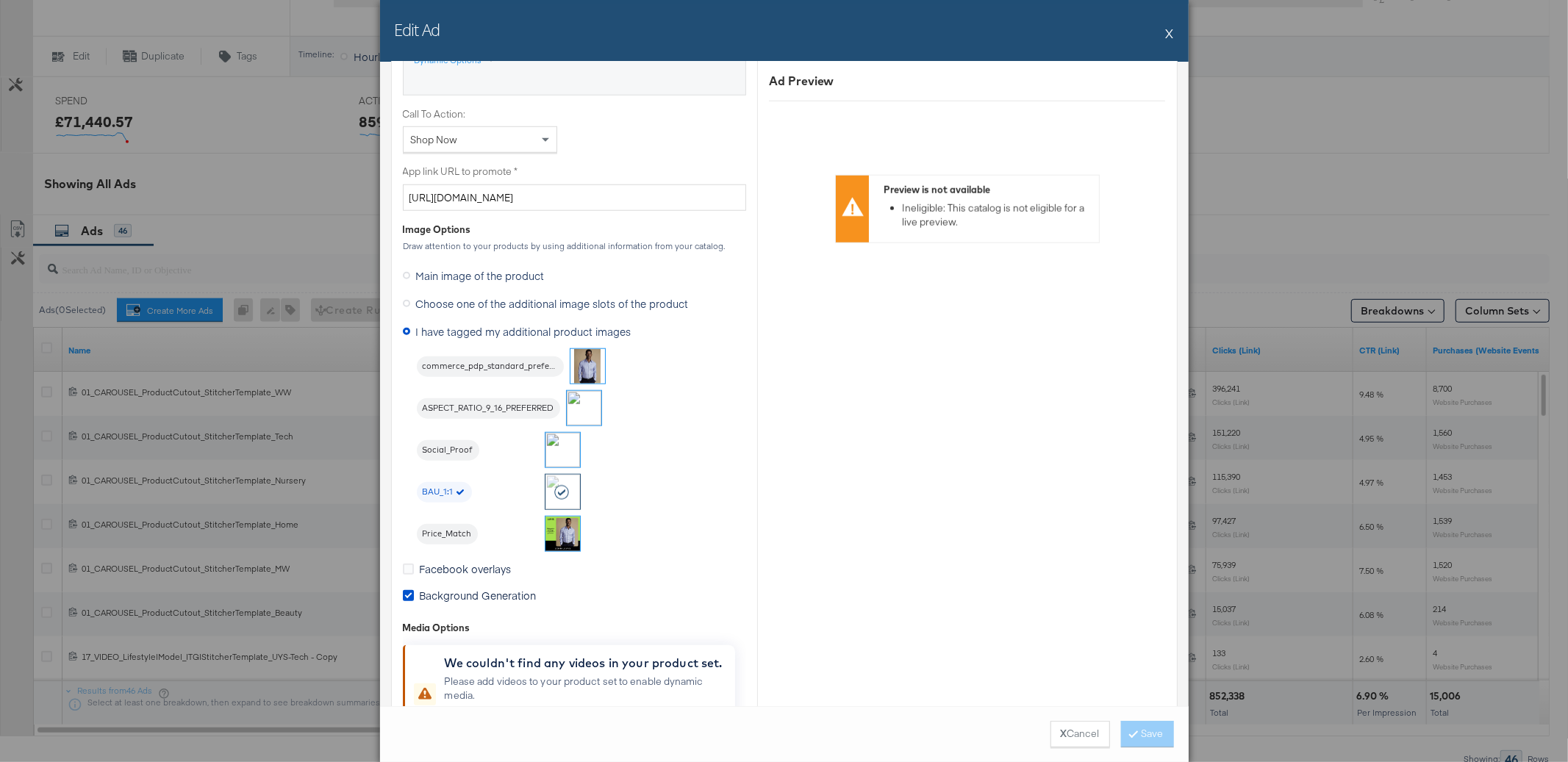
scroll to position [1127, 0]
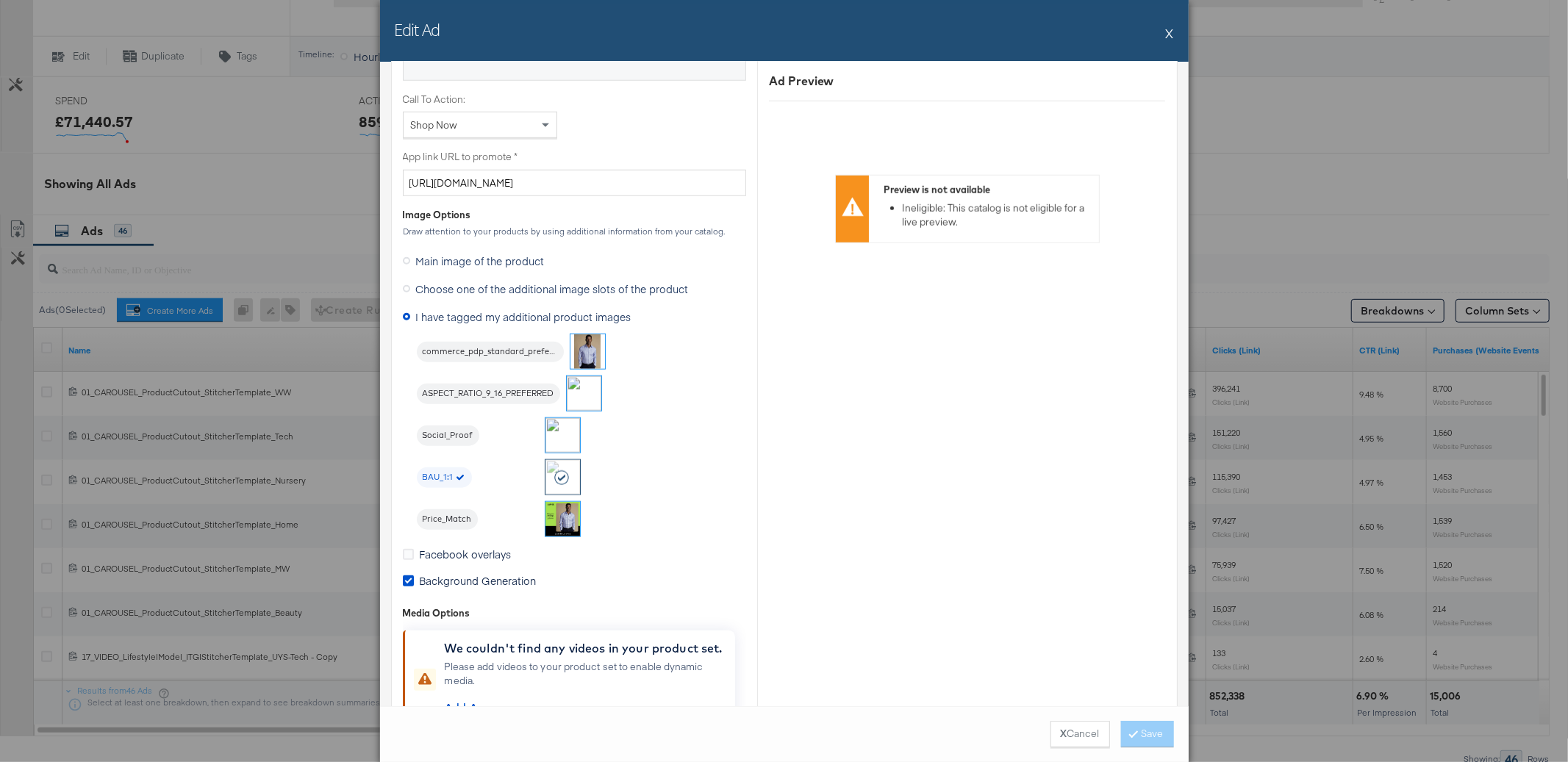
click at [1174, 36] on div "Edit Ad X" at bounding box center [784, 31] width 809 height 62
click at [1171, 35] on button "X" at bounding box center [1169, 32] width 8 height 30
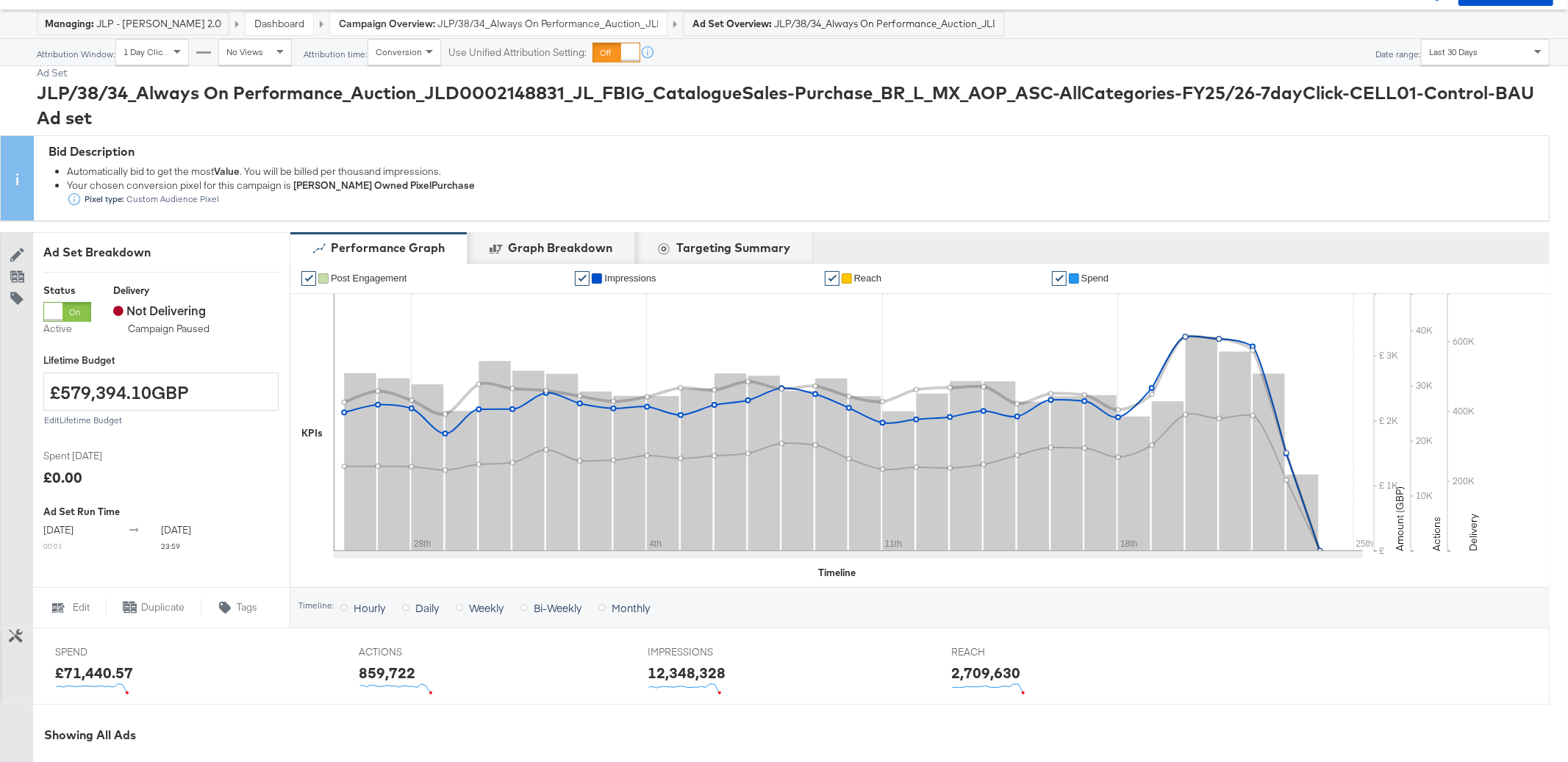
scroll to position [0, 0]
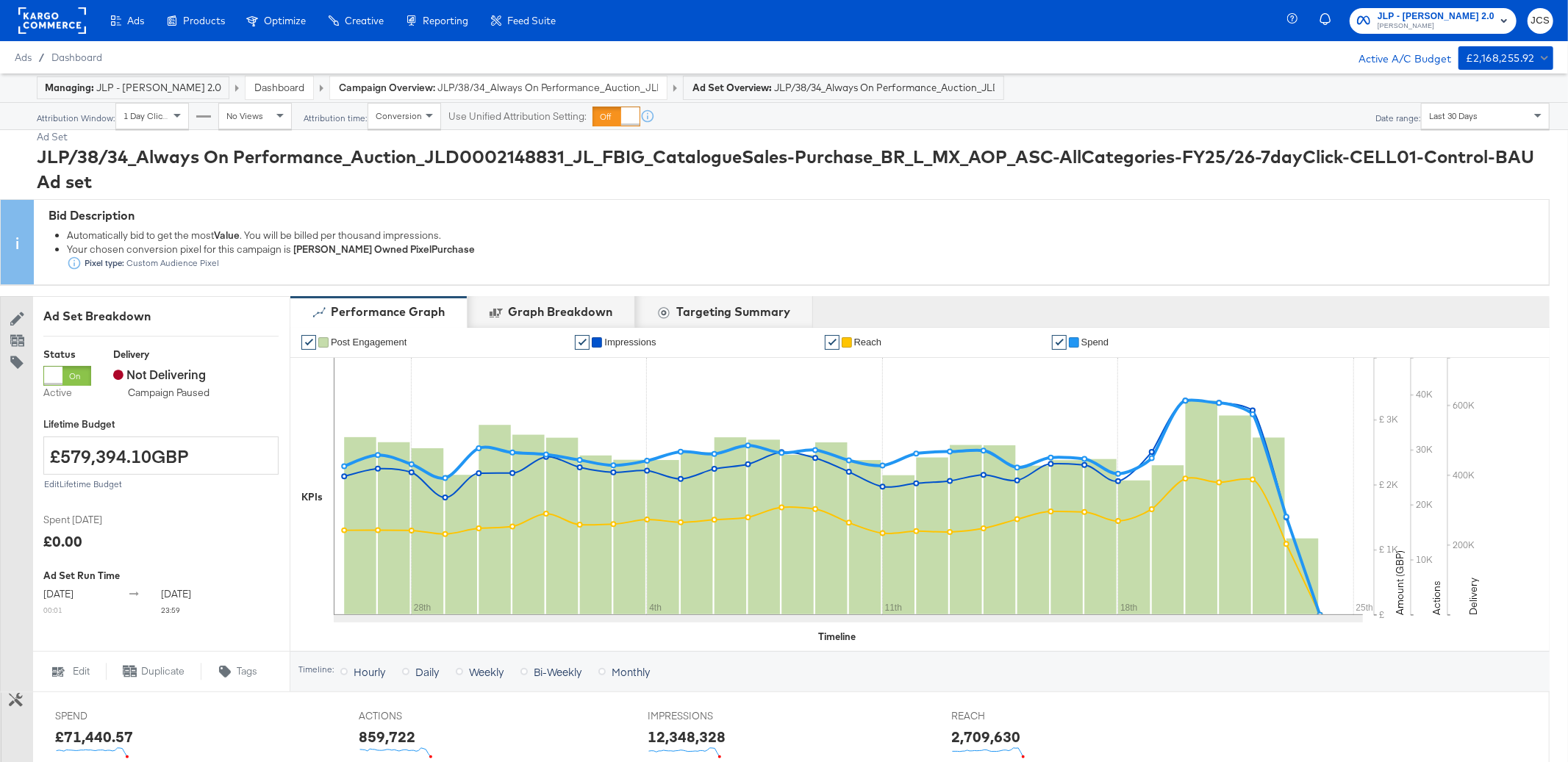
click at [79, 29] on rect at bounding box center [51, 20] width 67 height 26
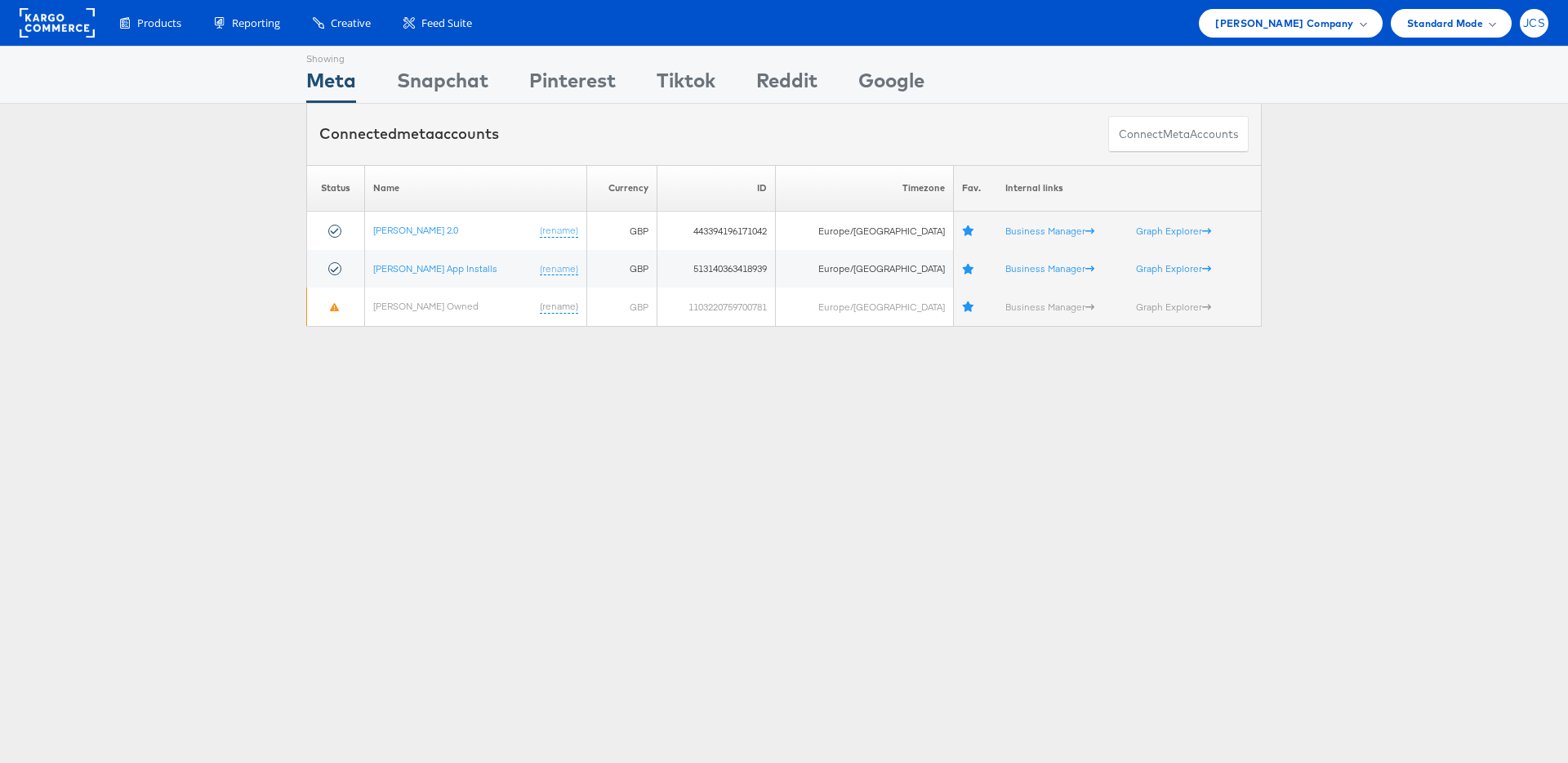
click at [1523, 26] on span "JCS" at bounding box center [1534, 23] width 22 height 11
click at [1435, 157] on link "Internal Dashboard" at bounding box center [1466, 155] width 140 height 16
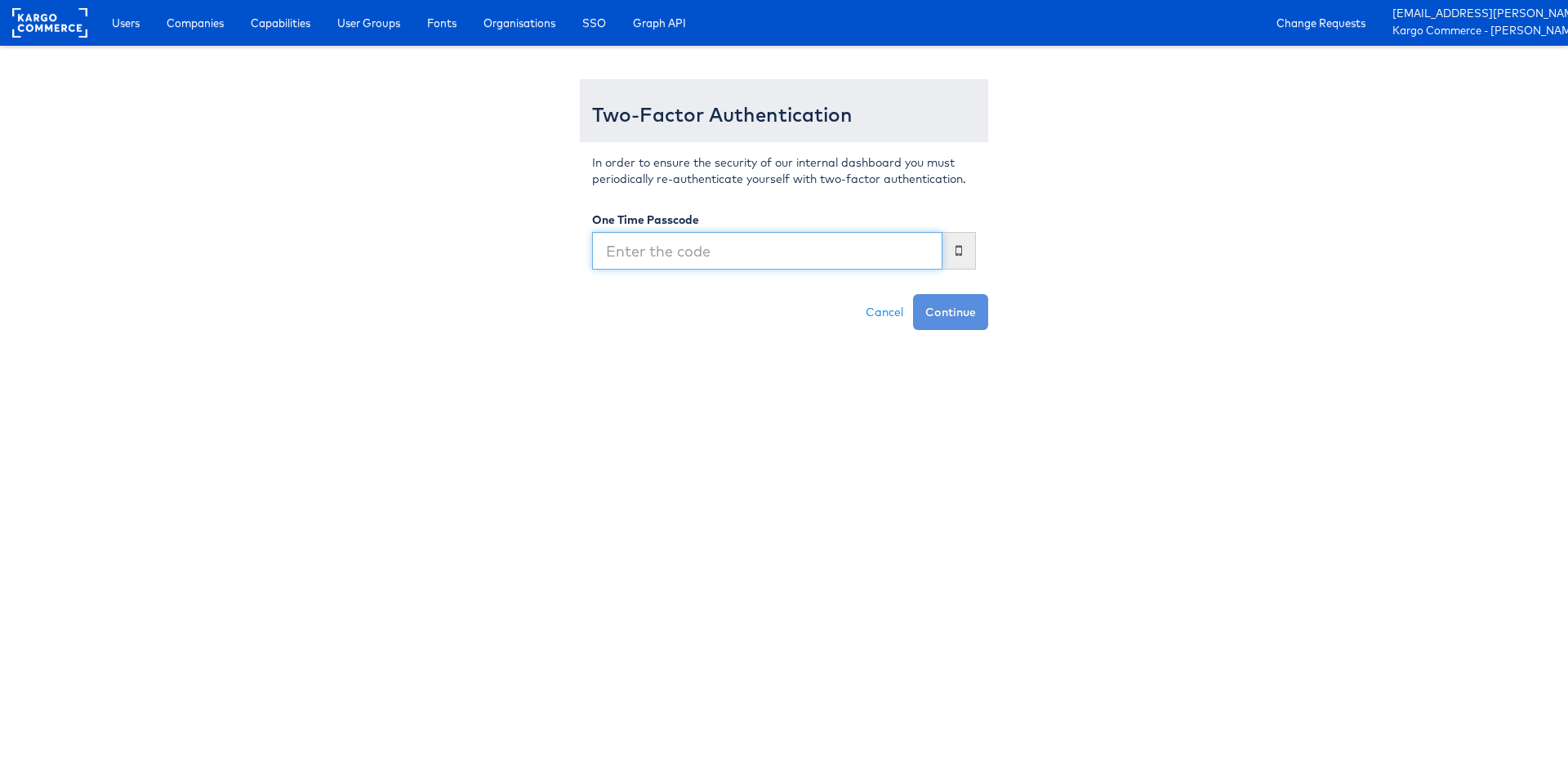
click at [838, 252] on input "text" at bounding box center [767, 251] width 351 height 38
type input "324901"
click at [913, 294] on button "Continue" at bounding box center [950, 312] width 75 height 36
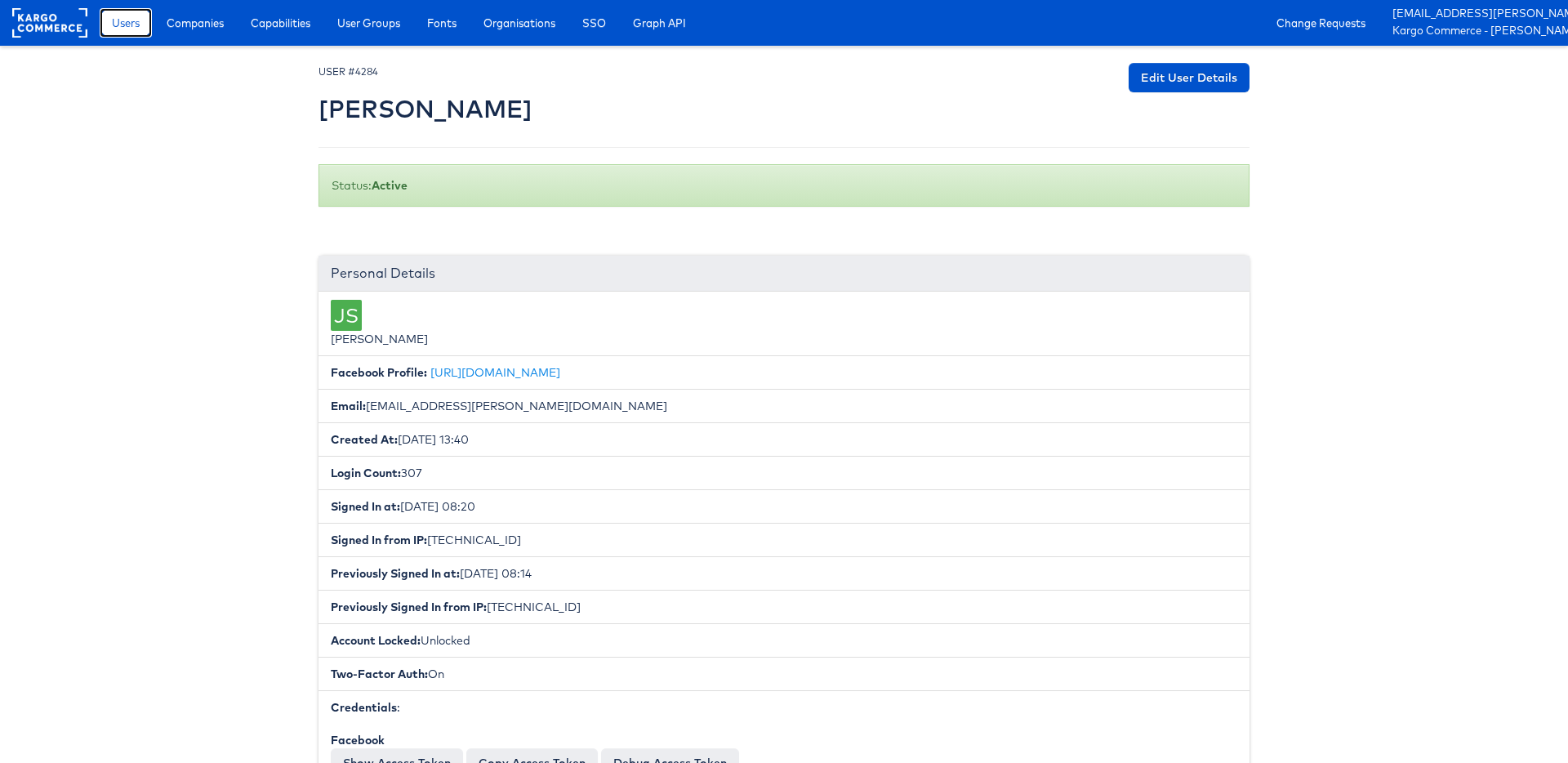
click at [130, 20] on span "Users" at bounding box center [126, 23] width 28 height 16
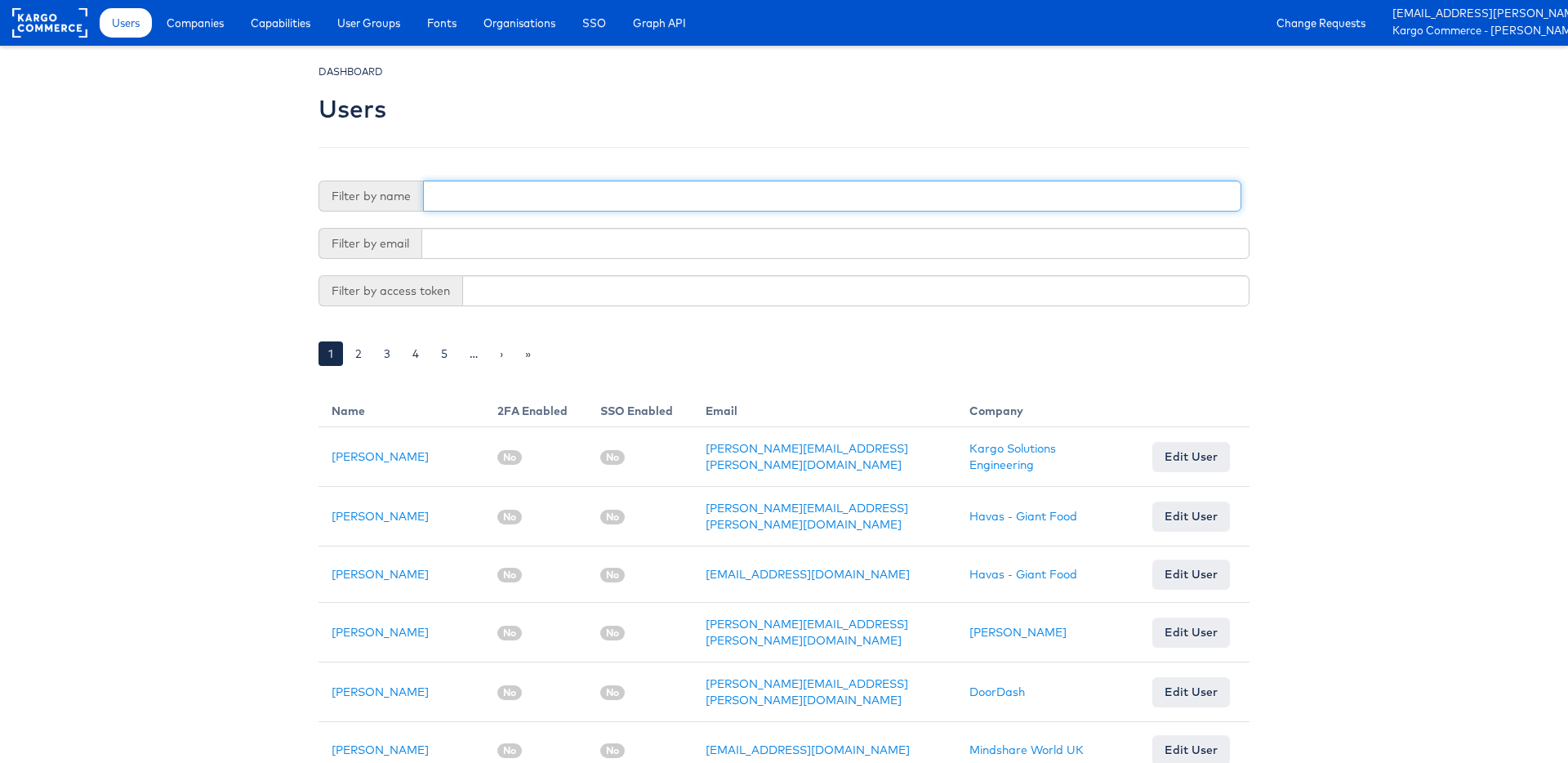
click at [487, 200] on input "text" at bounding box center [833, 196] width 819 height 31
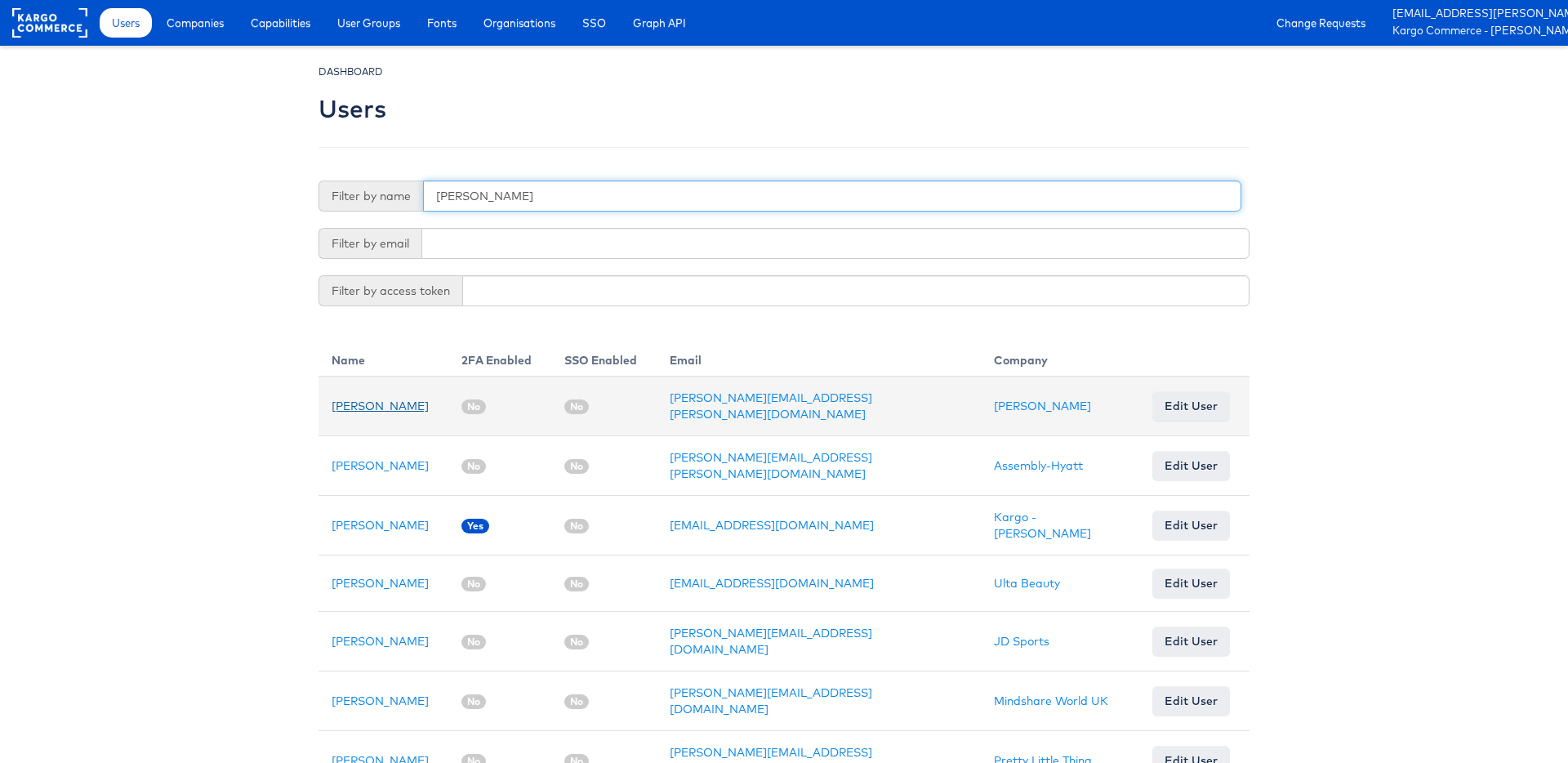
type input "natalie"
click at [398, 401] on link "Natalie Hawkins" at bounding box center [380, 405] width 97 height 15
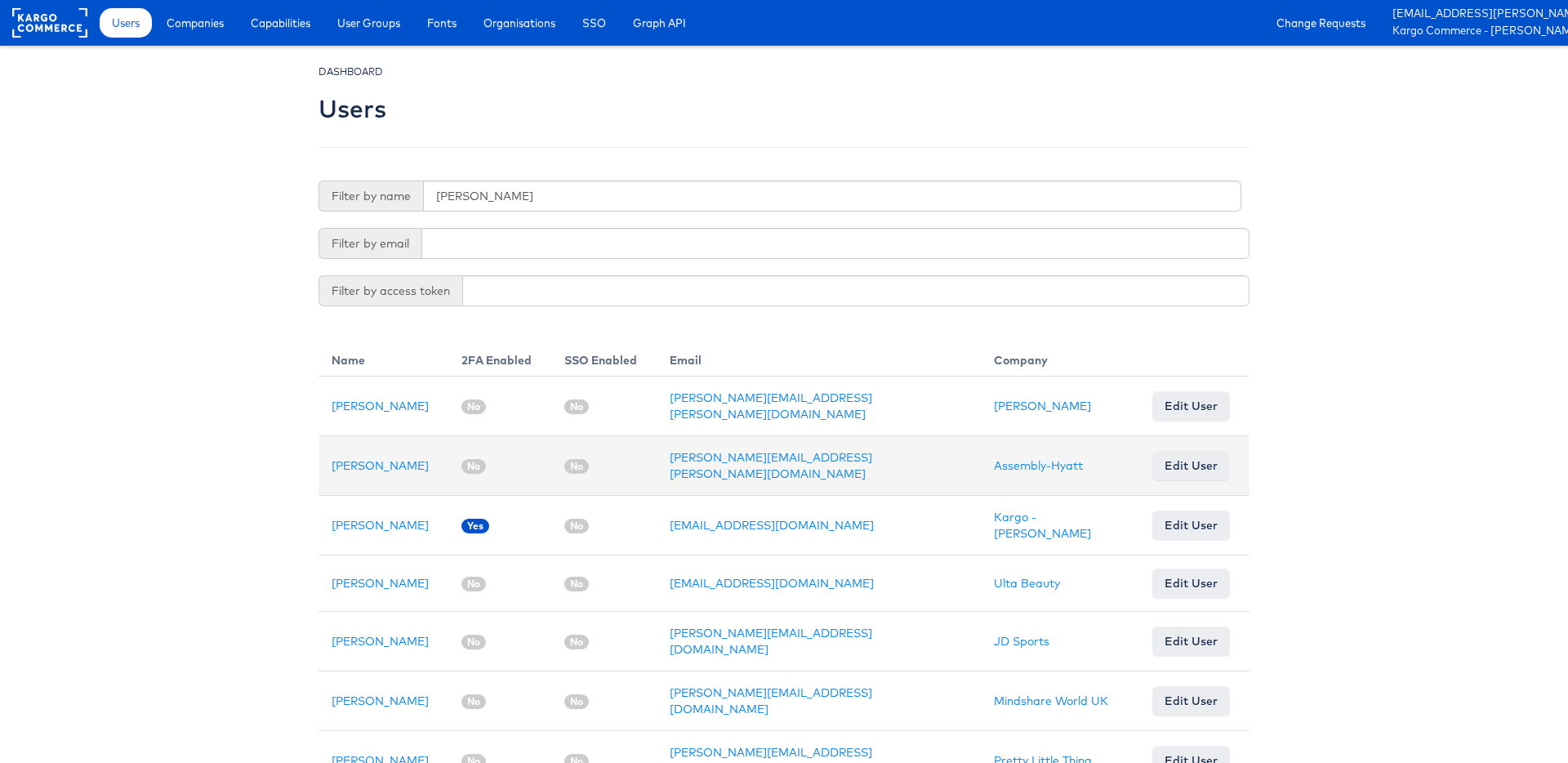
scroll to position [8, 0]
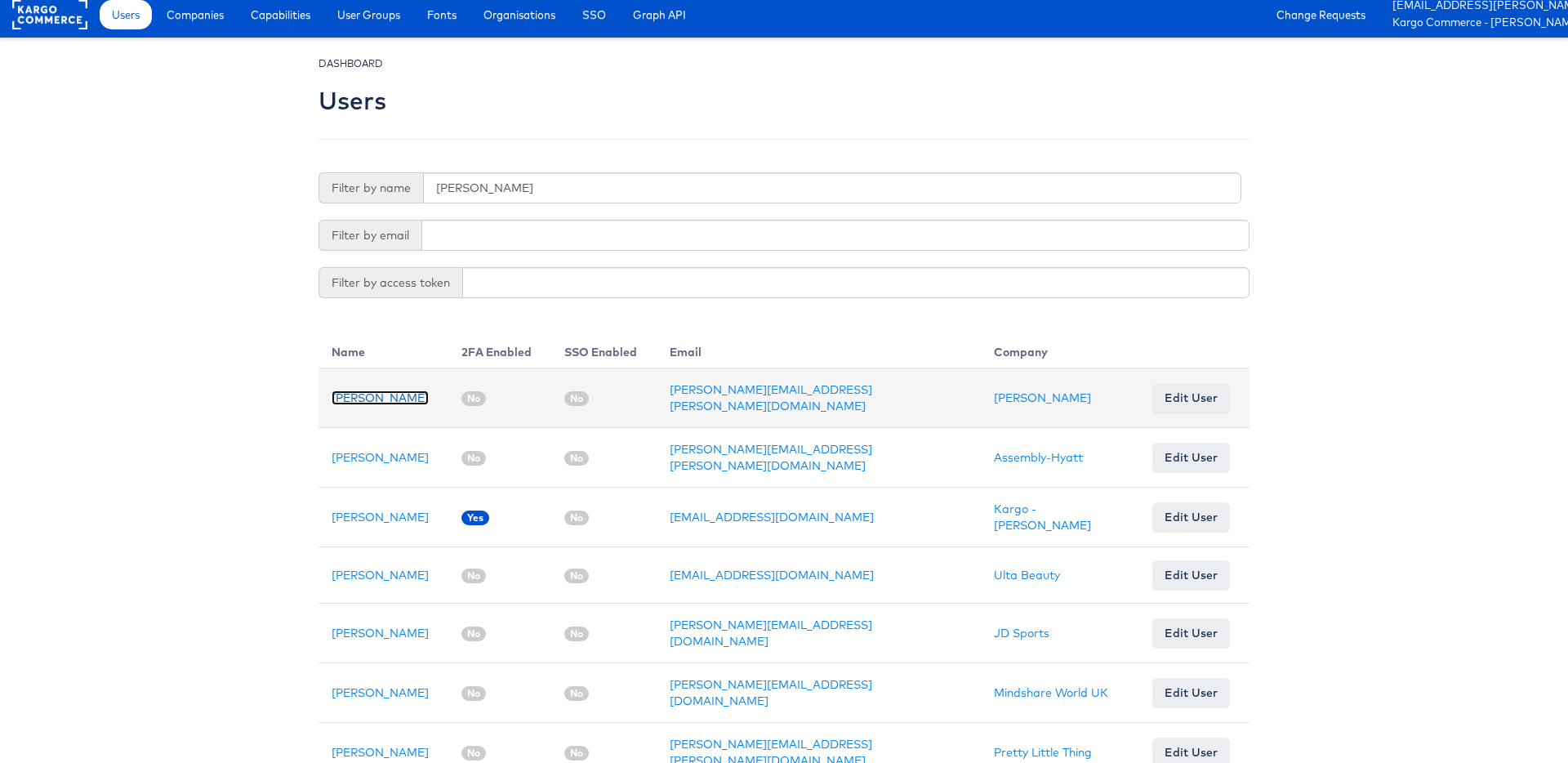
click at [359, 394] on link "Natalie Hawkins" at bounding box center [380, 397] width 97 height 15
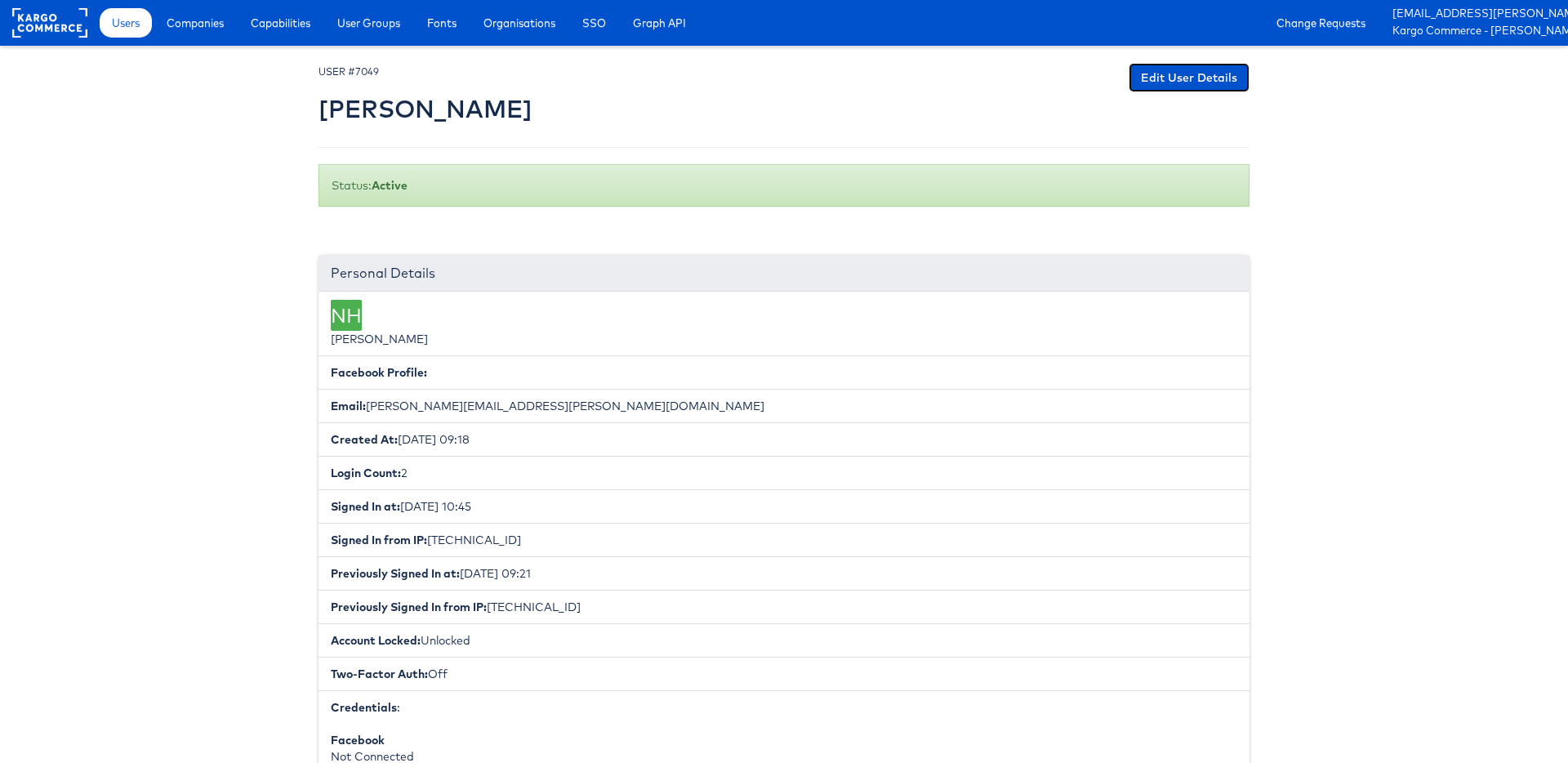
click at [1203, 70] on link "Edit User Details" at bounding box center [1188, 77] width 121 height 29
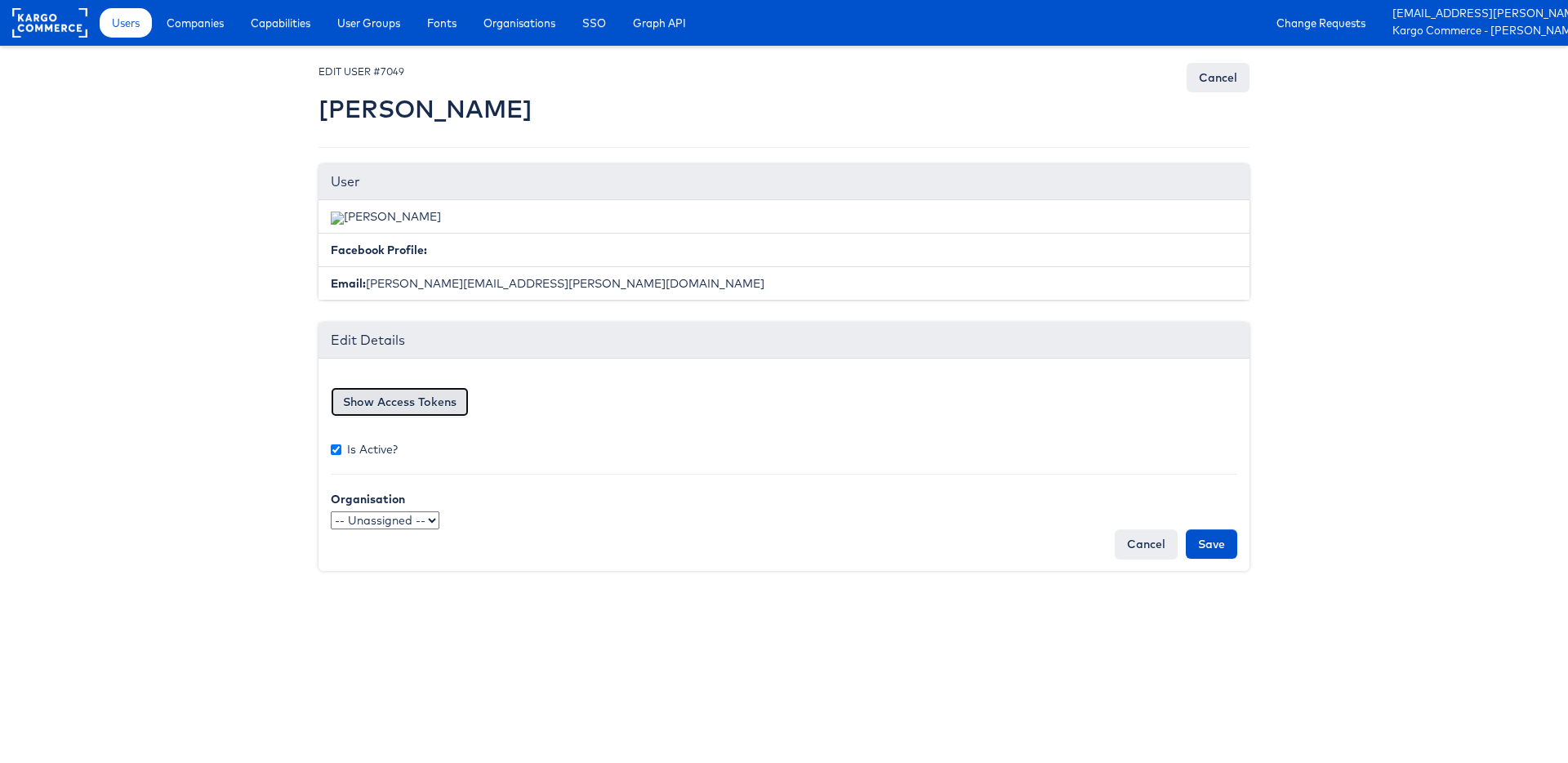
click at [396, 398] on button "Show Access Tokens" at bounding box center [399, 401] width 138 height 29
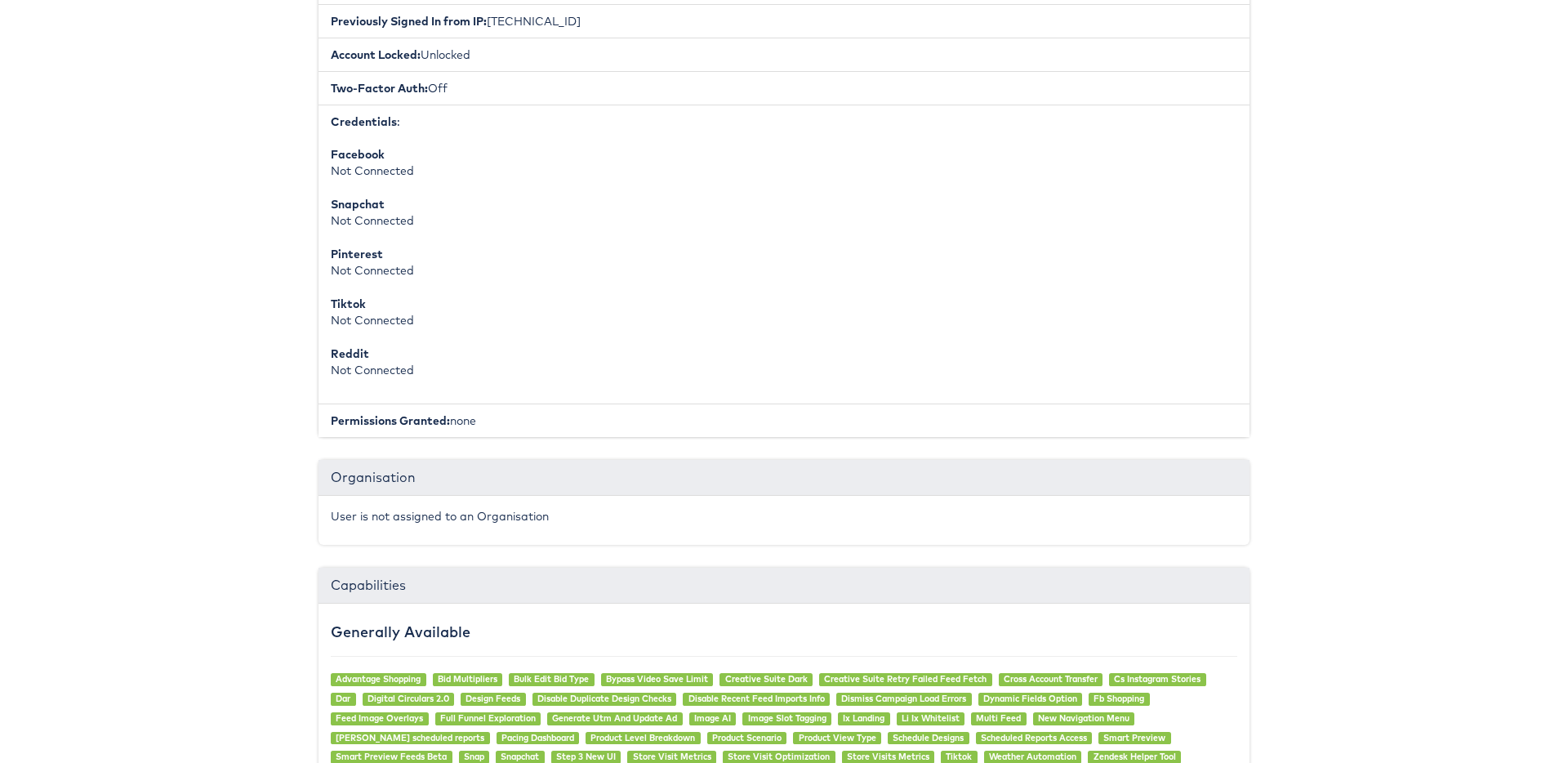
scroll to position [1153, 0]
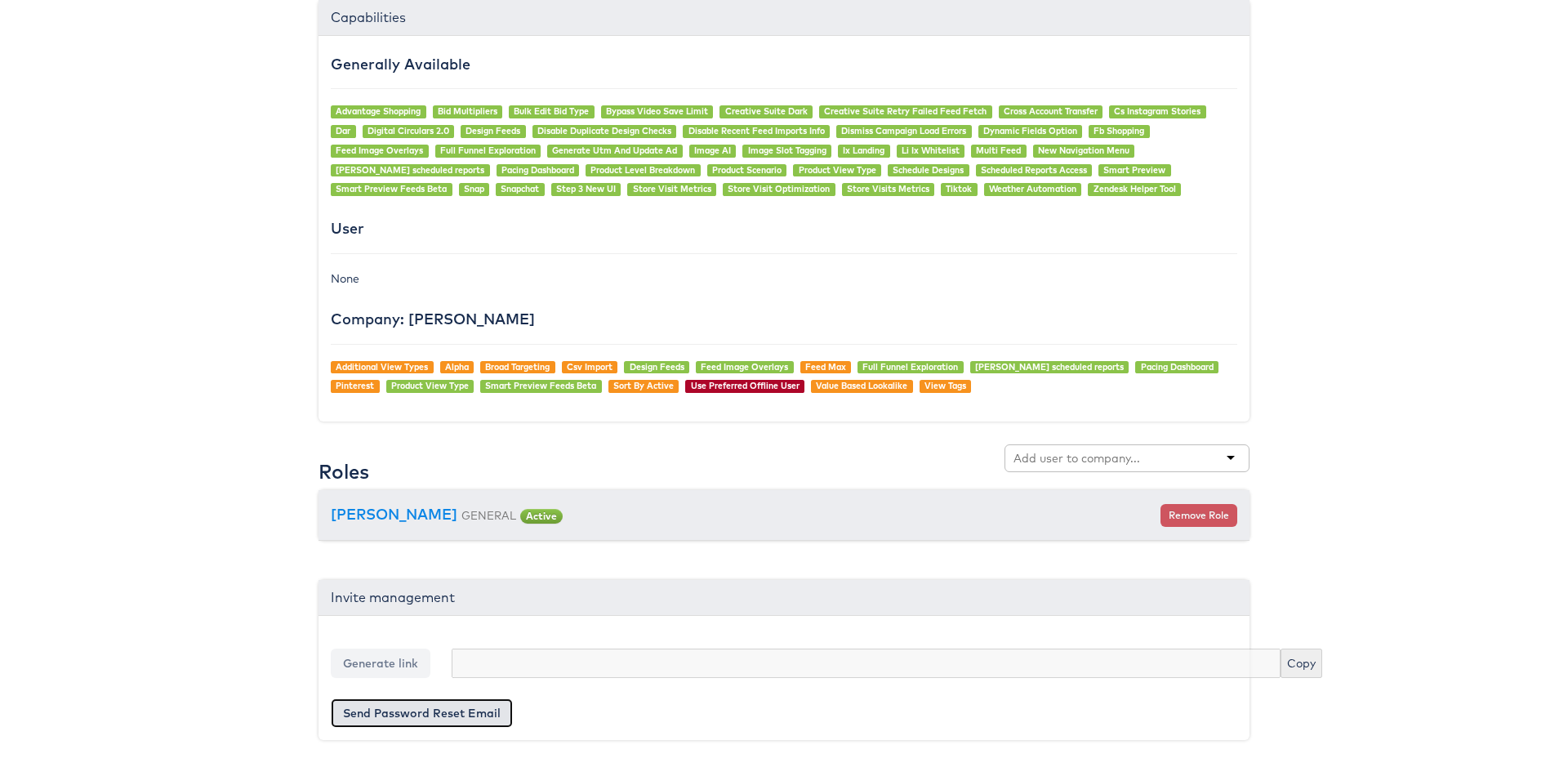
click at [388, 711] on button "Send Password Reset Email" at bounding box center [421, 712] width 182 height 29
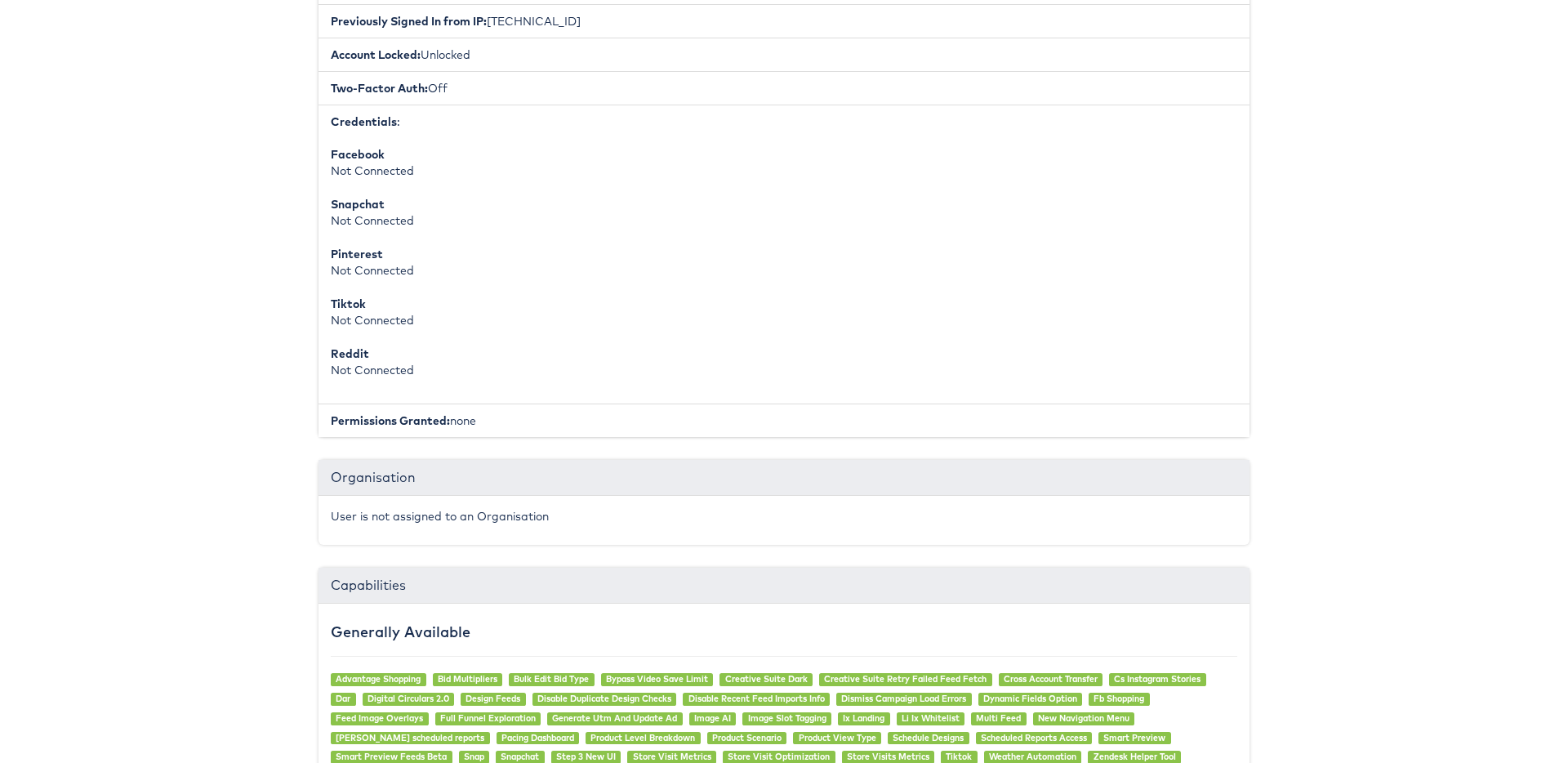
scroll to position [0, 0]
